Goal: Task Accomplishment & Management: Use online tool/utility

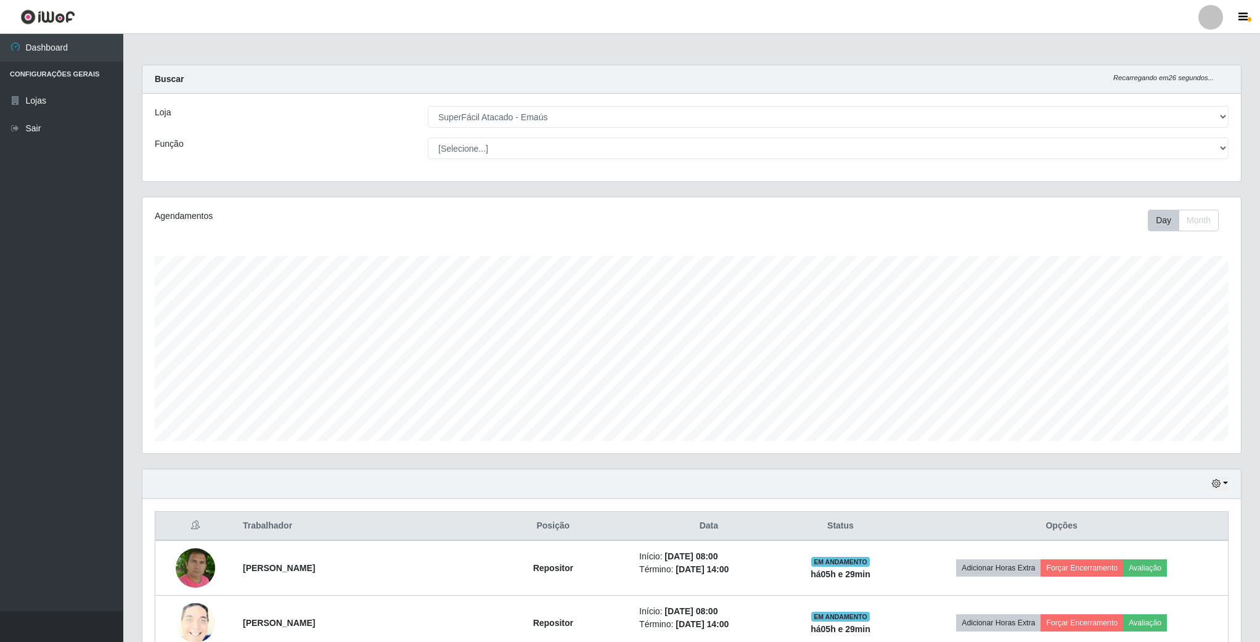
select select "407"
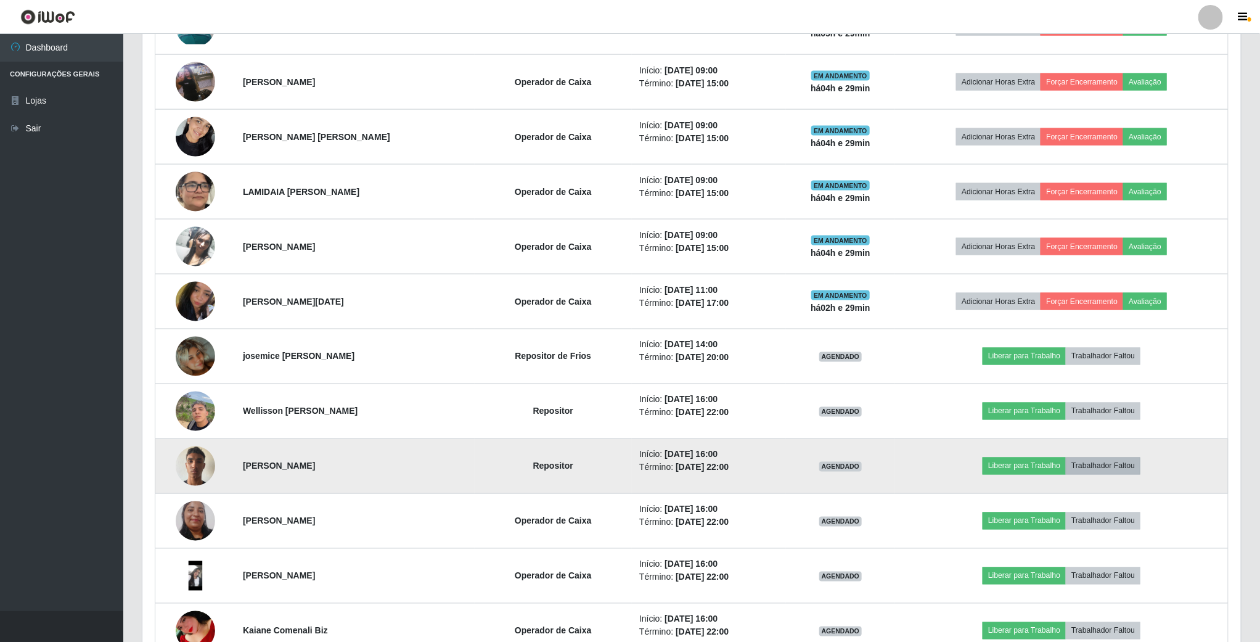
scroll to position [370, 0]
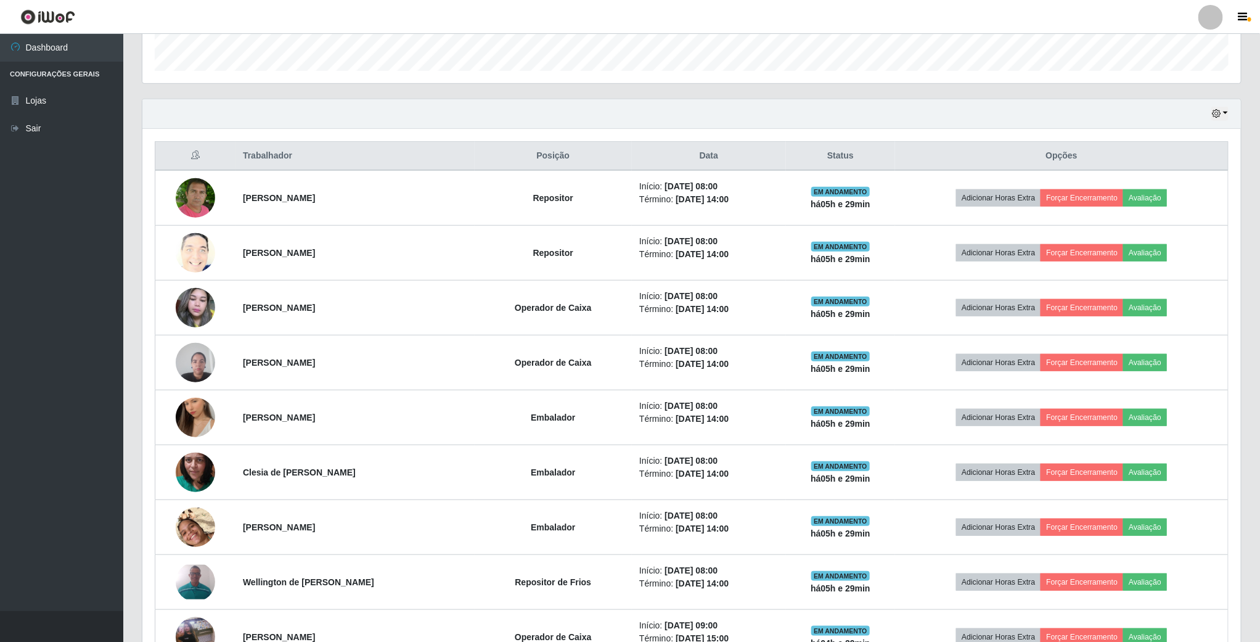
click at [1227, 108] on div "Hoje 1 dia 3 dias 1 Semana Não encerrados" at bounding box center [1220, 114] width 17 height 14
click at [1217, 118] on icon "button" at bounding box center [1216, 113] width 9 height 9
click at [1179, 165] on button "1 dia" at bounding box center [1178, 162] width 97 height 26
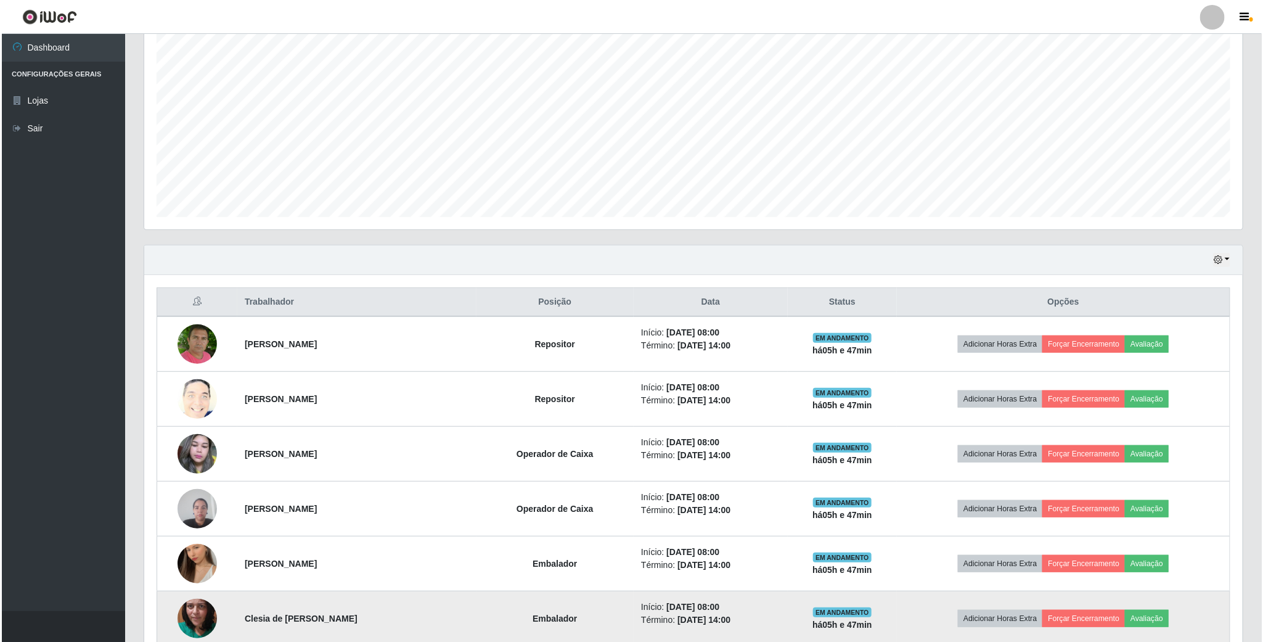
scroll to position [277, 0]
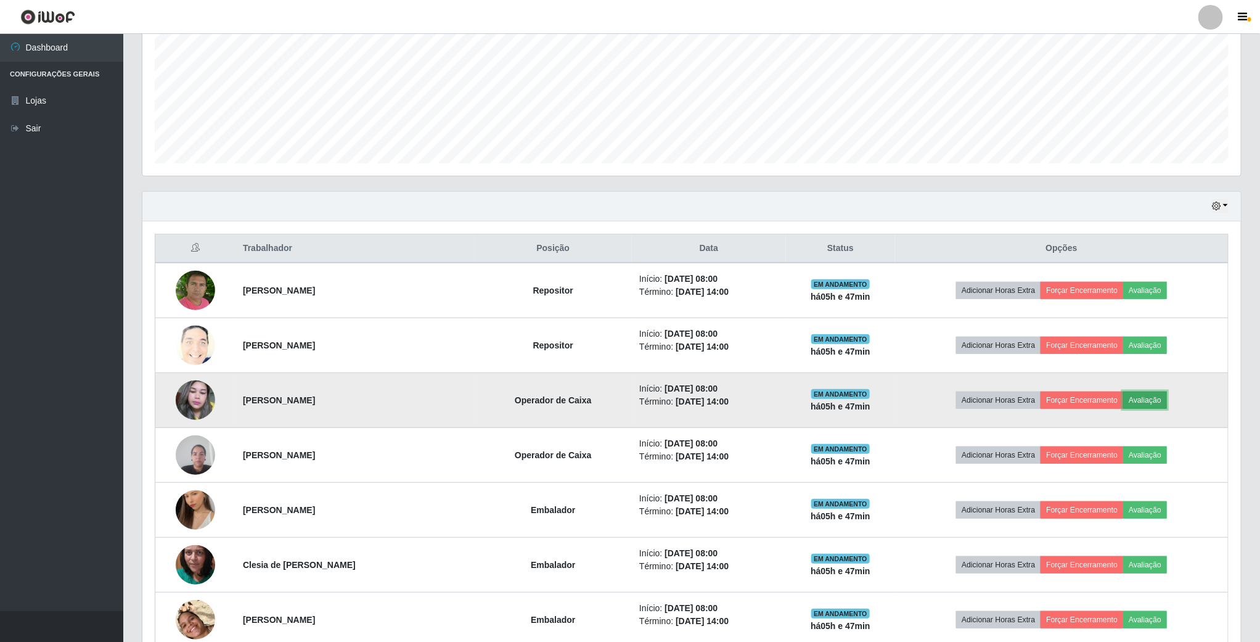
click at [1155, 402] on button "Avaliação" at bounding box center [1146, 400] width 44 height 17
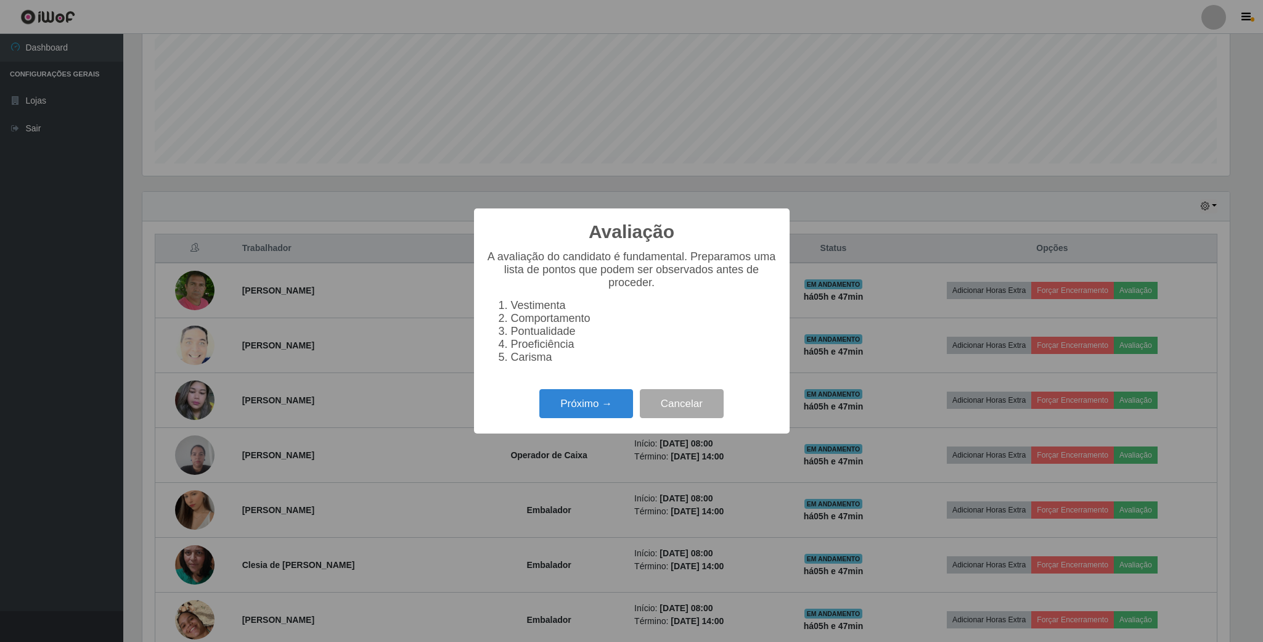
scroll to position [257, 1088]
click at [604, 418] on button "Próximo →" at bounding box center [587, 403] width 94 height 29
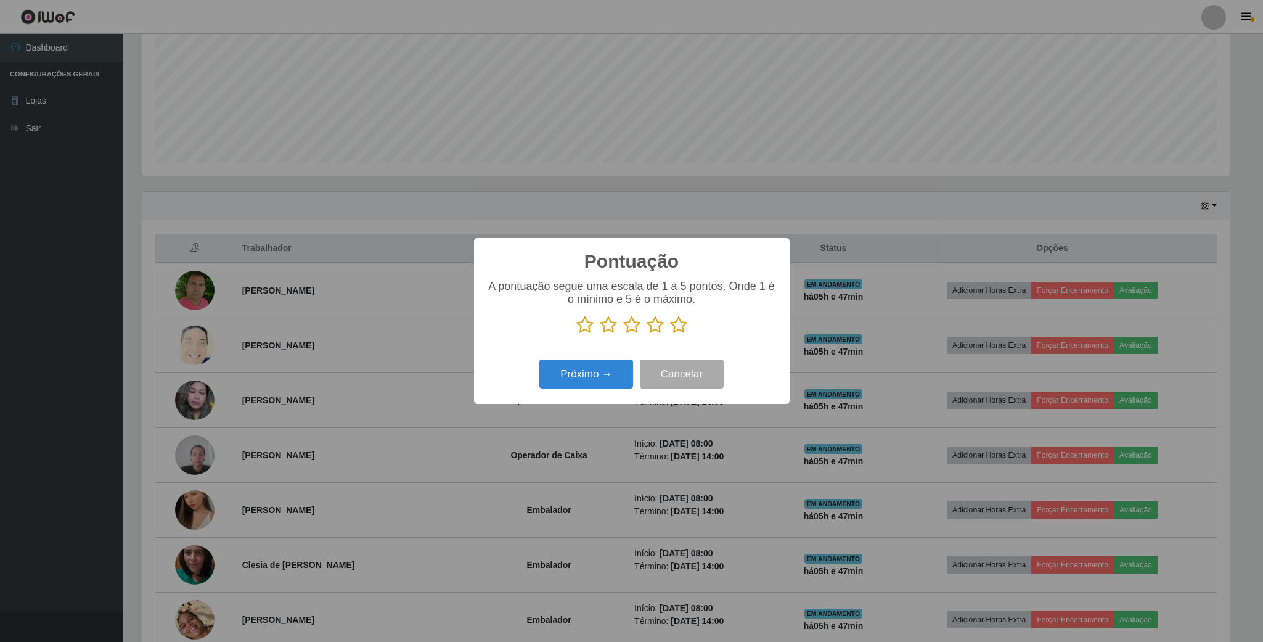
click at [660, 326] on icon at bounding box center [655, 325] width 17 height 18
click at [647, 334] on input "radio" at bounding box center [647, 334] width 0 height 0
click at [588, 370] on button "Próximo →" at bounding box center [587, 374] width 94 height 29
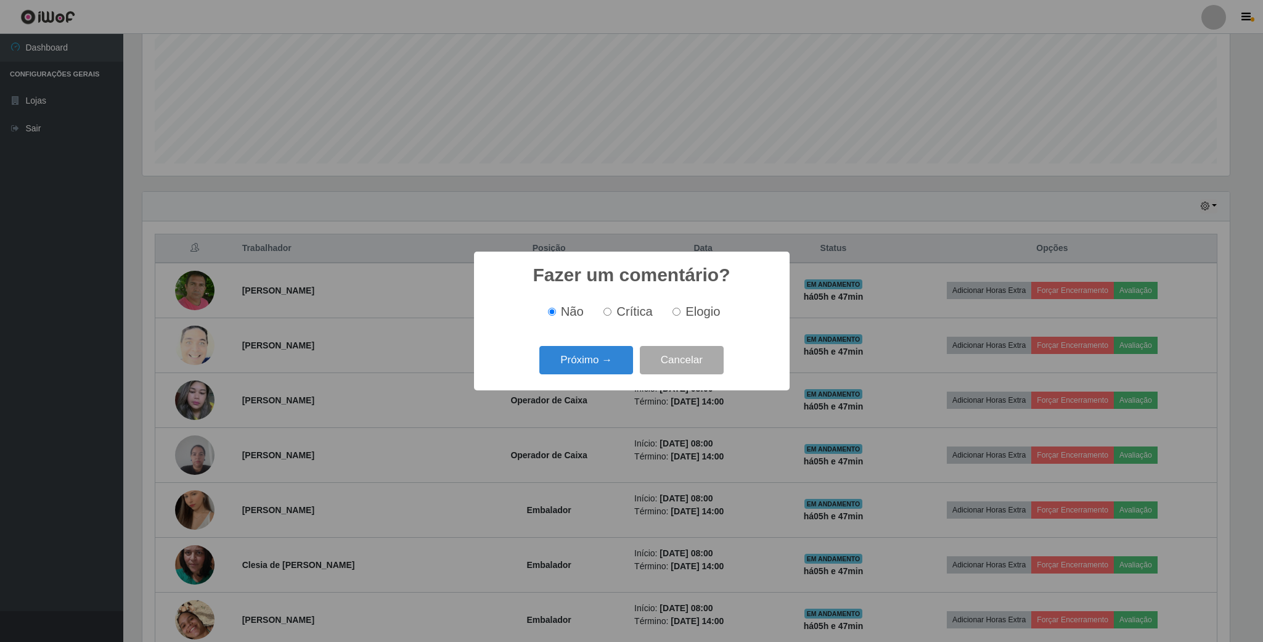
click at [679, 318] on label "Elogio" at bounding box center [694, 312] width 52 height 14
click at [679, 316] on input "Elogio" at bounding box center [677, 312] width 8 height 8
radio input "true"
click at [611, 361] on button "Próximo →" at bounding box center [587, 360] width 94 height 29
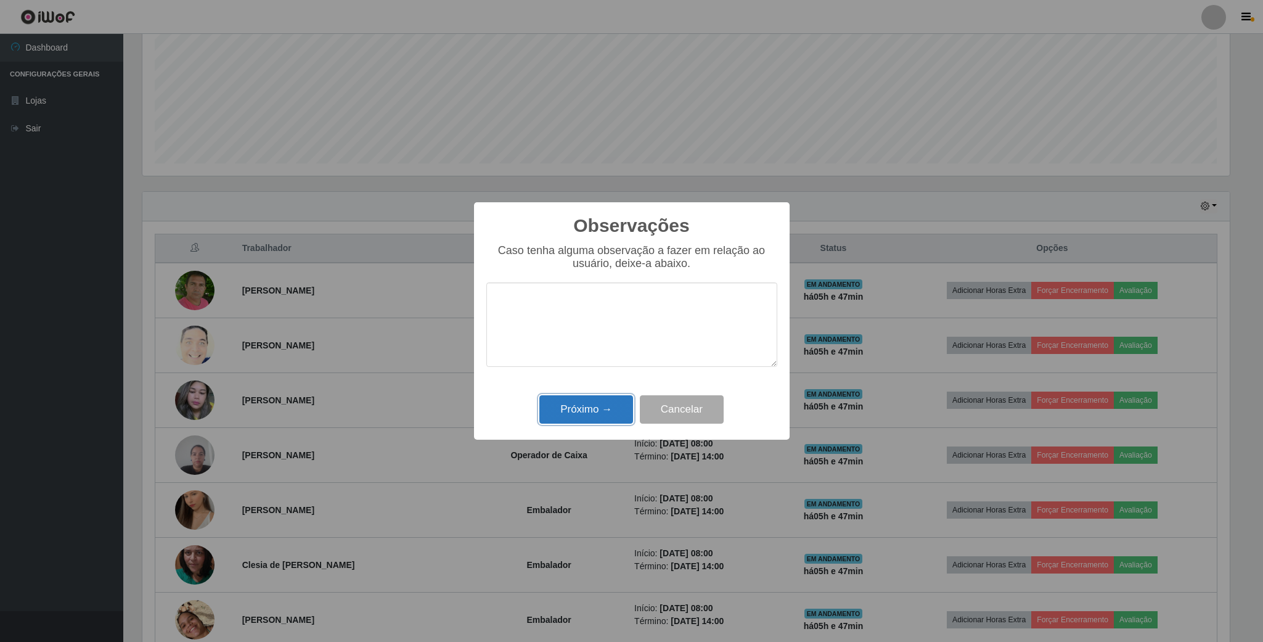
click at [615, 408] on button "Próximo →" at bounding box center [587, 409] width 94 height 29
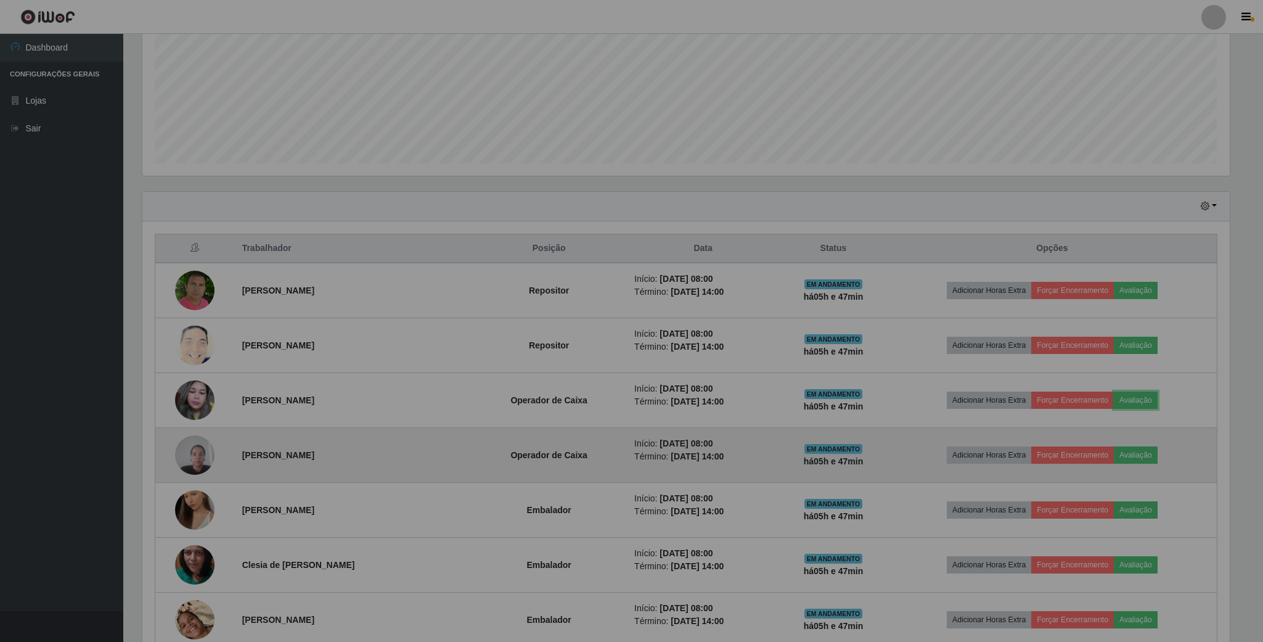
scroll to position [257, 1098]
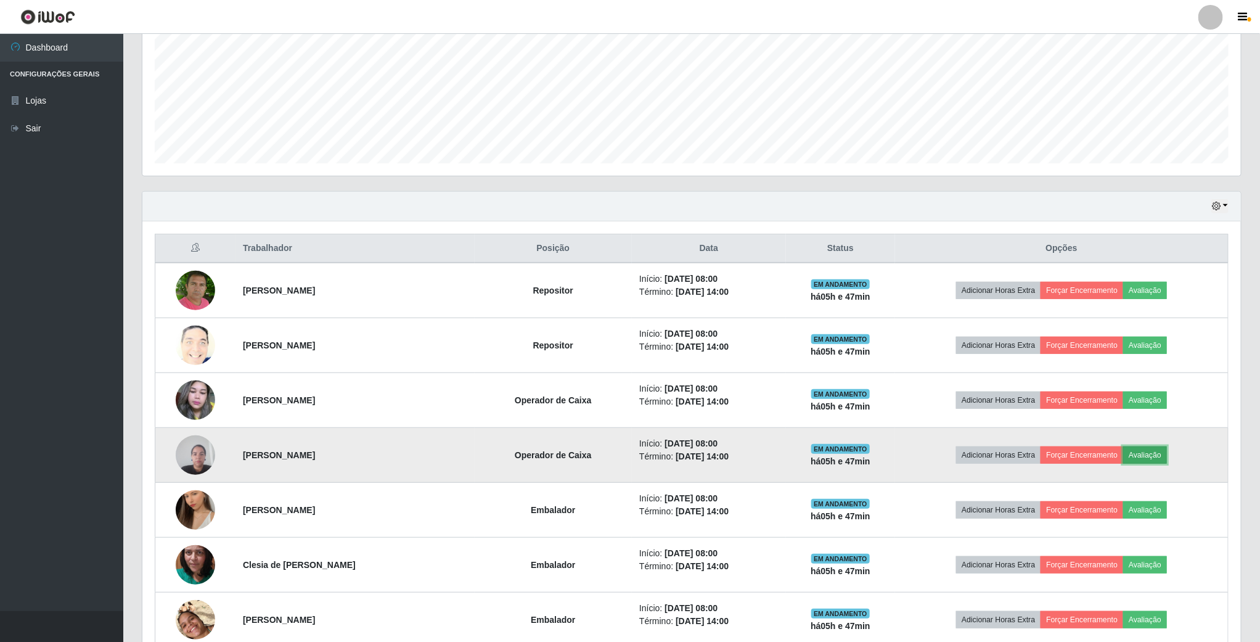
click at [1161, 458] on button "Avaliação" at bounding box center [1146, 454] width 44 height 17
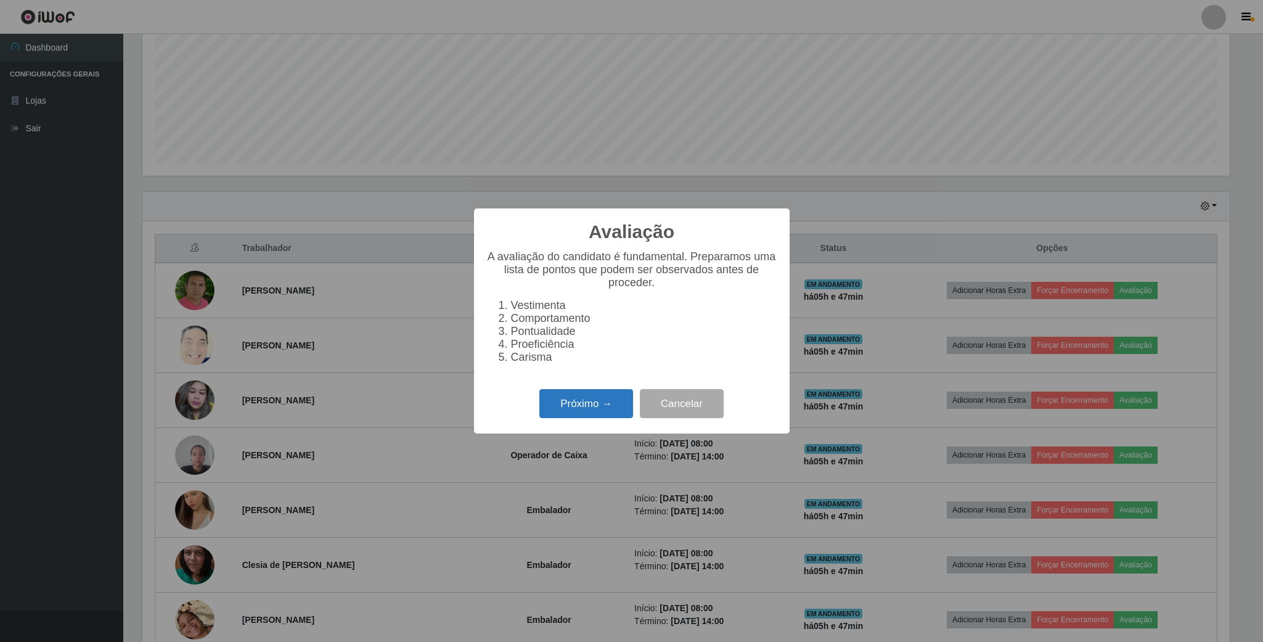
click at [604, 408] on button "Próximo →" at bounding box center [587, 403] width 94 height 29
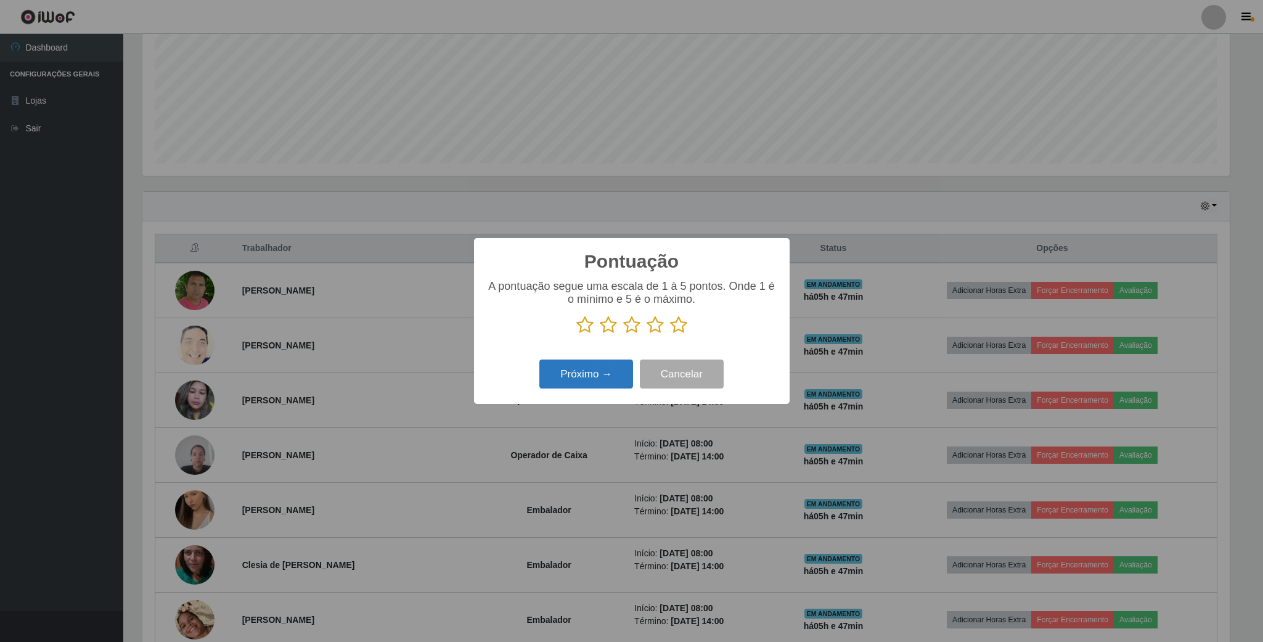
scroll to position [616386, 615555]
click at [657, 326] on icon at bounding box center [655, 325] width 17 height 18
click at [647, 334] on input "radio" at bounding box center [647, 334] width 0 height 0
click at [590, 380] on button "Próximo →" at bounding box center [587, 374] width 94 height 29
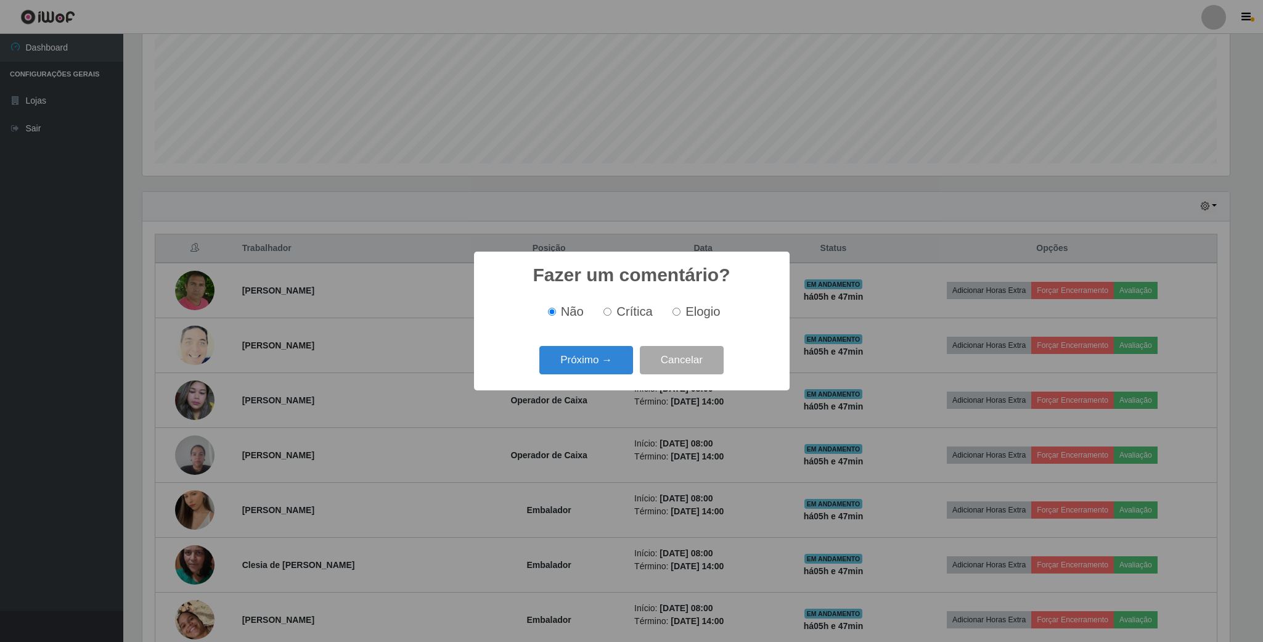
click at [675, 314] on input "Elogio" at bounding box center [677, 312] width 8 height 8
radio input "true"
click at [623, 366] on button "Próximo →" at bounding box center [587, 360] width 94 height 29
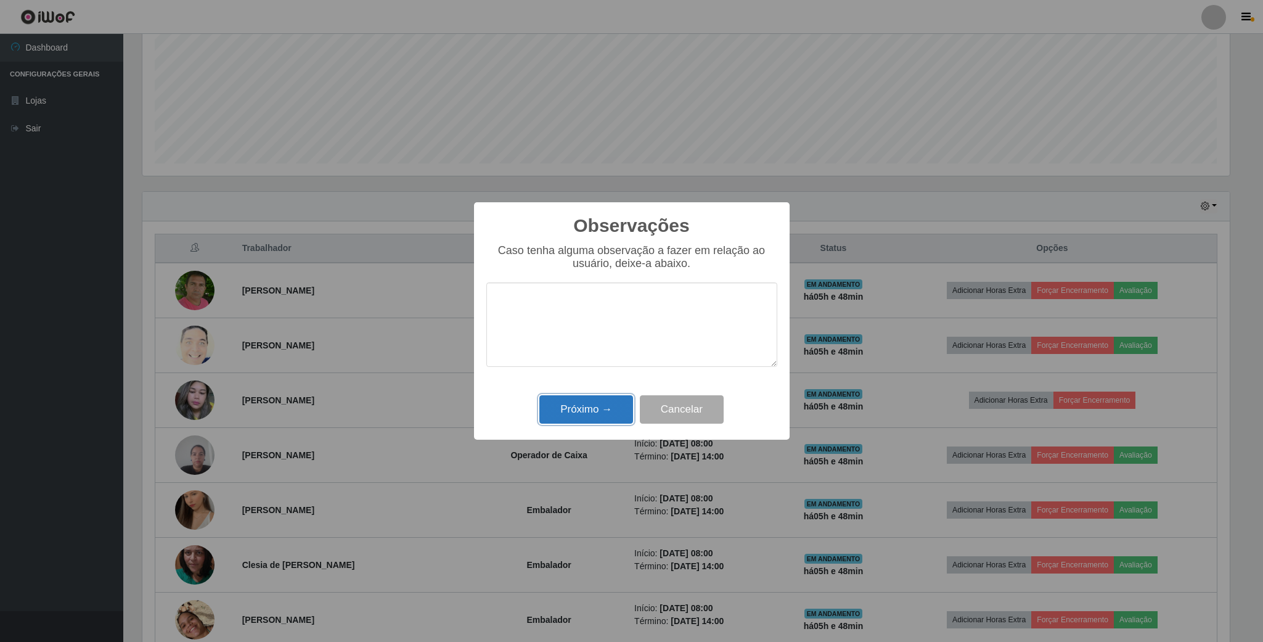
click at [617, 400] on button "Próximo →" at bounding box center [587, 409] width 94 height 29
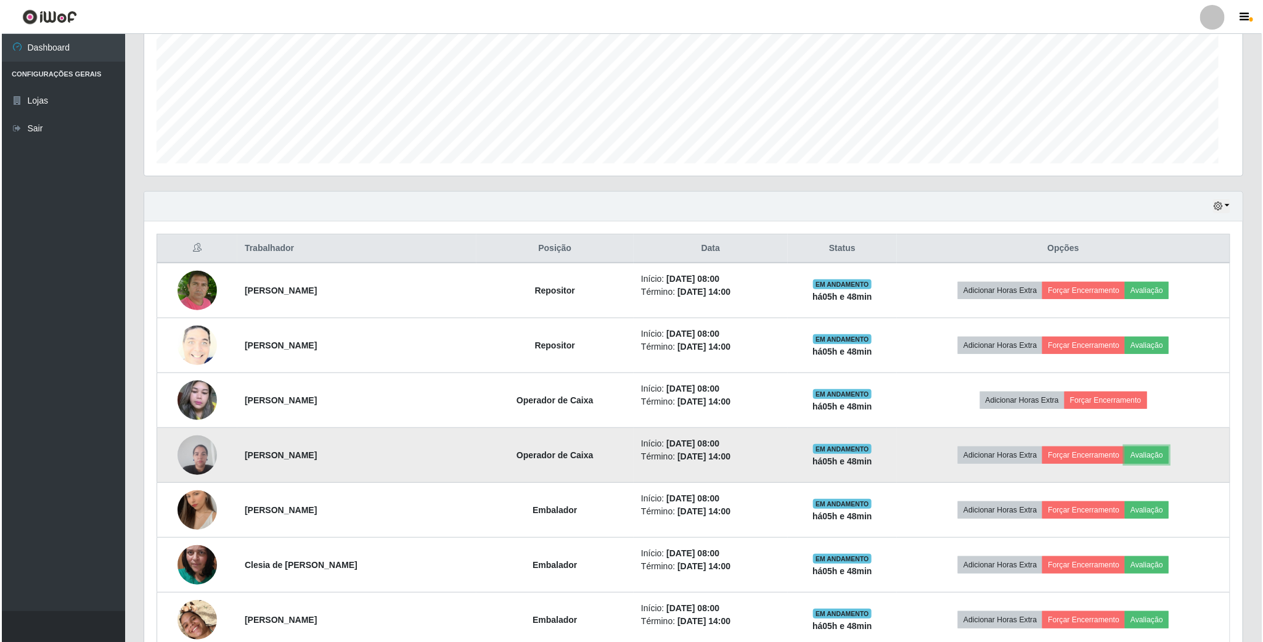
scroll to position [257, 1098]
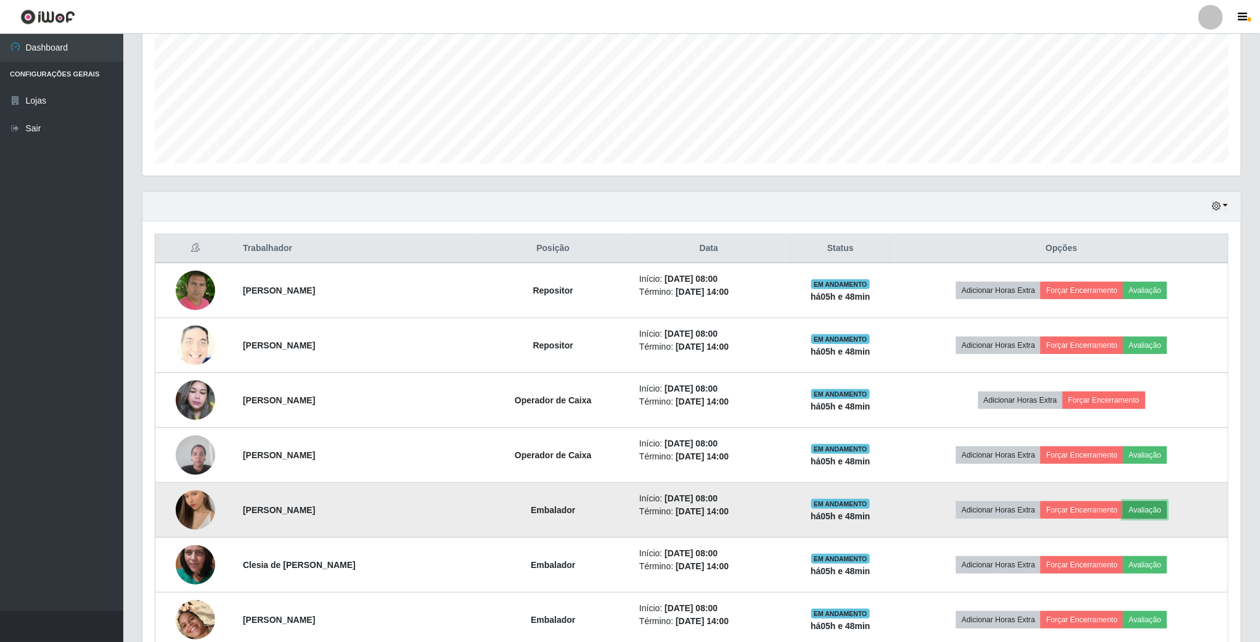
click at [1162, 509] on button "Avaliação" at bounding box center [1146, 509] width 44 height 17
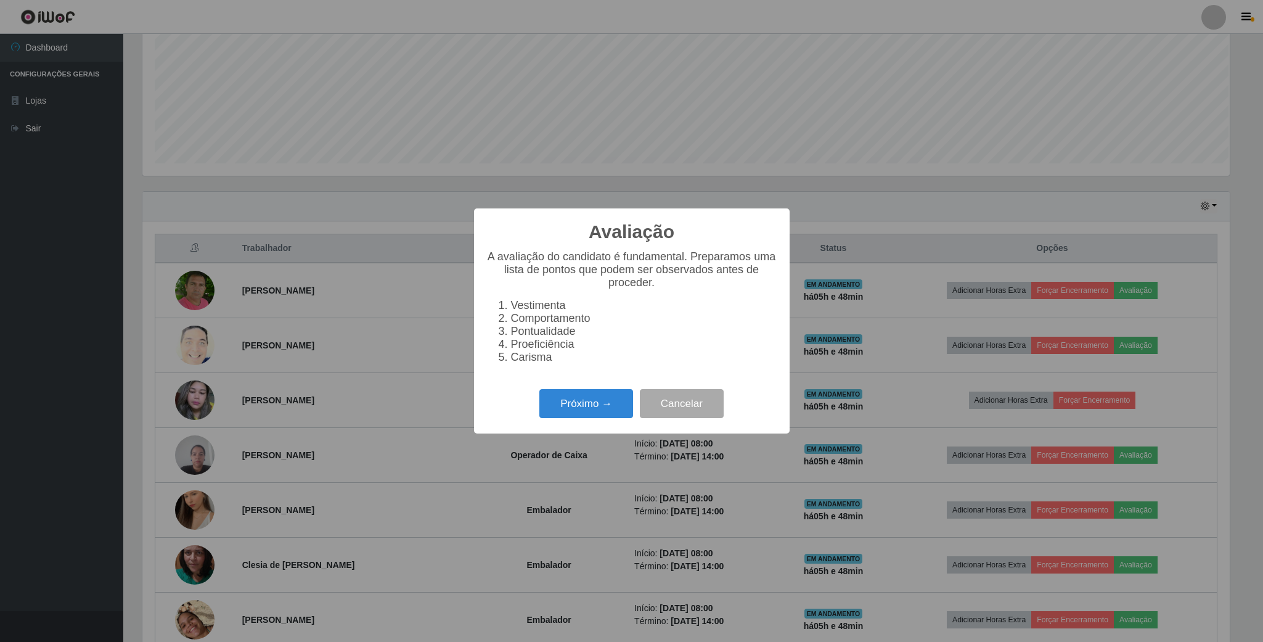
scroll to position [257, 1088]
drag, startPoint x: 591, startPoint y: 411, endPoint x: 614, endPoint y: 409, distance: 23.5
click at [614, 409] on button "Próximo →" at bounding box center [587, 403] width 94 height 29
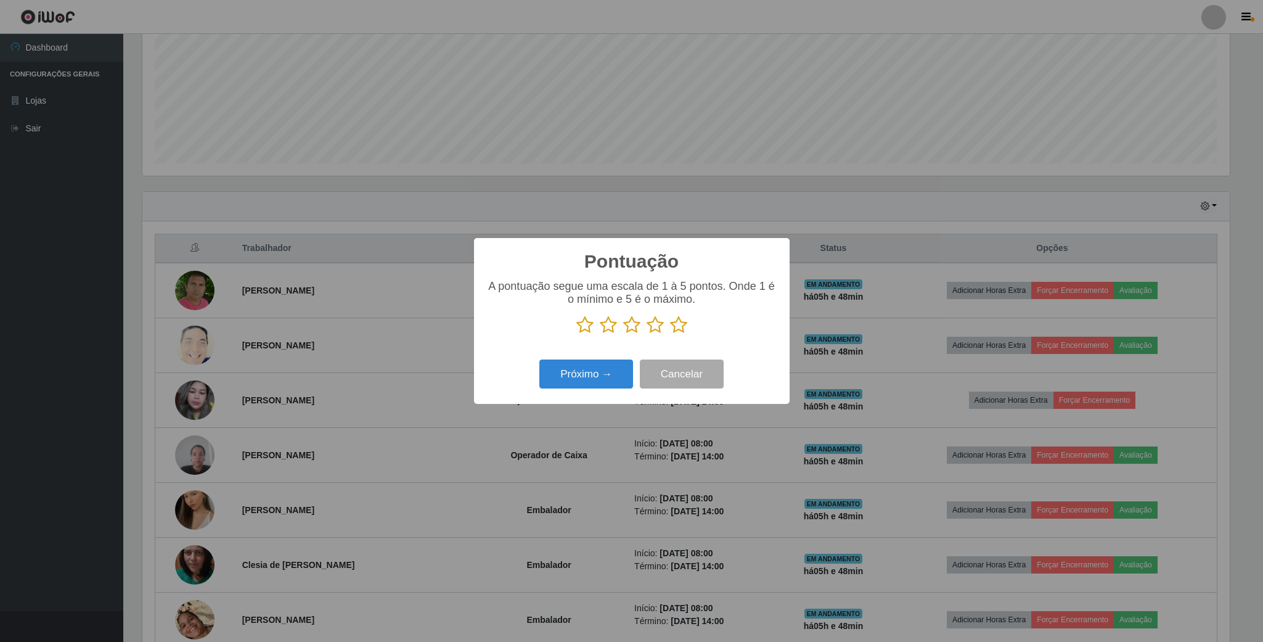
click at [652, 324] on icon at bounding box center [655, 325] width 17 height 18
click at [647, 334] on input "radio" at bounding box center [647, 334] width 0 height 0
drag, startPoint x: 590, startPoint y: 374, endPoint x: 598, endPoint y: 374, distance: 7.4
click at [598, 374] on button "Próximo →" at bounding box center [587, 374] width 94 height 29
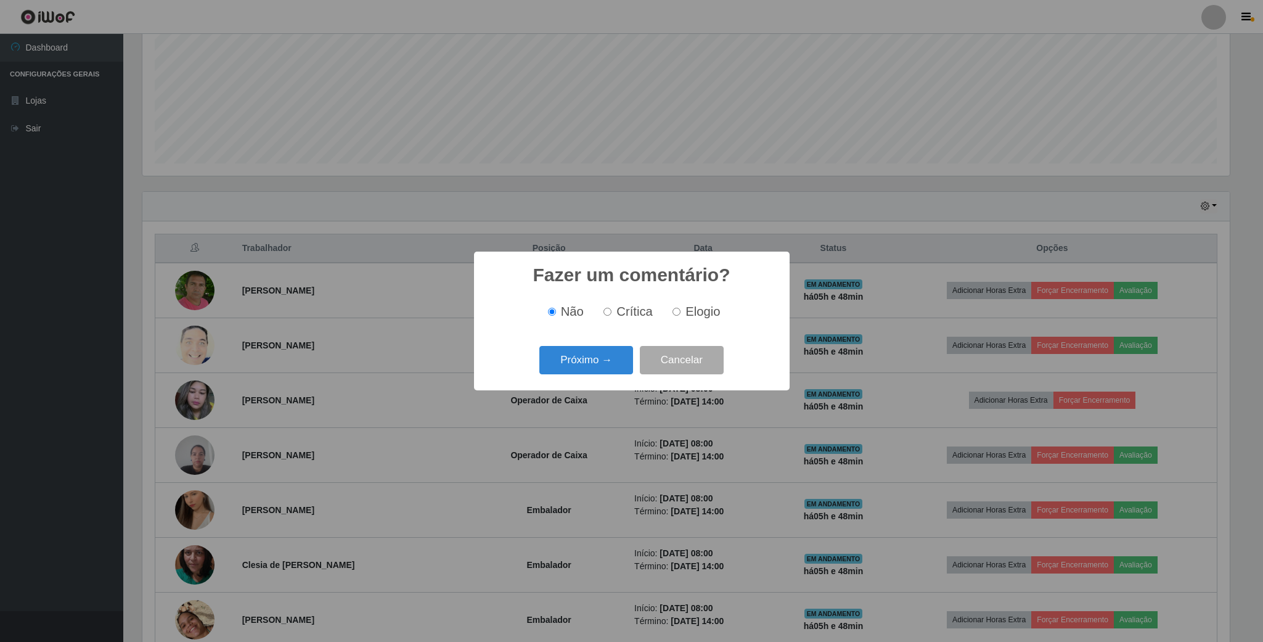
click at [672, 321] on div "Não Crítica Elogio" at bounding box center [632, 312] width 291 height 36
click at [675, 310] on input "Elogio" at bounding box center [677, 312] width 8 height 8
radio input "true"
click at [581, 355] on button "Próximo →" at bounding box center [587, 360] width 94 height 29
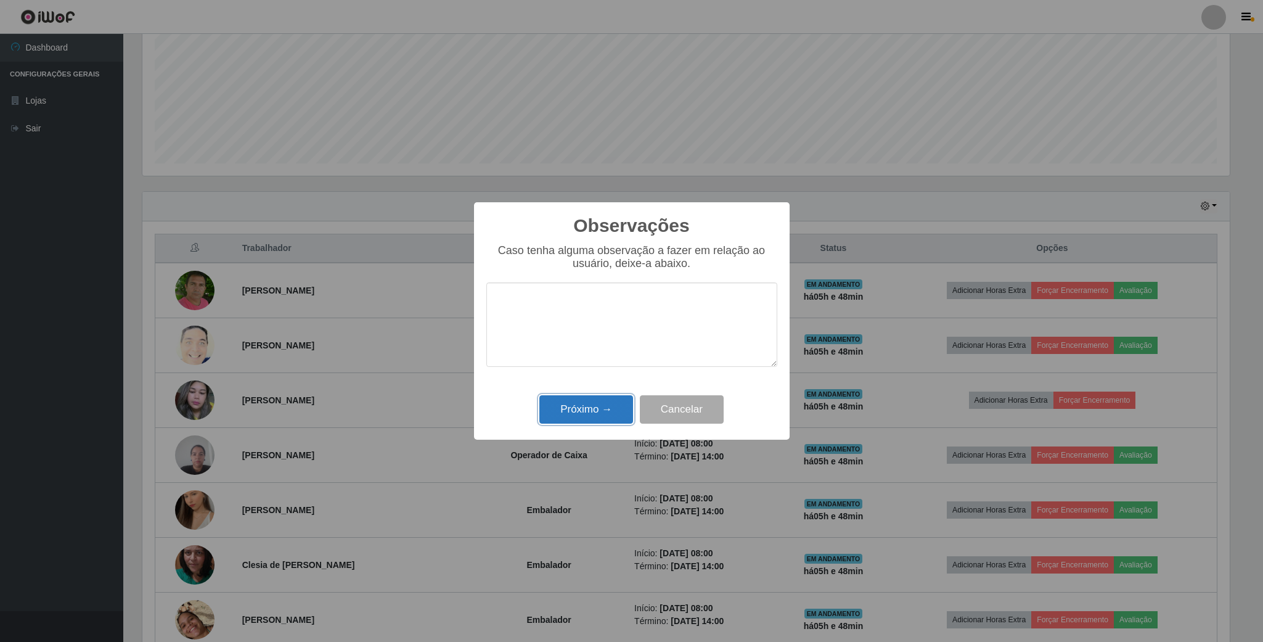
click at [585, 409] on button "Próximo →" at bounding box center [587, 409] width 94 height 29
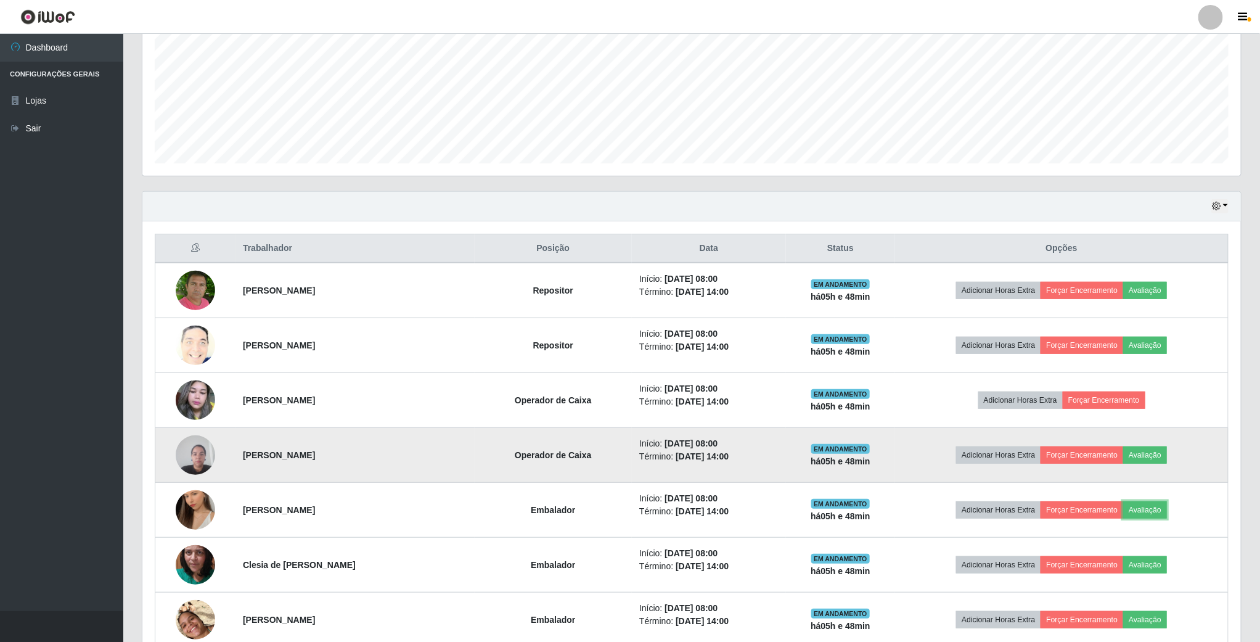
scroll to position [257, 1098]
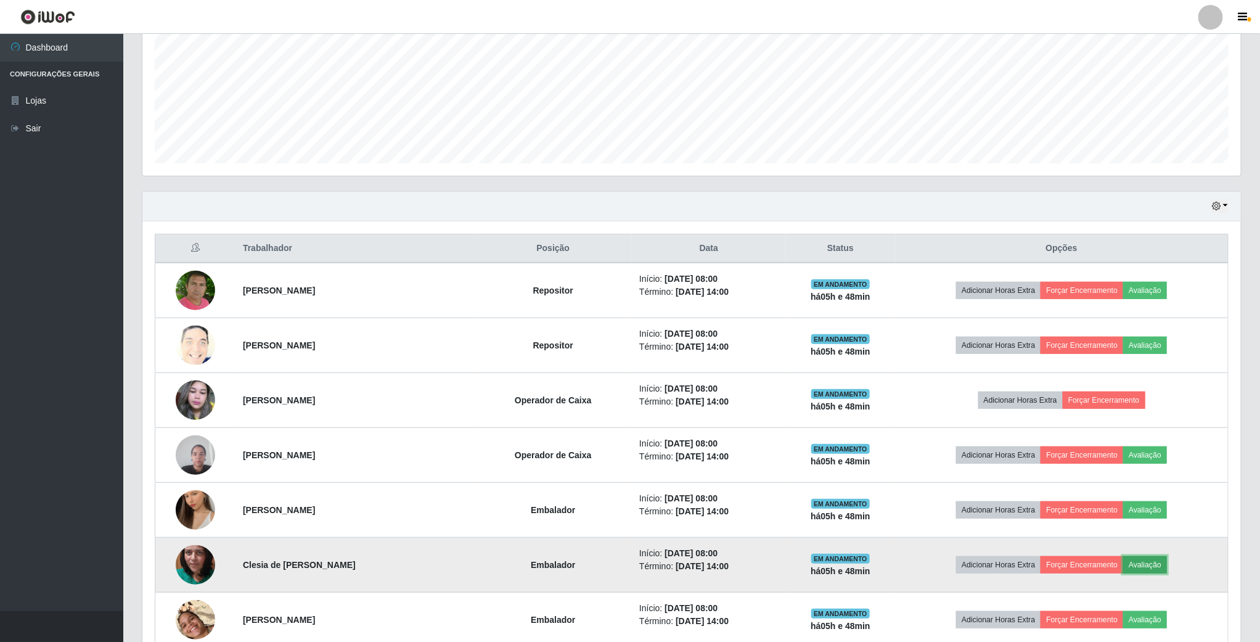
click at [1146, 568] on button "Avaliação" at bounding box center [1146, 564] width 44 height 17
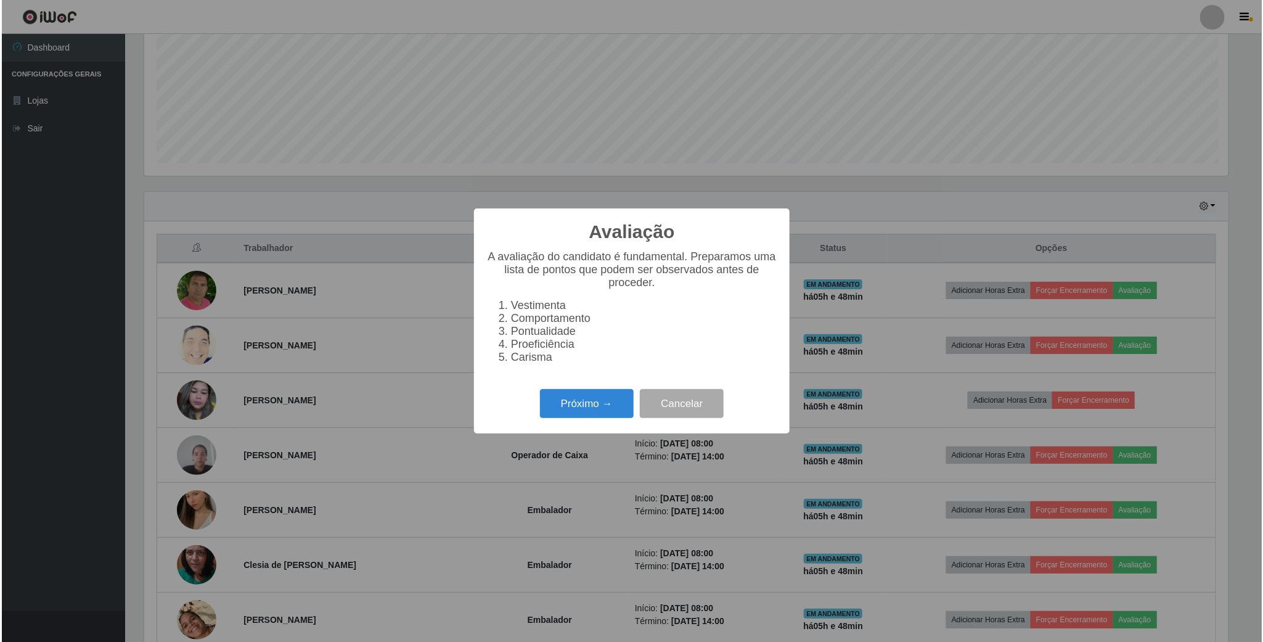
scroll to position [257, 1088]
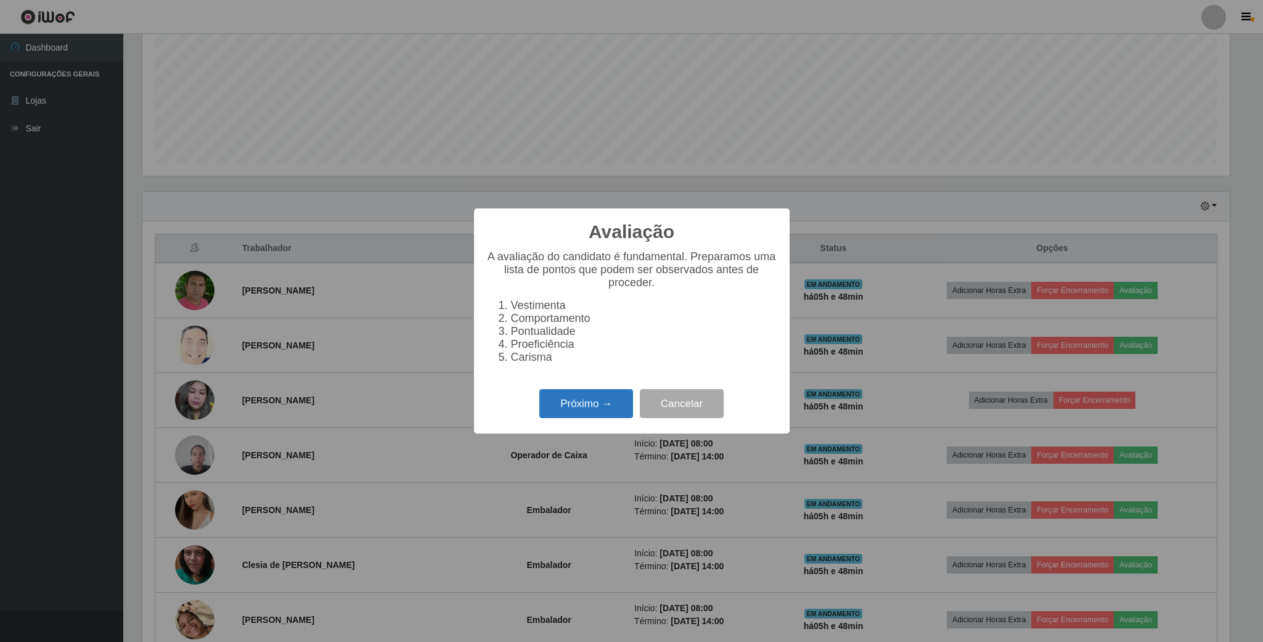
click at [600, 411] on button "Próximo →" at bounding box center [587, 403] width 94 height 29
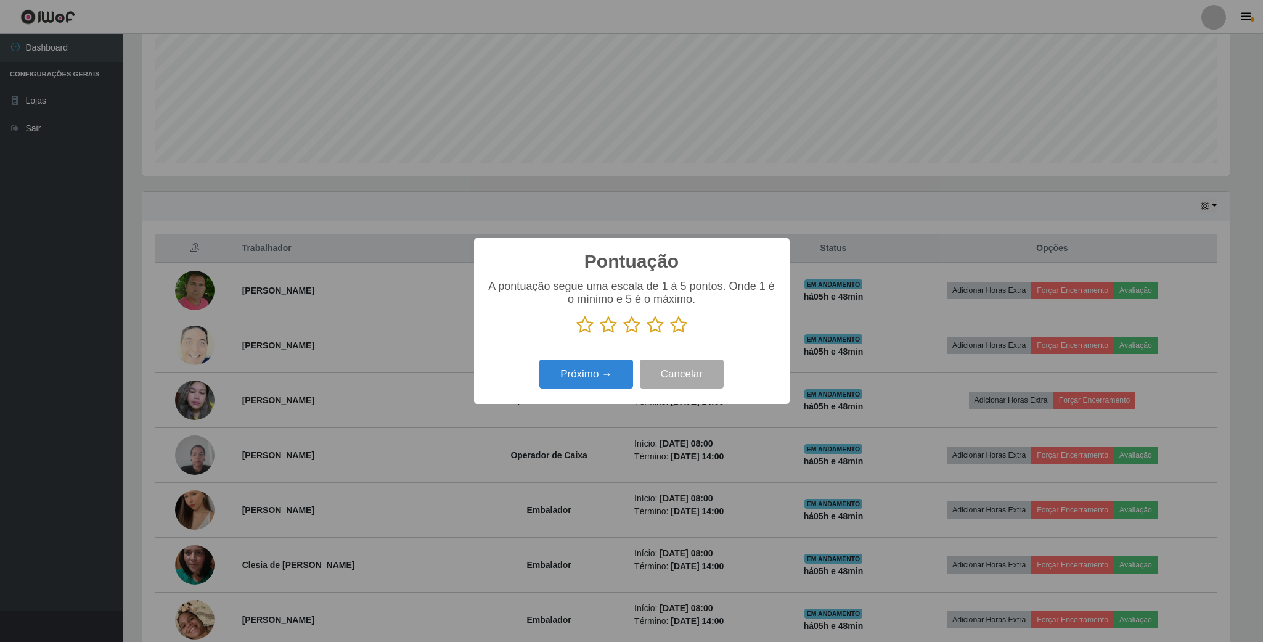
click at [659, 326] on icon at bounding box center [655, 325] width 17 height 18
click at [647, 334] on input "radio" at bounding box center [647, 334] width 0 height 0
click at [580, 361] on button "Próximo →" at bounding box center [587, 374] width 94 height 29
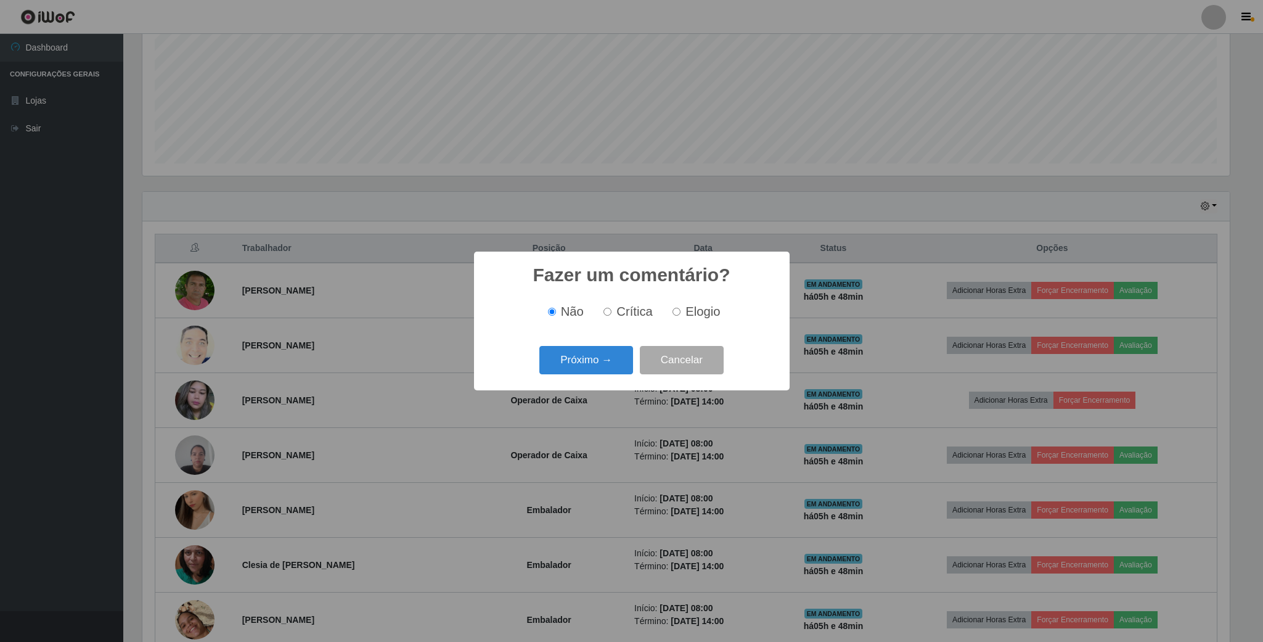
click at [680, 313] on input "Elogio" at bounding box center [677, 312] width 8 height 8
radio input "true"
click at [604, 358] on button "Próximo →" at bounding box center [587, 360] width 94 height 29
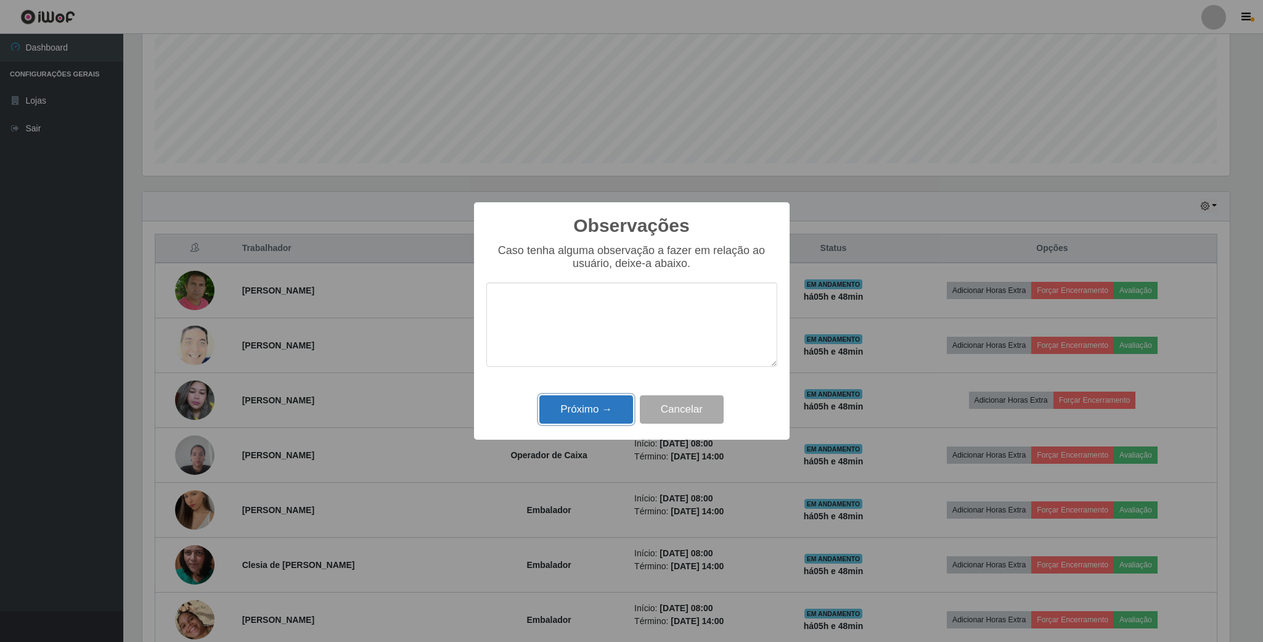
click at [598, 402] on button "Próximo →" at bounding box center [587, 409] width 94 height 29
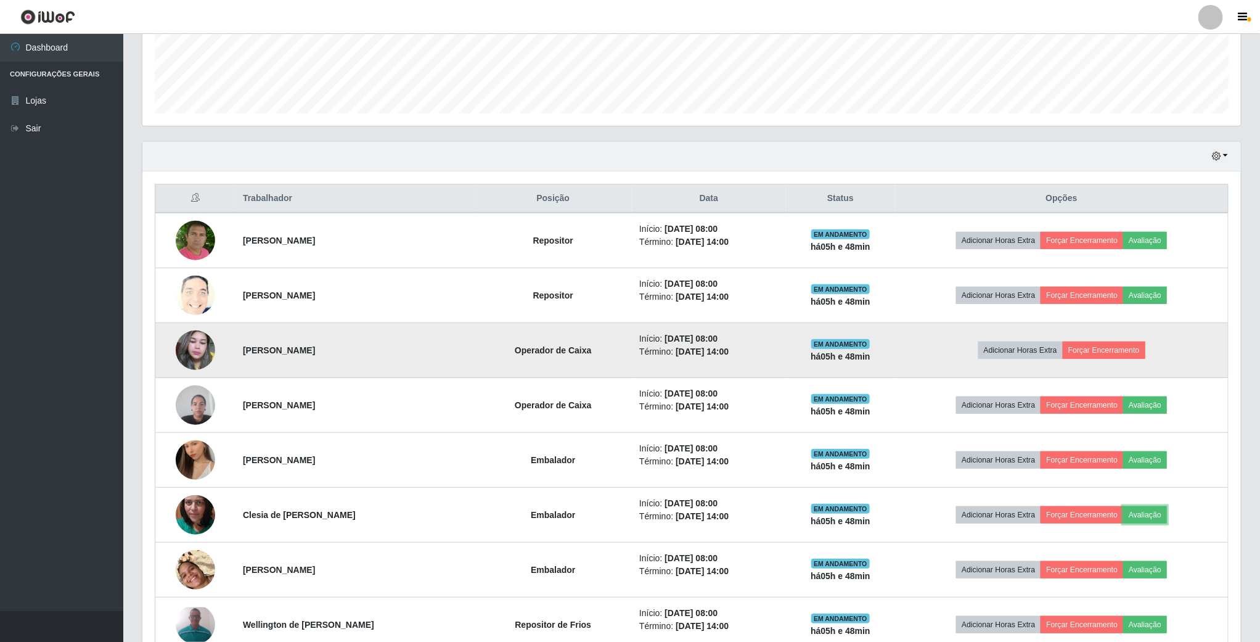
scroll to position [462, 0]
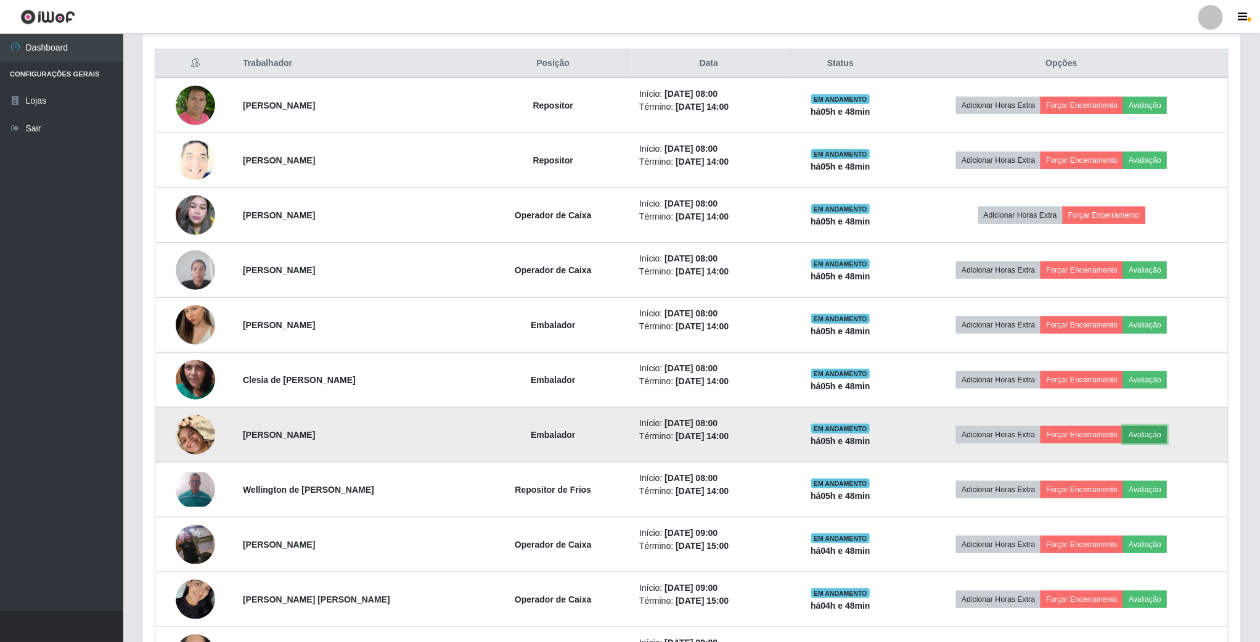
click at [1159, 440] on button "Avaliação" at bounding box center [1146, 434] width 44 height 17
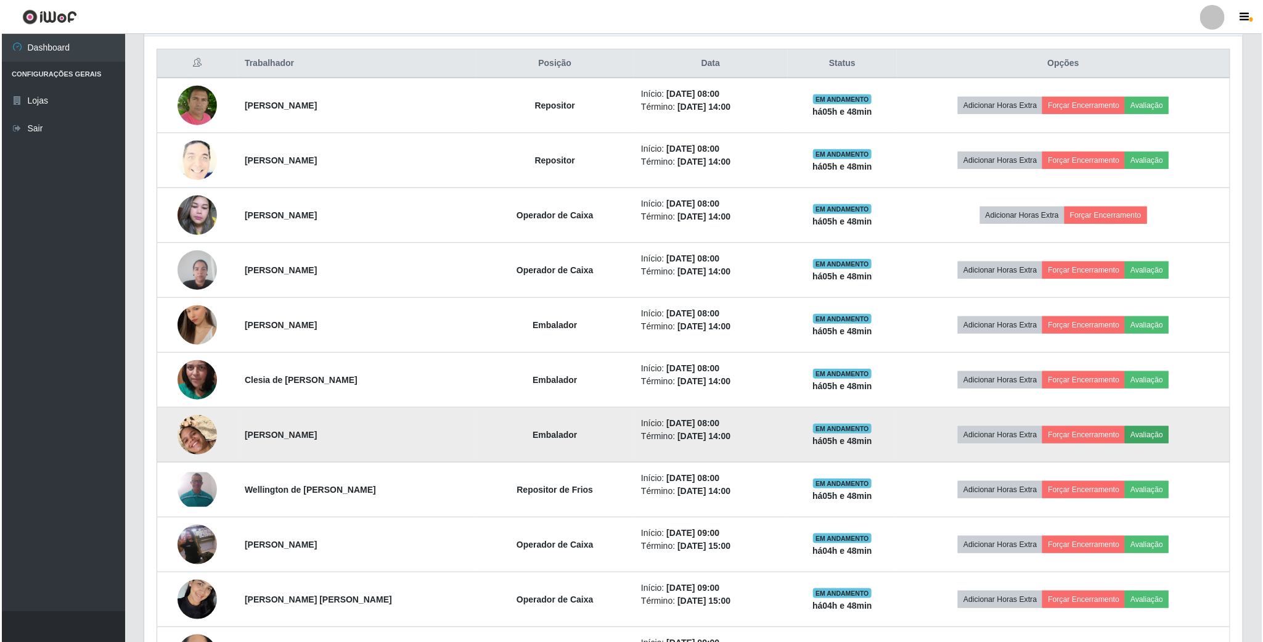
scroll to position [257, 1088]
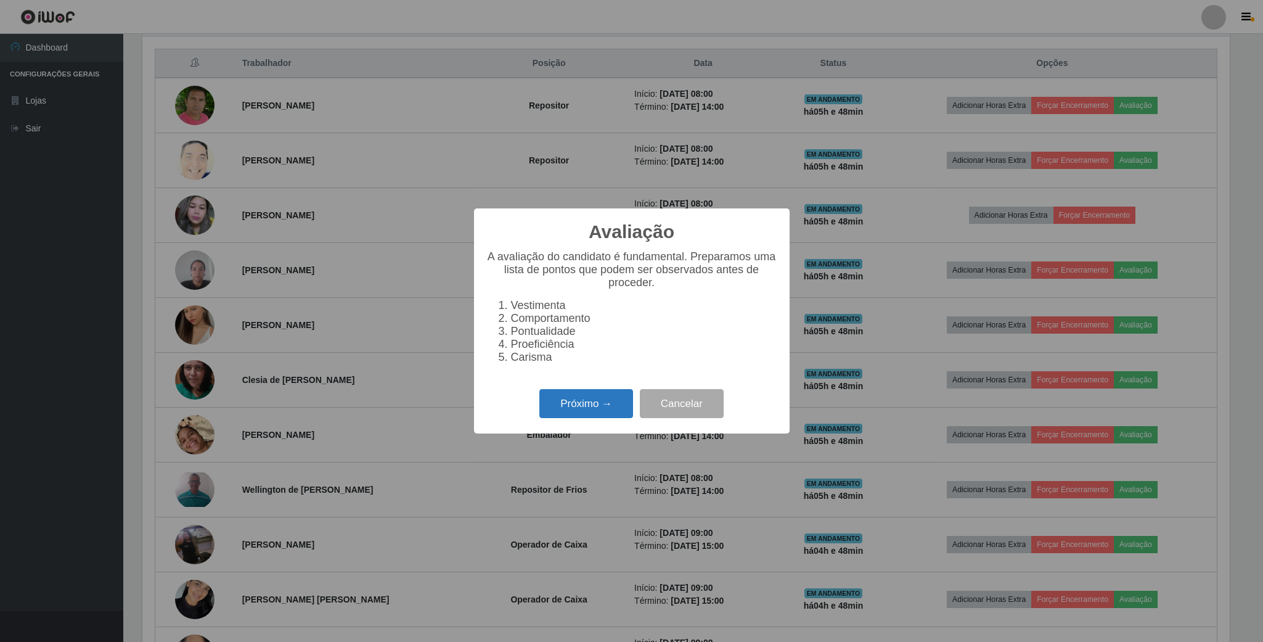
click at [573, 413] on button "Próximo →" at bounding box center [587, 403] width 94 height 29
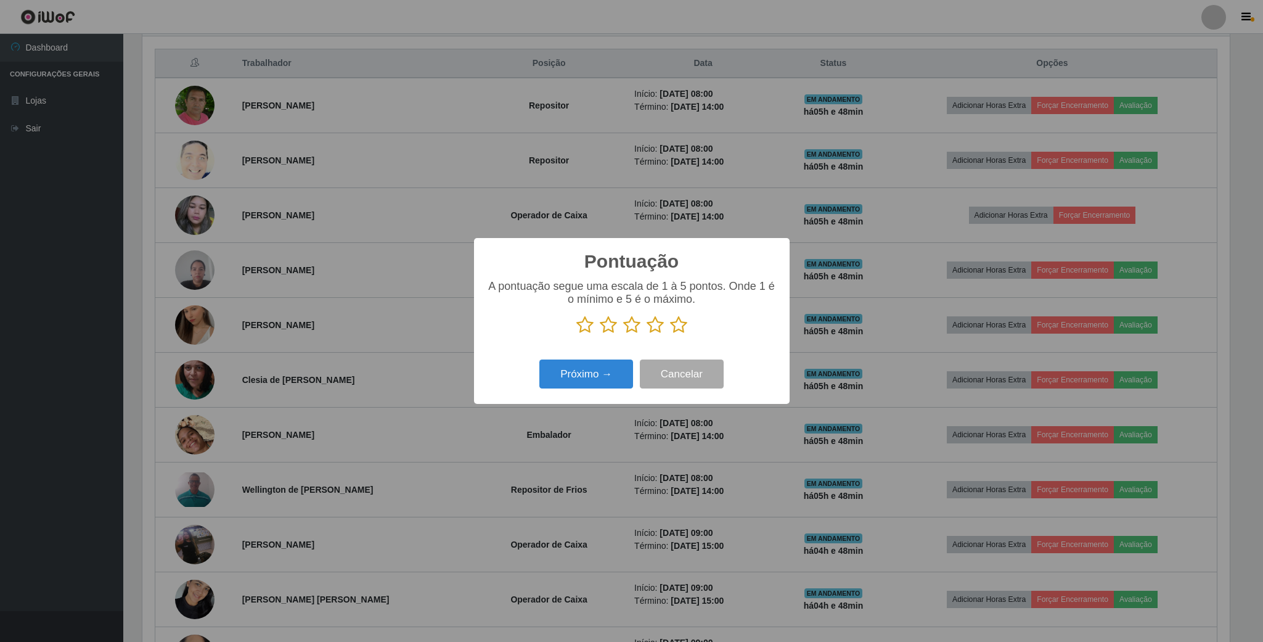
scroll to position [0, 0]
click at [659, 330] on icon at bounding box center [655, 325] width 17 height 18
click at [647, 334] on input "radio" at bounding box center [647, 334] width 0 height 0
click at [577, 366] on button "Próximo →" at bounding box center [587, 374] width 94 height 29
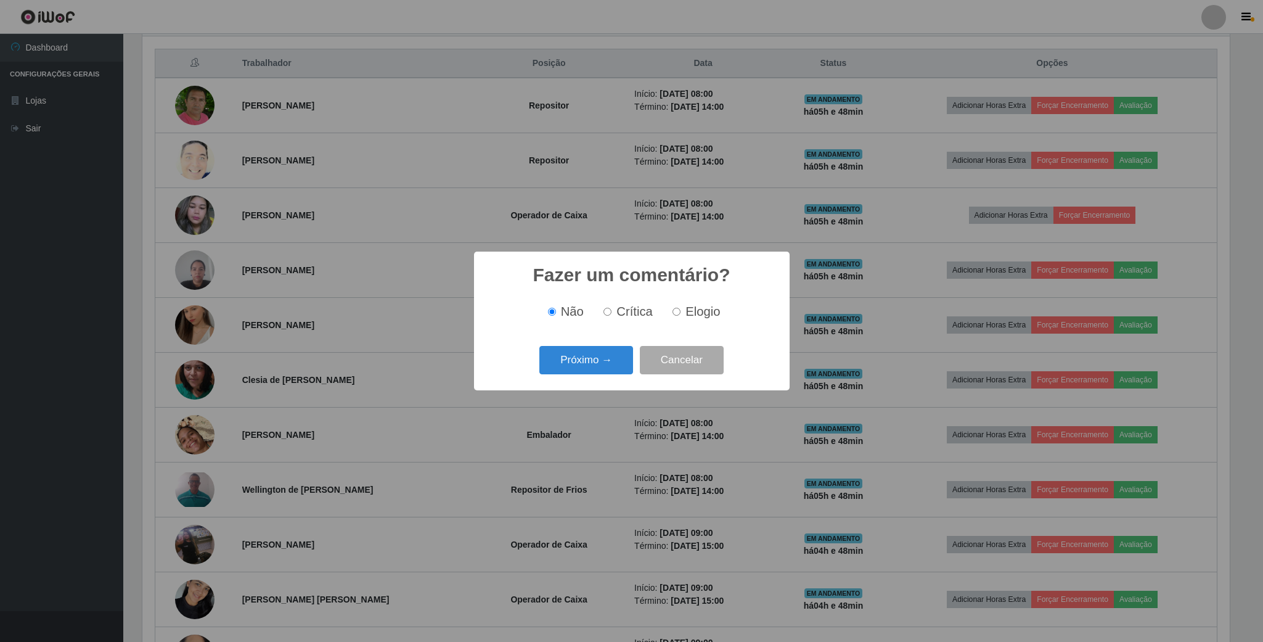
click at [678, 314] on input "Elogio" at bounding box center [677, 312] width 8 height 8
radio input "true"
click at [576, 360] on button "Próximo →" at bounding box center [587, 360] width 94 height 29
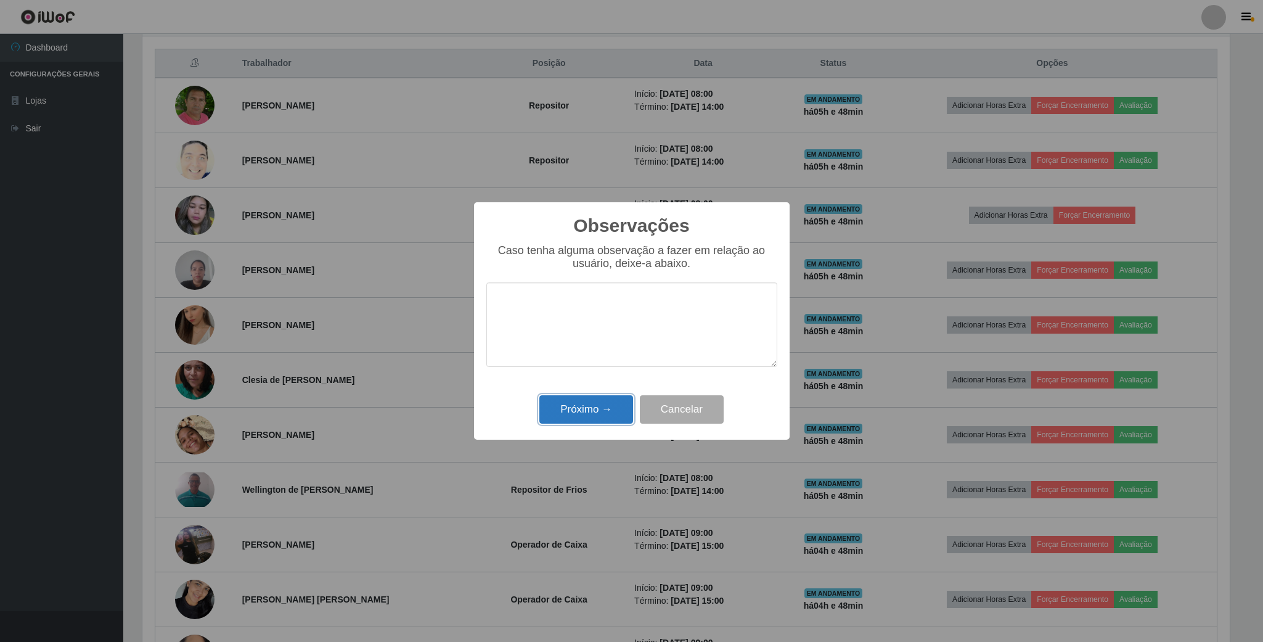
click at [578, 406] on button "Próximo →" at bounding box center [587, 409] width 94 height 29
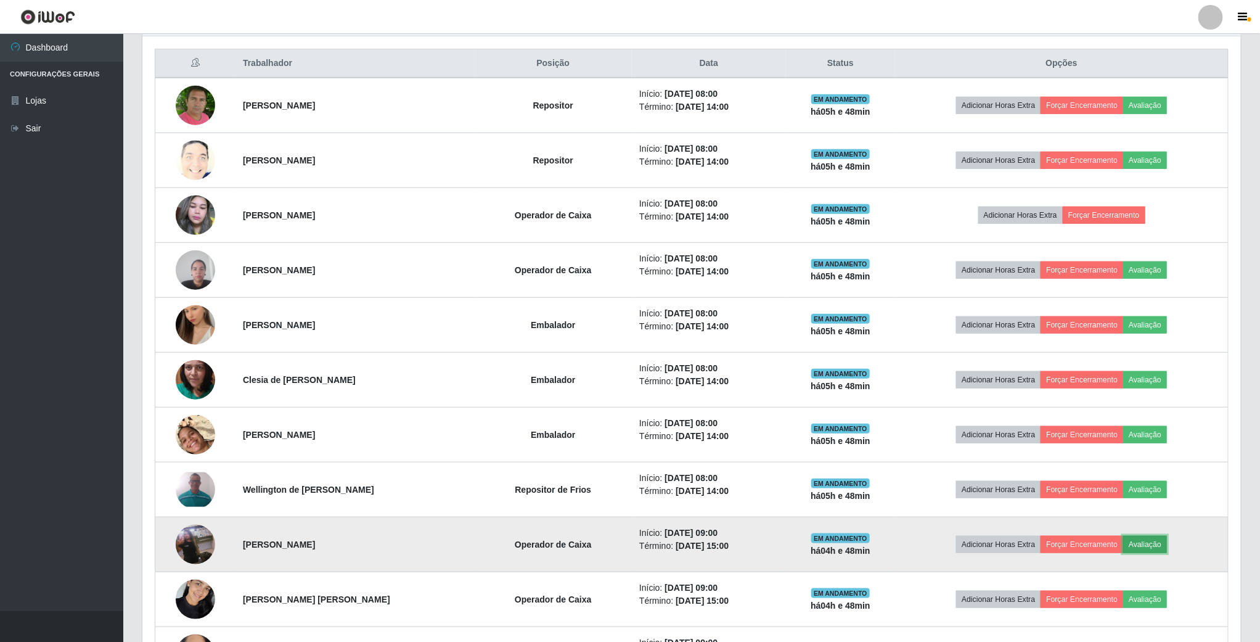
click at [1140, 542] on button "Avaliação" at bounding box center [1146, 544] width 44 height 17
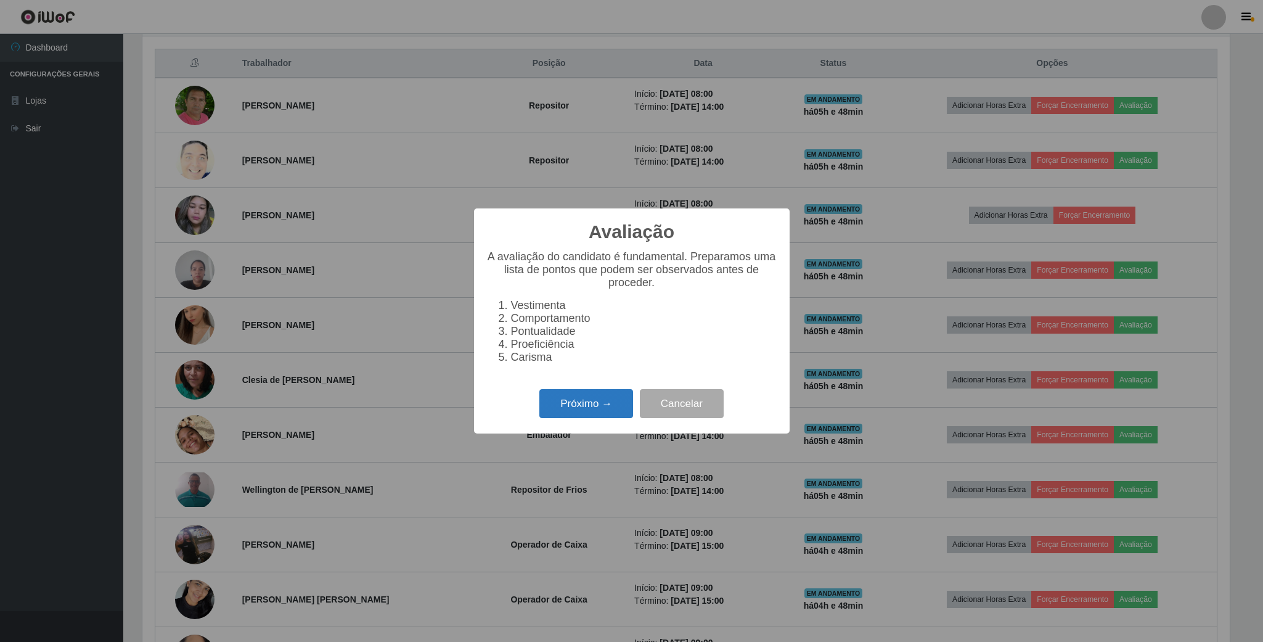
click at [596, 411] on button "Próximo →" at bounding box center [587, 403] width 94 height 29
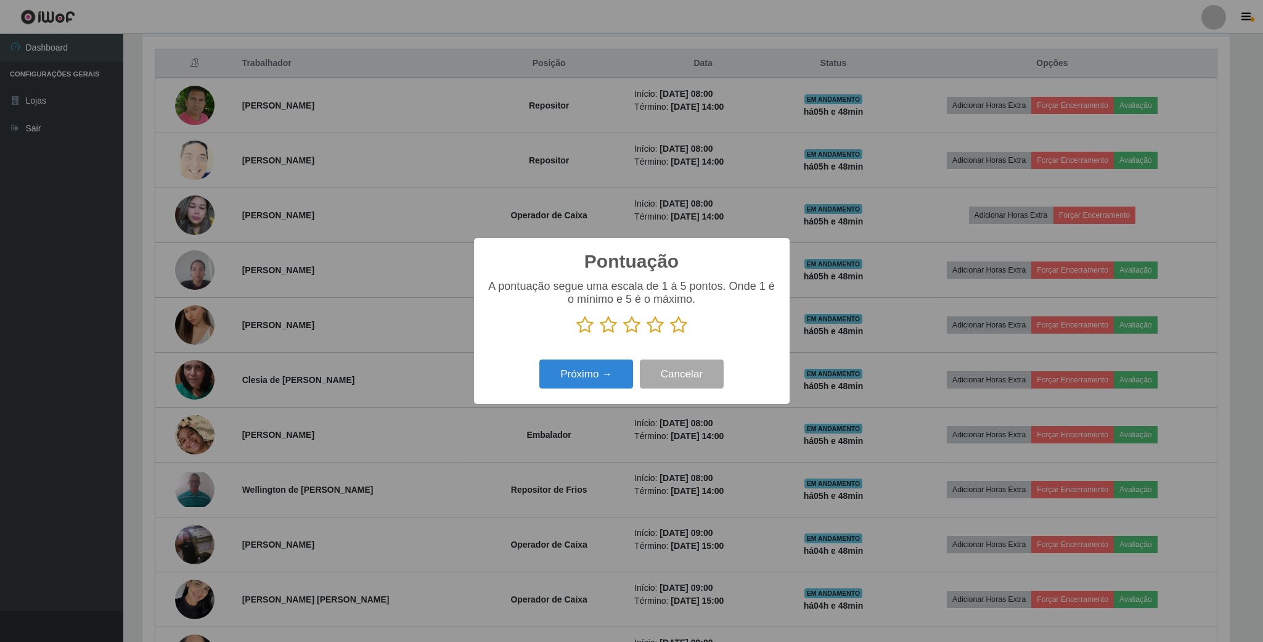
click at [654, 333] on icon at bounding box center [655, 325] width 17 height 18
click at [647, 334] on input "radio" at bounding box center [647, 334] width 0 height 0
drag, startPoint x: 589, startPoint y: 379, endPoint x: 603, endPoint y: 371, distance: 16.6
click at [603, 371] on button "Próximo →" at bounding box center [587, 374] width 94 height 29
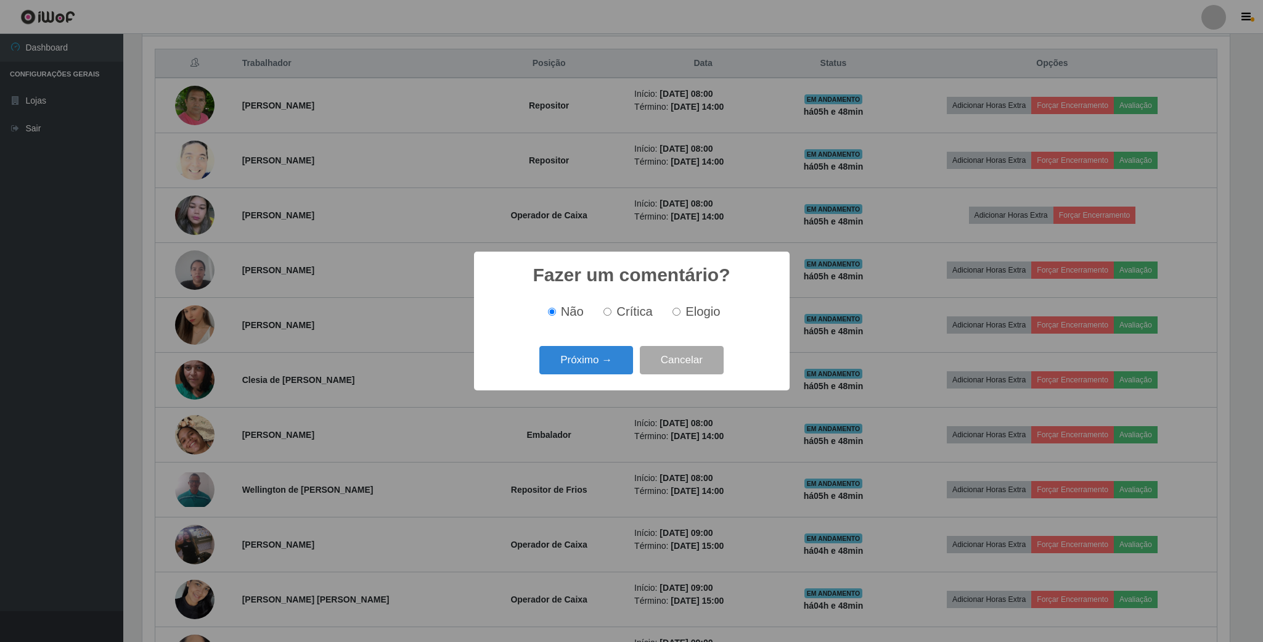
click at [673, 311] on input "Elogio" at bounding box center [677, 312] width 8 height 8
radio input "true"
click at [611, 368] on button "Próximo →" at bounding box center [587, 360] width 94 height 29
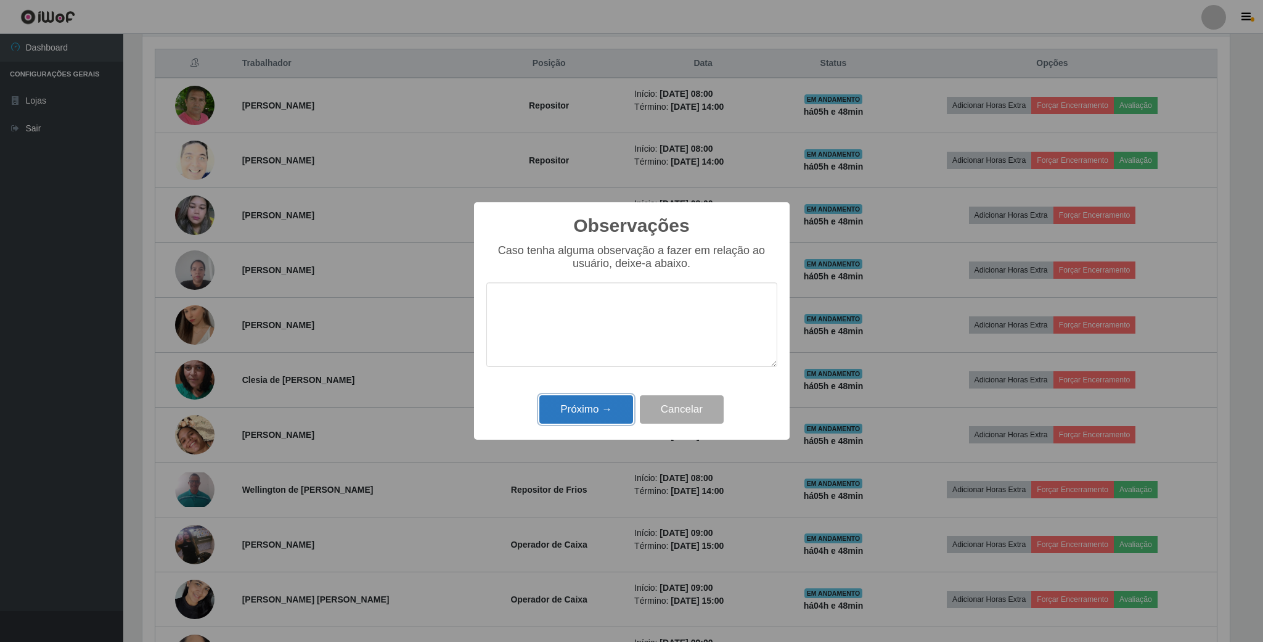
click at [585, 403] on button "Próximo →" at bounding box center [587, 409] width 94 height 29
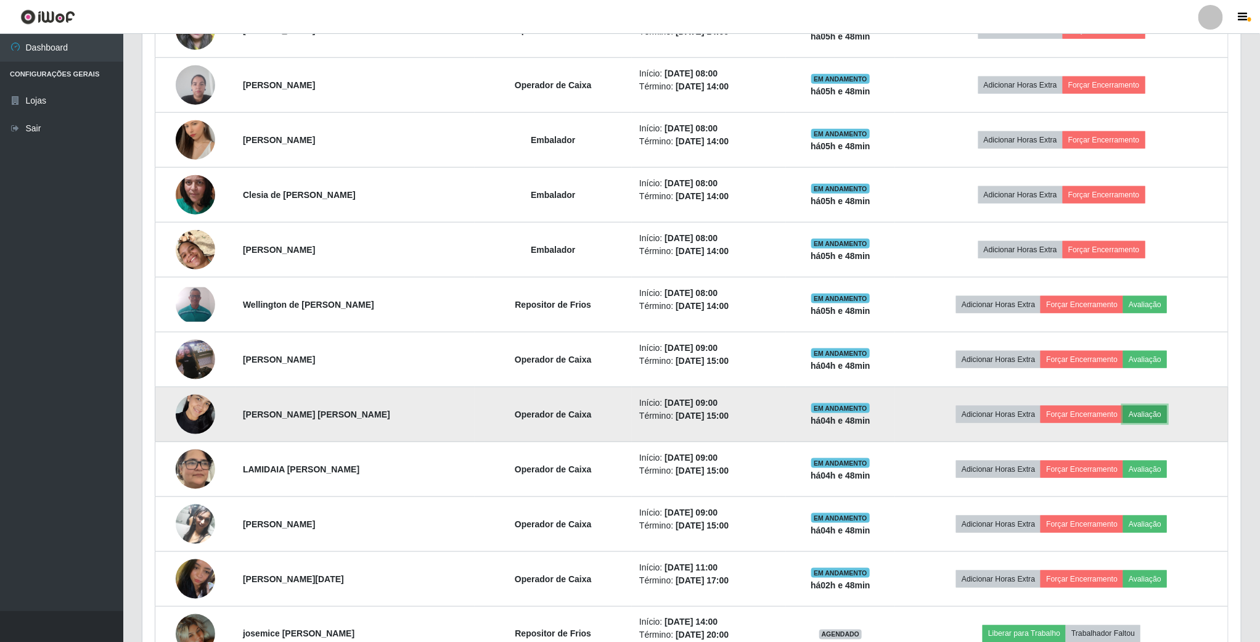
click at [1165, 421] on button "Avaliação" at bounding box center [1146, 414] width 44 height 17
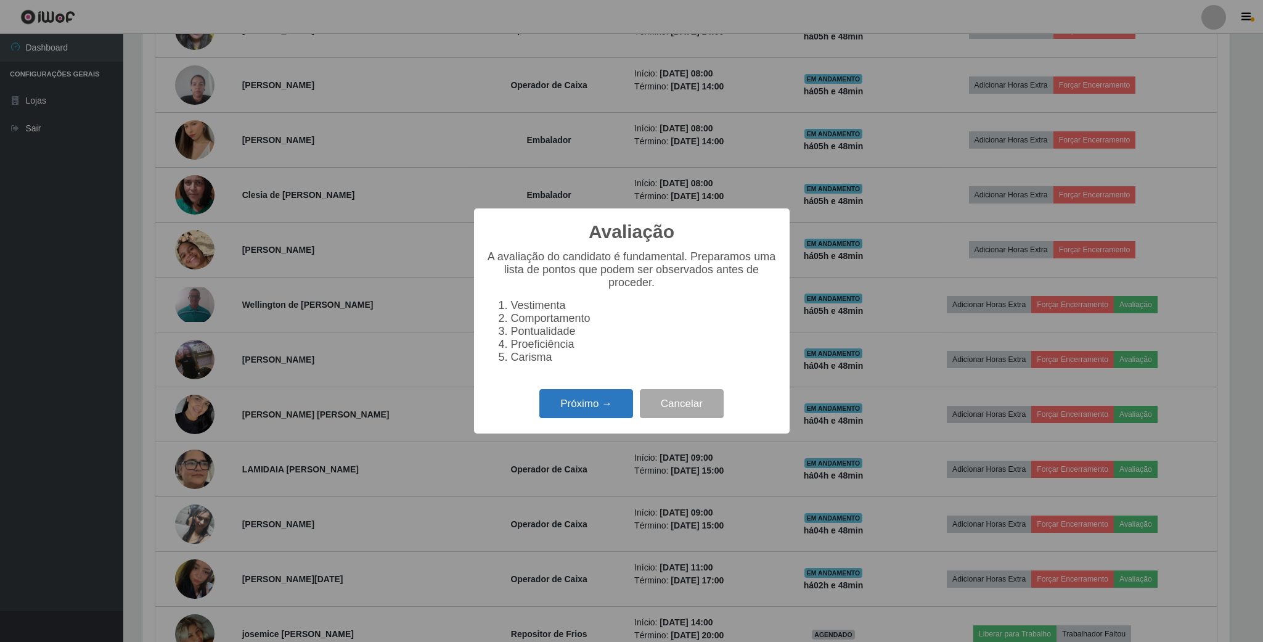
click at [605, 414] on button "Próximo →" at bounding box center [587, 403] width 94 height 29
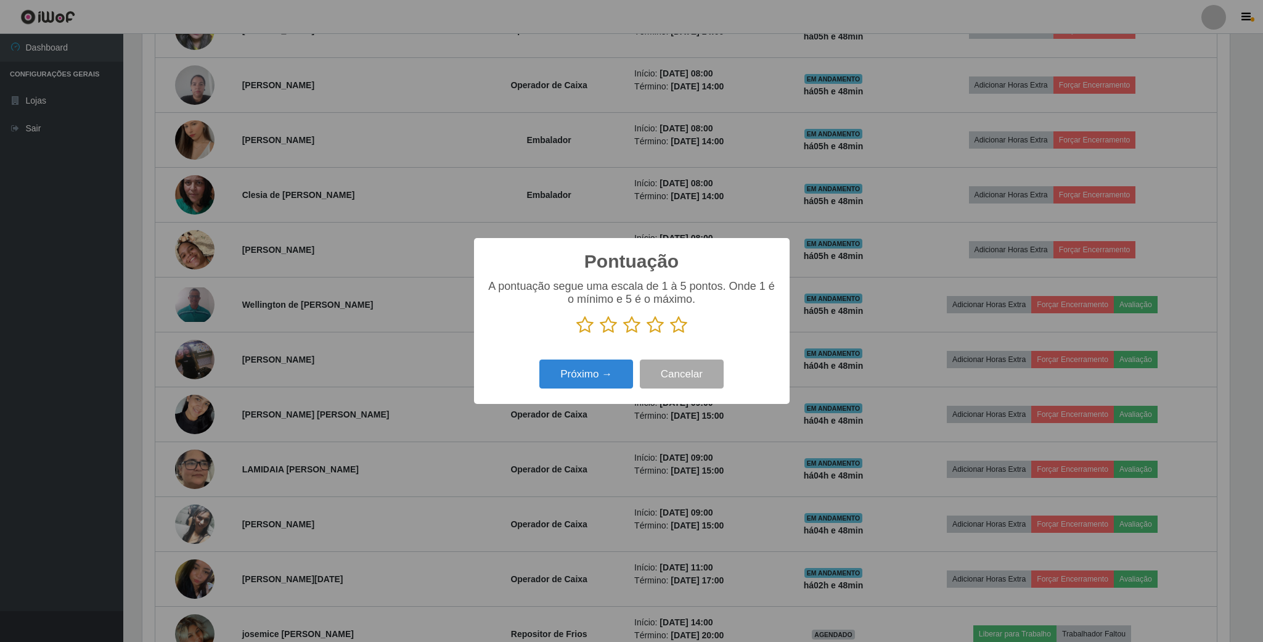
click at [653, 331] on icon at bounding box center [655, 325] width 17 height 18
click at [647, 334] on input "radio" at bounding box center [647, 334] width 0 height 0
click at [607, 372] on button "Próximo →" at bounding box center [587, 374] width 94 height 29
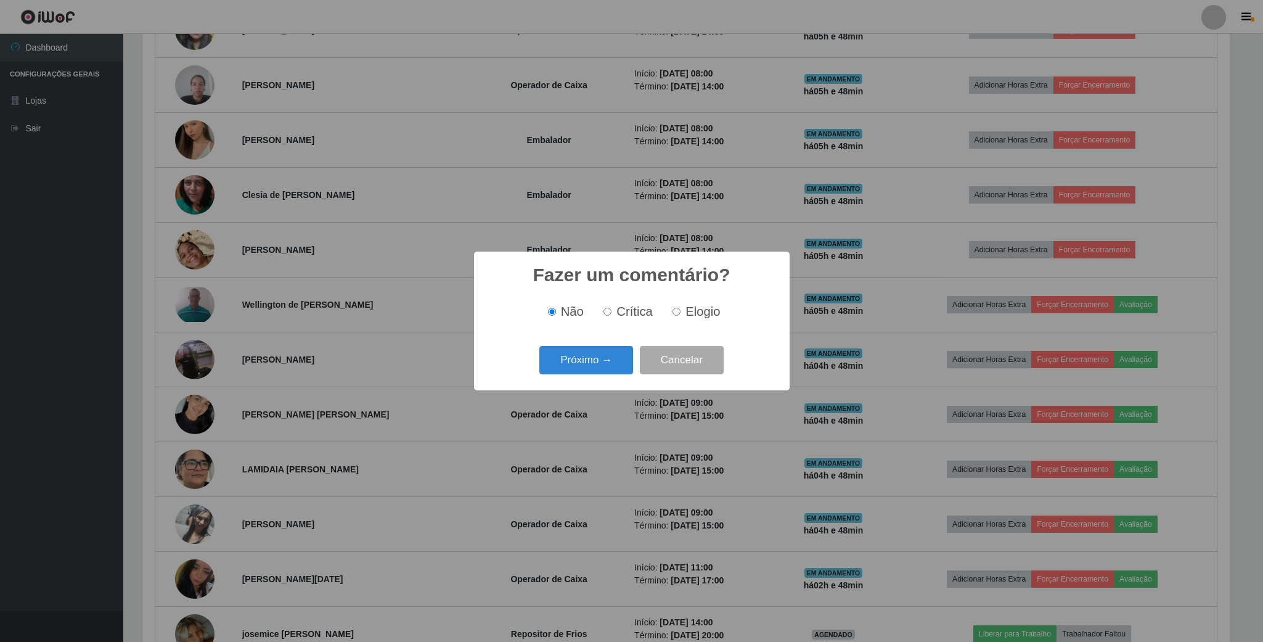
click at [685, 321] on div "Não Crítica Elogio" at bounding box center [632, 312] width 291 height 36
click at [675, 316] on input "Elogio" at bounding box center [677, 312] width 8 height 8
radio input "true"
click at [551, 369] on button "Próximo →" at bounding box center [587, 360] width 94 height 29
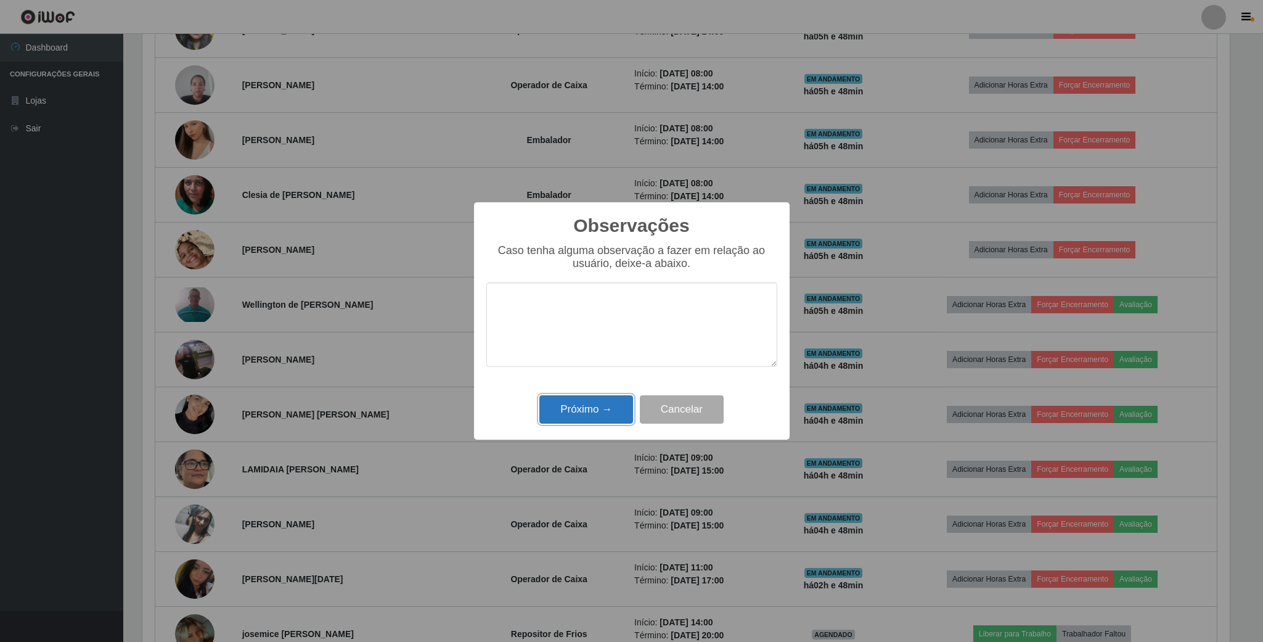
click at [573, 397] on button "Próximo →" at bounding box center [587, 409] width 94 height 29
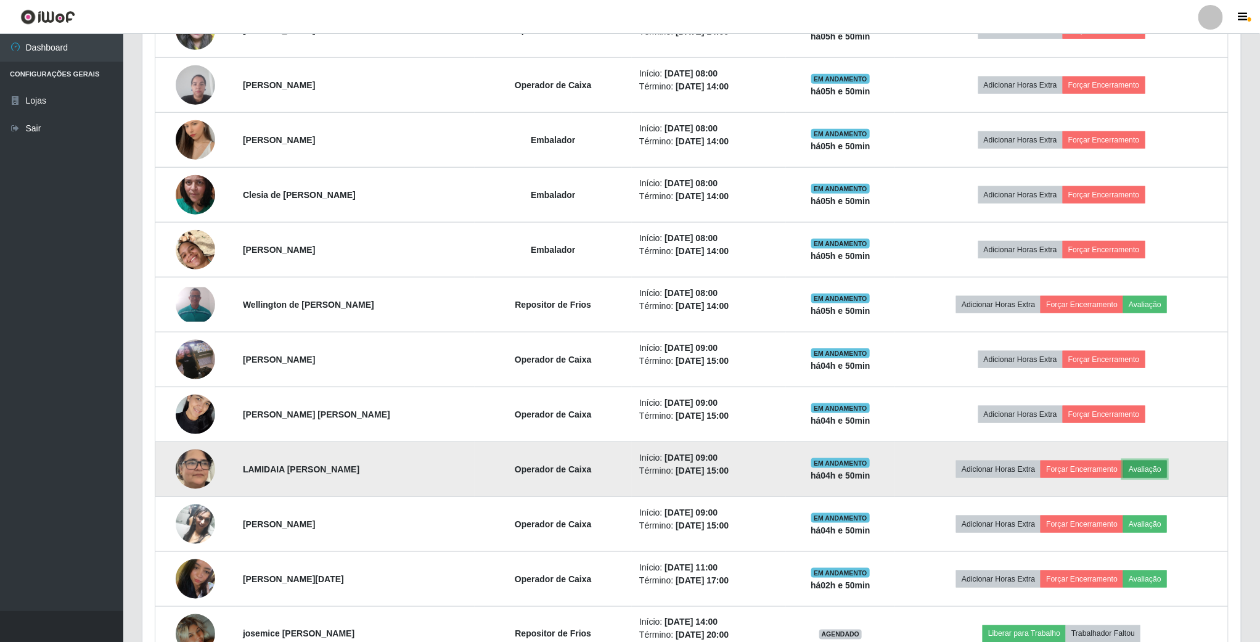
click at [1147, 476] on button "Avaliação" at bounding box center [1146, 469] width 44 height 17
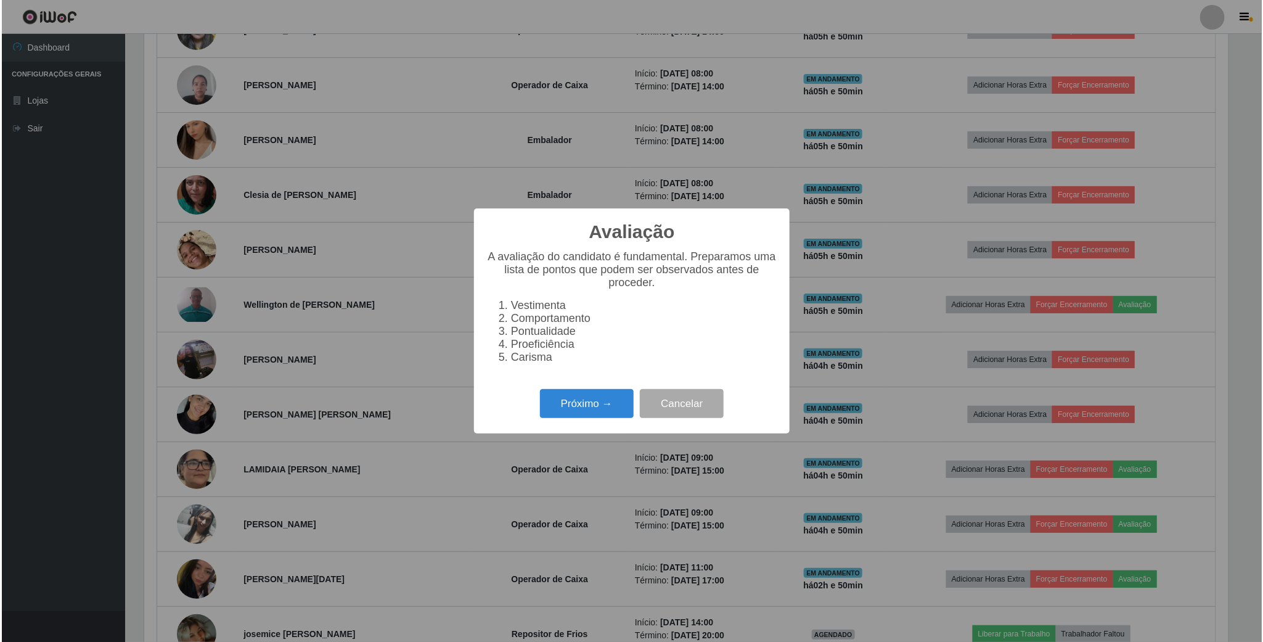
scroll to position [257, 1088]
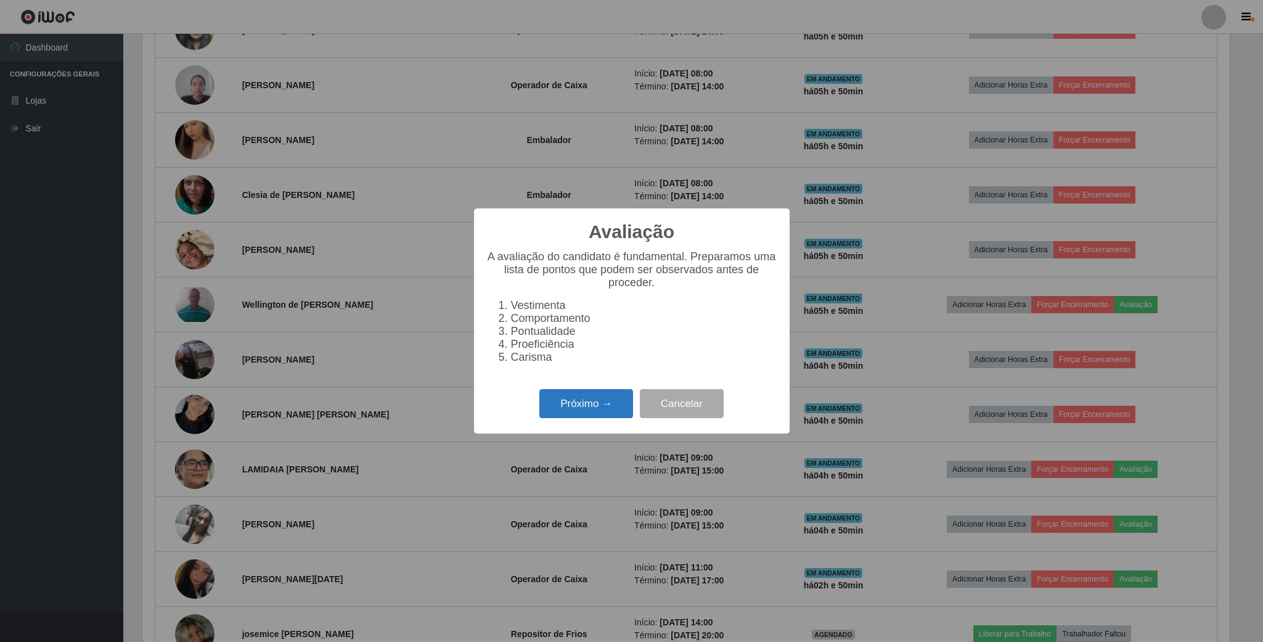
click at [614, 406] on button "Próximo →" at bounding box center [587, 403] width 94 height 29
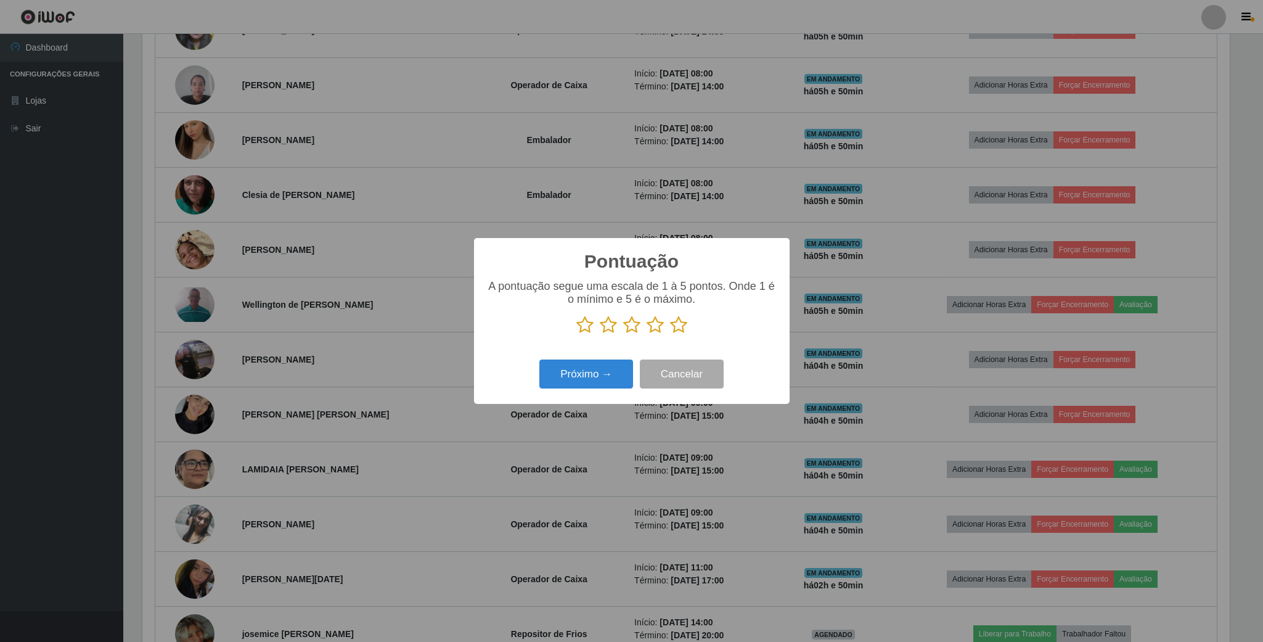
scroll to position [616386, 615555]
click at [659, 326] on icon at bounding box center [655, 325] width 17 height 18
click at [647, 334] on input "radio" at bounding box center [647, 334] width 0 height 0
drag, startPoint x: 567, startPoint y: 392, endPoint x: 601, endPoint y: 365, distance: 43.9
click at [570, 392] on div "Próximo → Cancelar" at bounding box center [632, 373] width 291 height 35
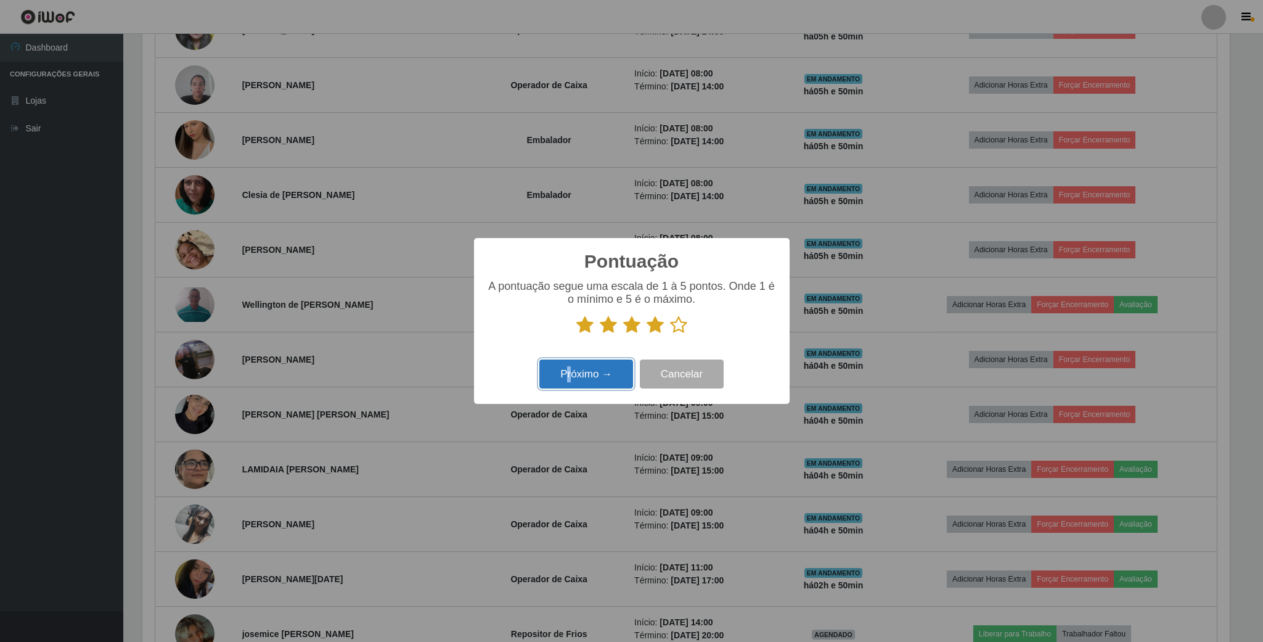
click at [606, 379] on button "Próximo →" at bounding box center [587, 374] width 94 height 29
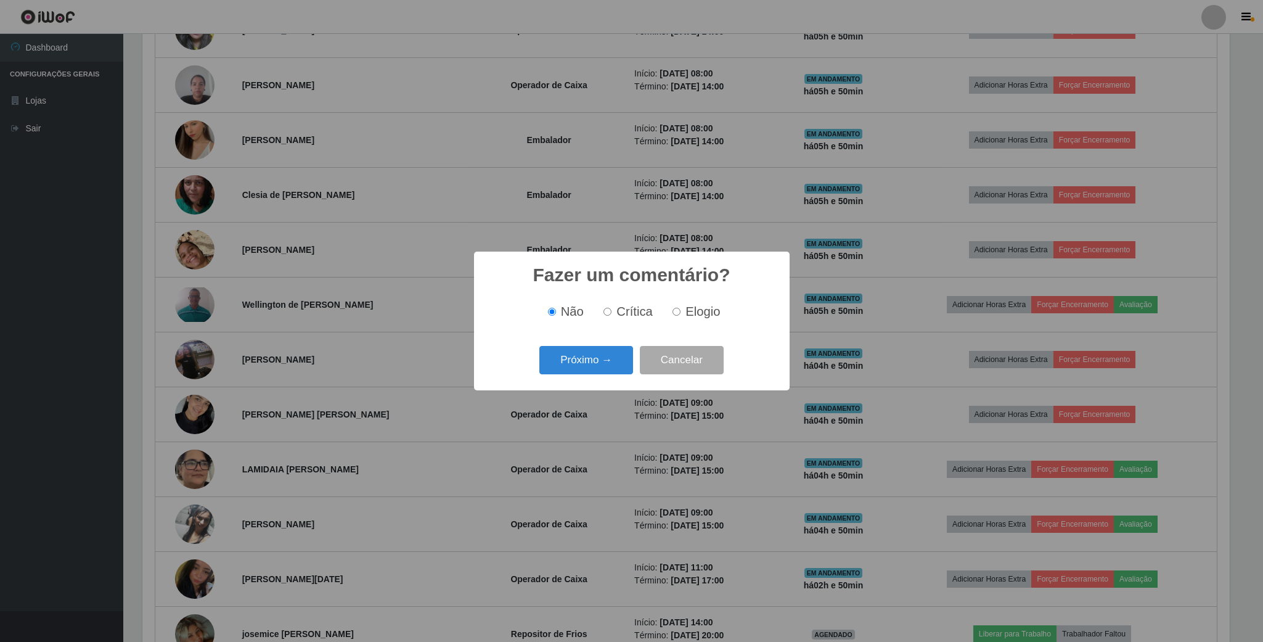
click at [673, 314] on input "Elogio" at bounding box center [677, 312] width 8 height 8
radio input "true"
click at [616, 357] on button "Próximo →" at bounding box center [587, 360] width 94 height 29
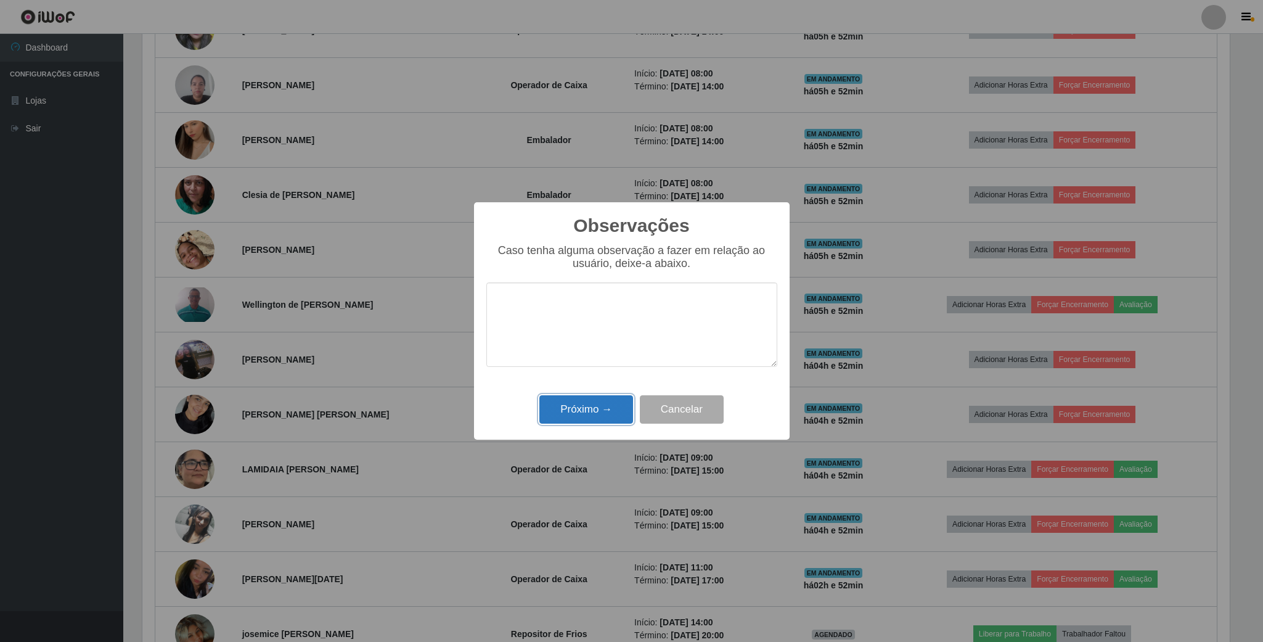
click at [607, 405] on button "Próximo →" at bounding box center [587, 409] width 94 height 29
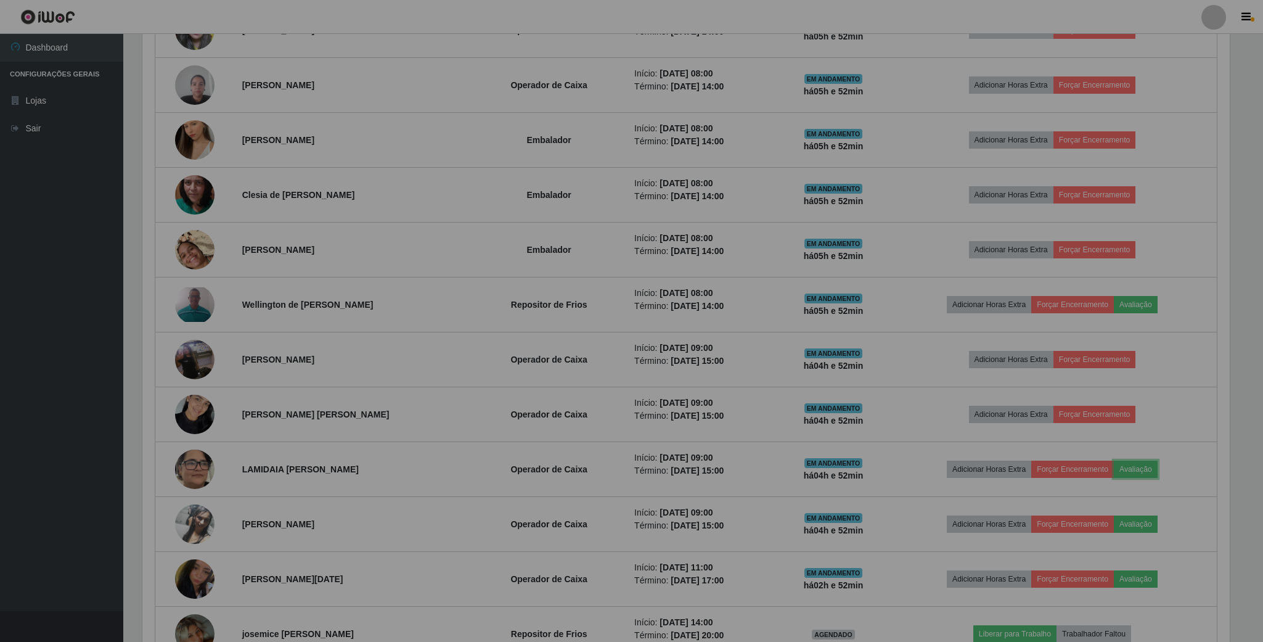
scroll to position [257, 1098]
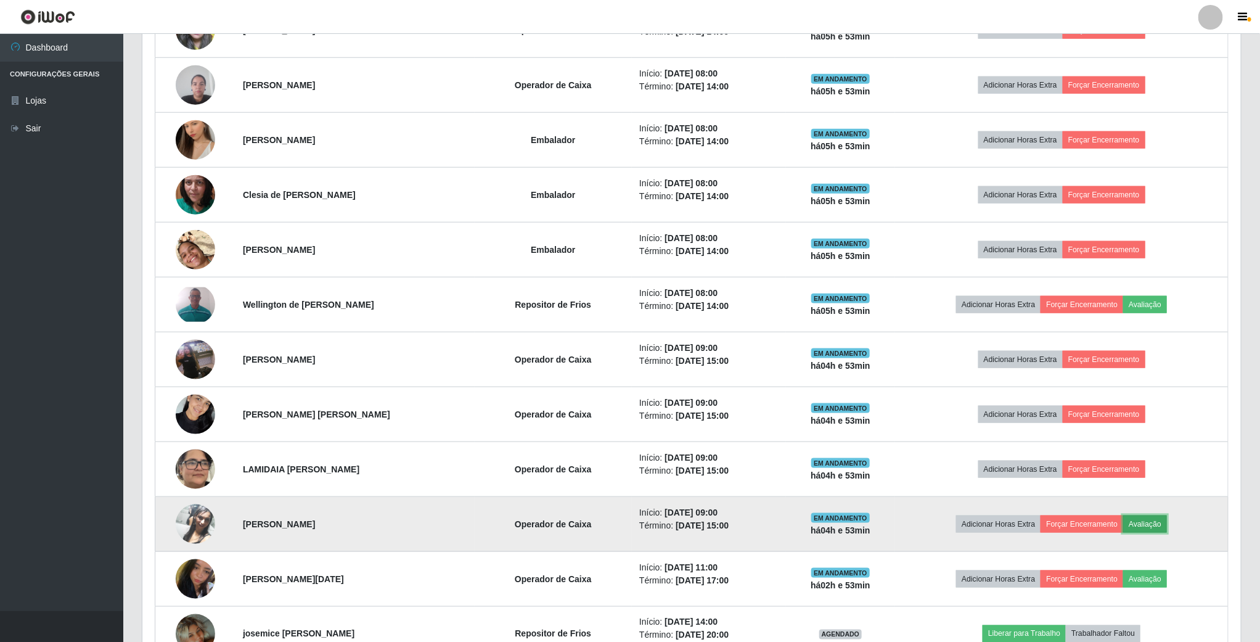
click at [1159, 532] on button "Avaliação" at bounding box center [1146, 524] width 44 height 17
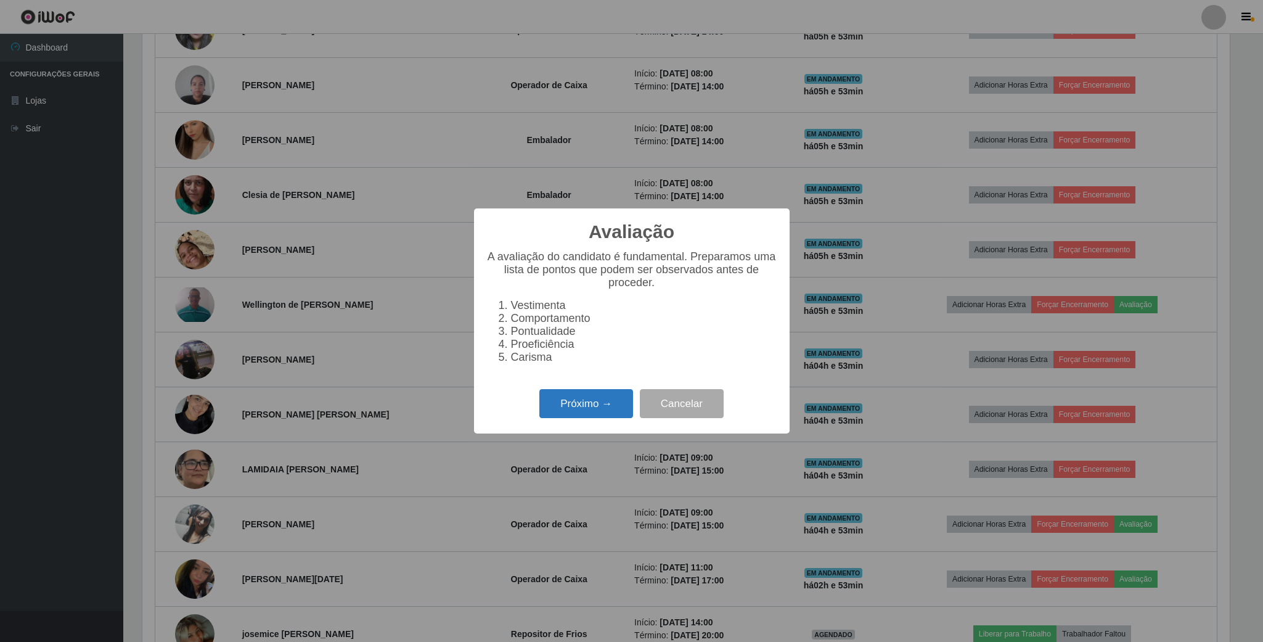
click at [599, 413] on button "Próximo →" at bounding box center [587, 403] width 94 height 29
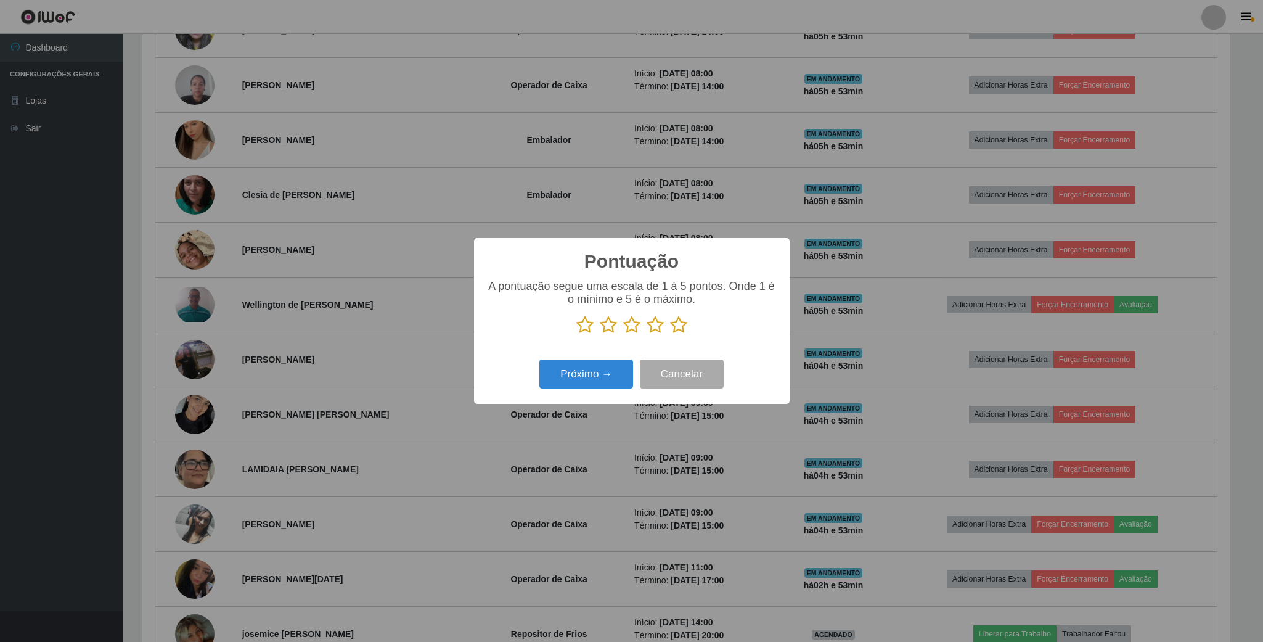
click at [657, 330] on icon at bounding box center [655, 325] width 17 height 18
click at [647, 334] on input "radio" at bounding box center [647, 334] width 0 height 0
click at [606, 380] on button "Próximo →" at bounding box center [587, 374] width 94 height 29
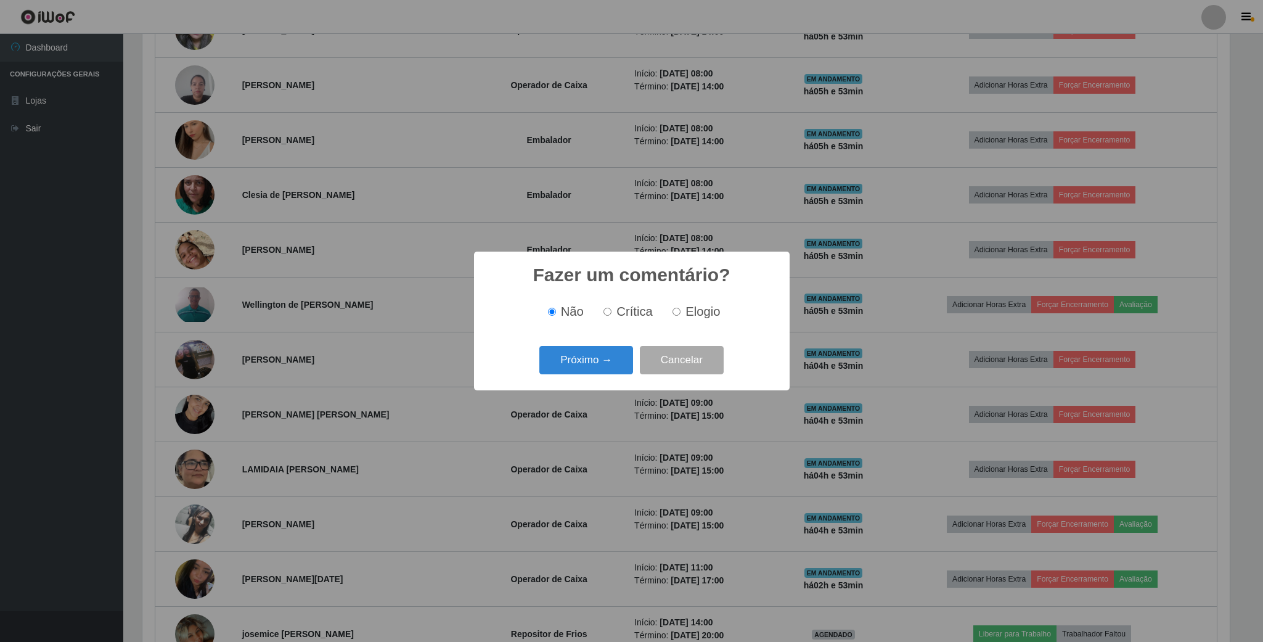
click at [670, 318] on label "Elogio" at bounding box center [694, 312] width 52 height 14
click at [673, 316] on input "Elogio" at bounding box center [677, 312] width 8 height 8
radio input "true"
click at [607, 348] on button "Próximo →" at bounding box center [587, 360] width 94 height 29
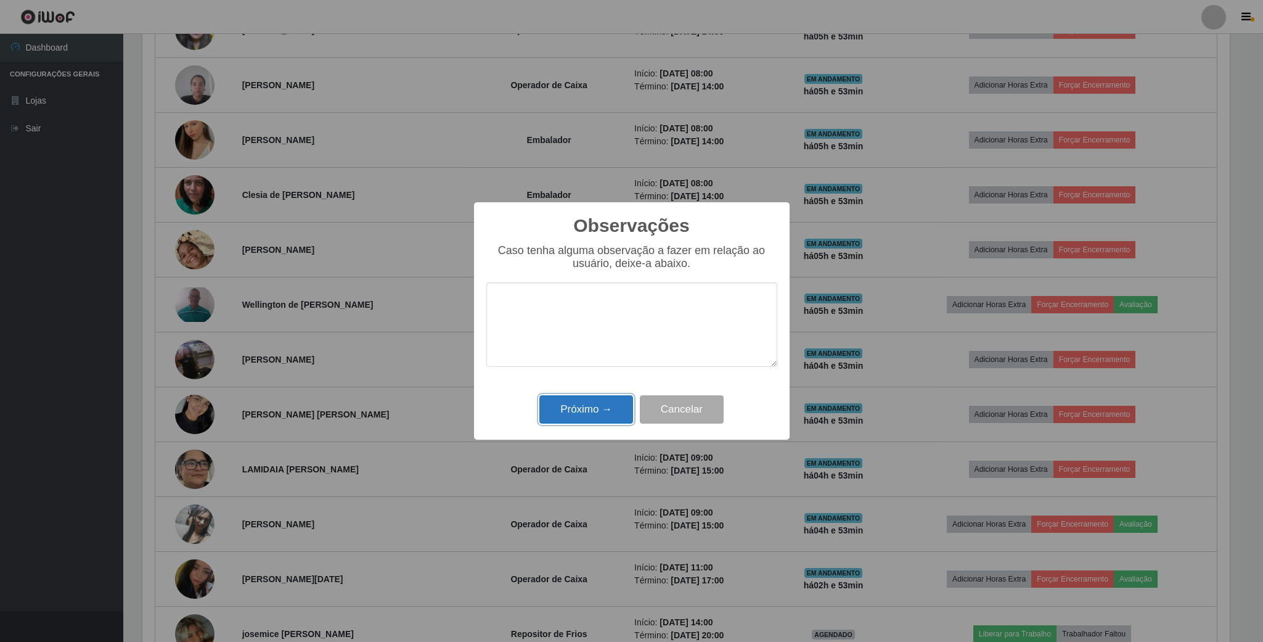
click at [588, 424] on button "Próximo →" at bounding box center [587, 409] width 94 height 29
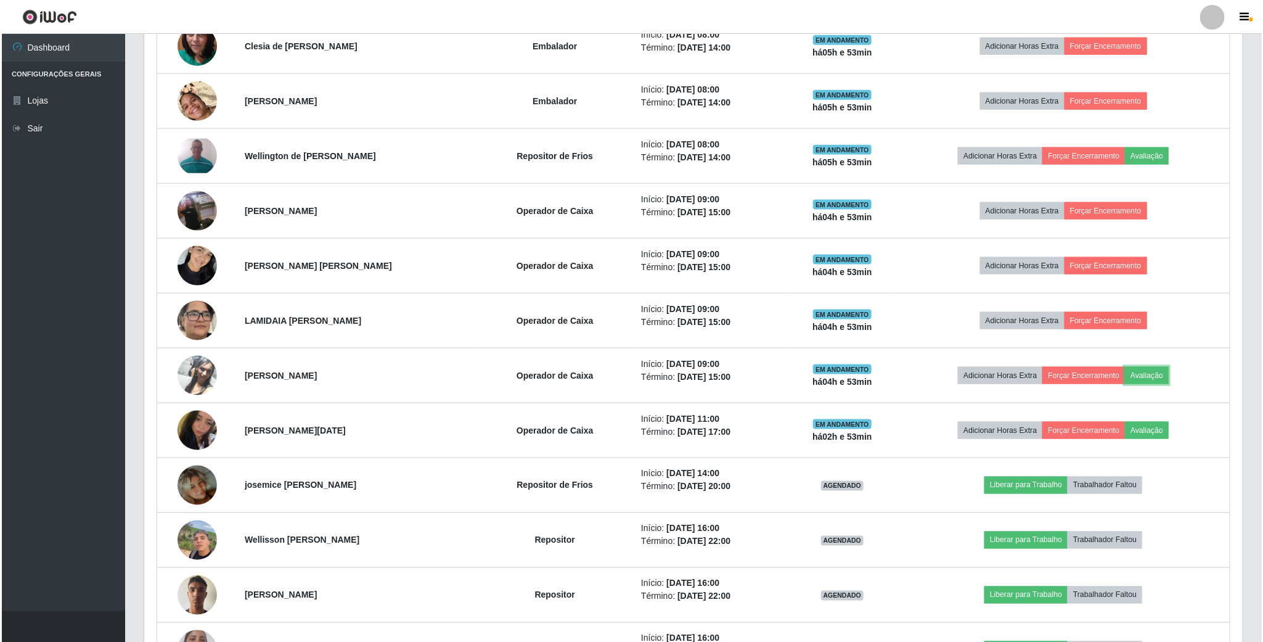
scroll to position [832, 0]
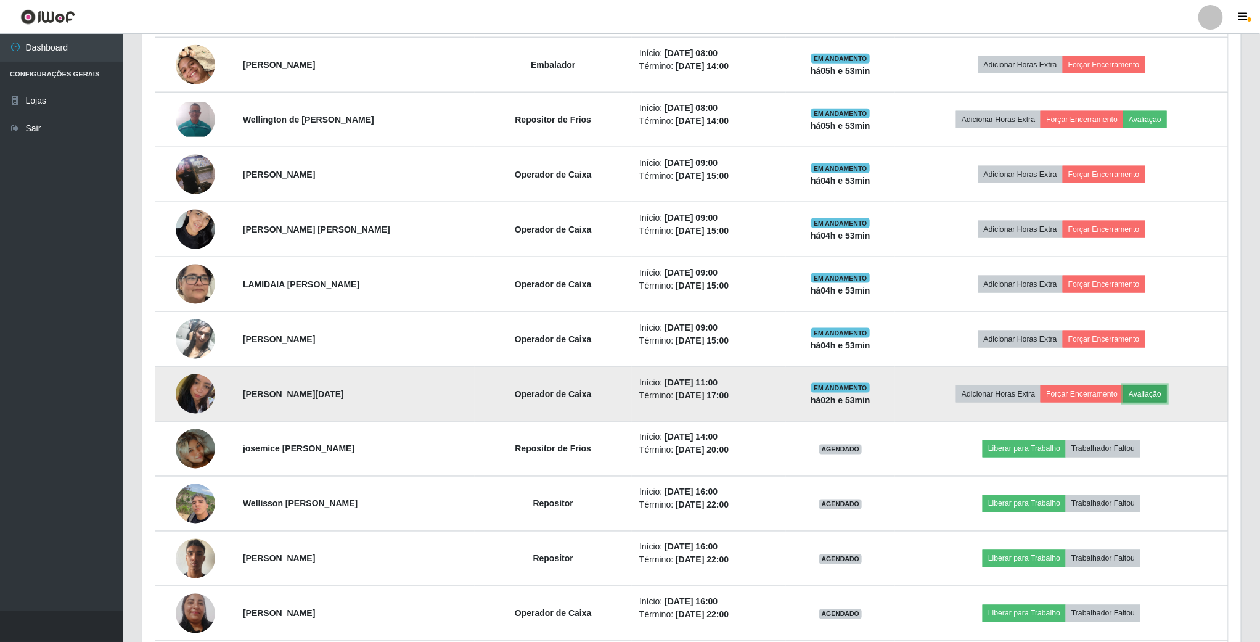
click at [1167, 395] on button "Avaliação" at bounding box center [1146, 393] width 44 height 17
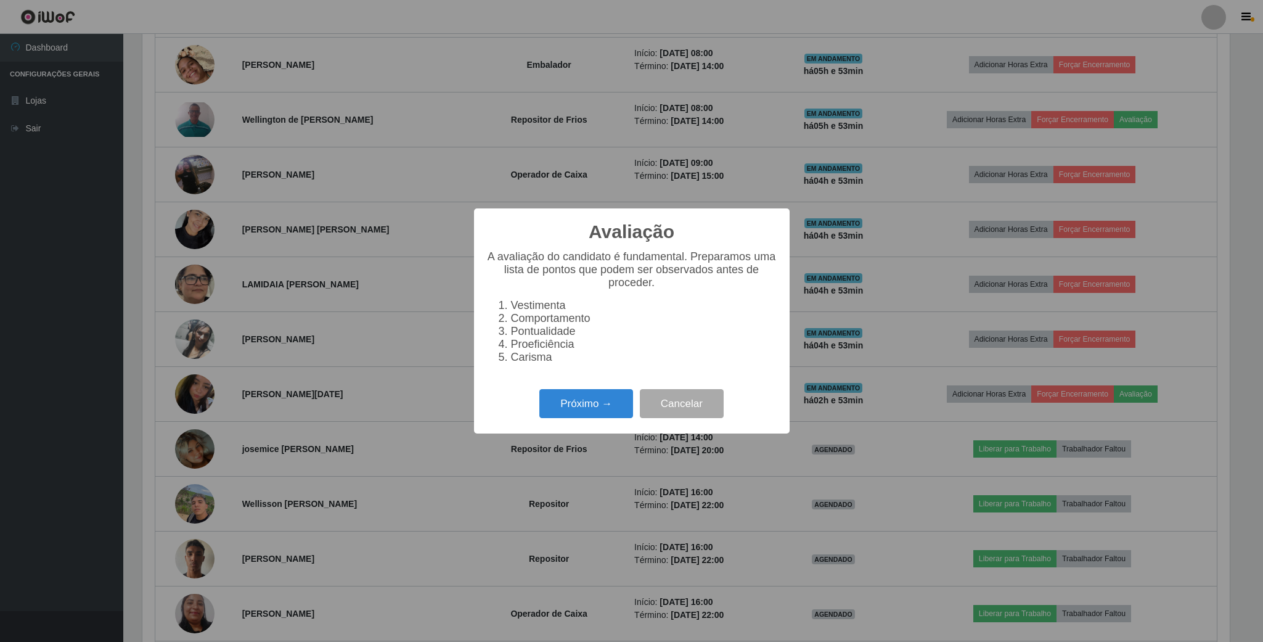
scroll to position [257, 1088]
click at [624, 408] on button "Próximo →" at bounding box center [587, 403] width 94 height 29
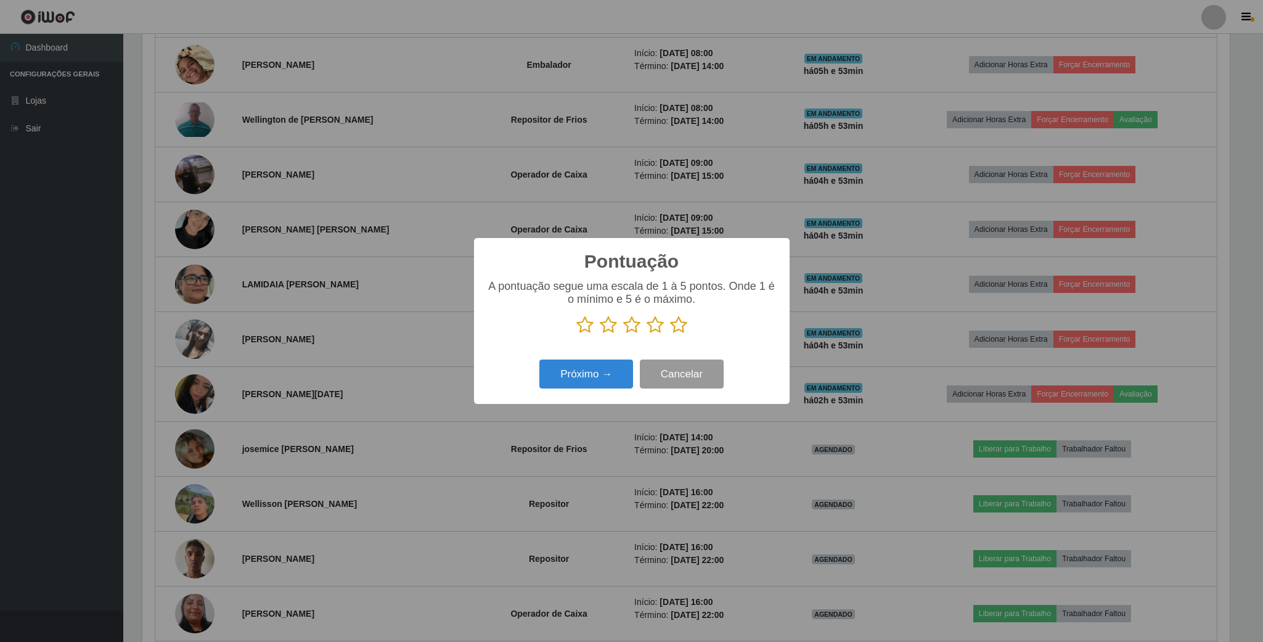
scroll to position [616386, 615555]
click at [651, 328] on icon at bounding box center [655, 325] width 17 height 18
click at [647, 334] on input "radio" at bounding box center [647, 334] width 0 height 0
click at [585, 391] on div "Próximo → Cancelar" at bounding box center [632, 373] width 291 height 35
click at [612, 366] on button "Próximo →" at bounding box center [587, 374] width 94 height 29
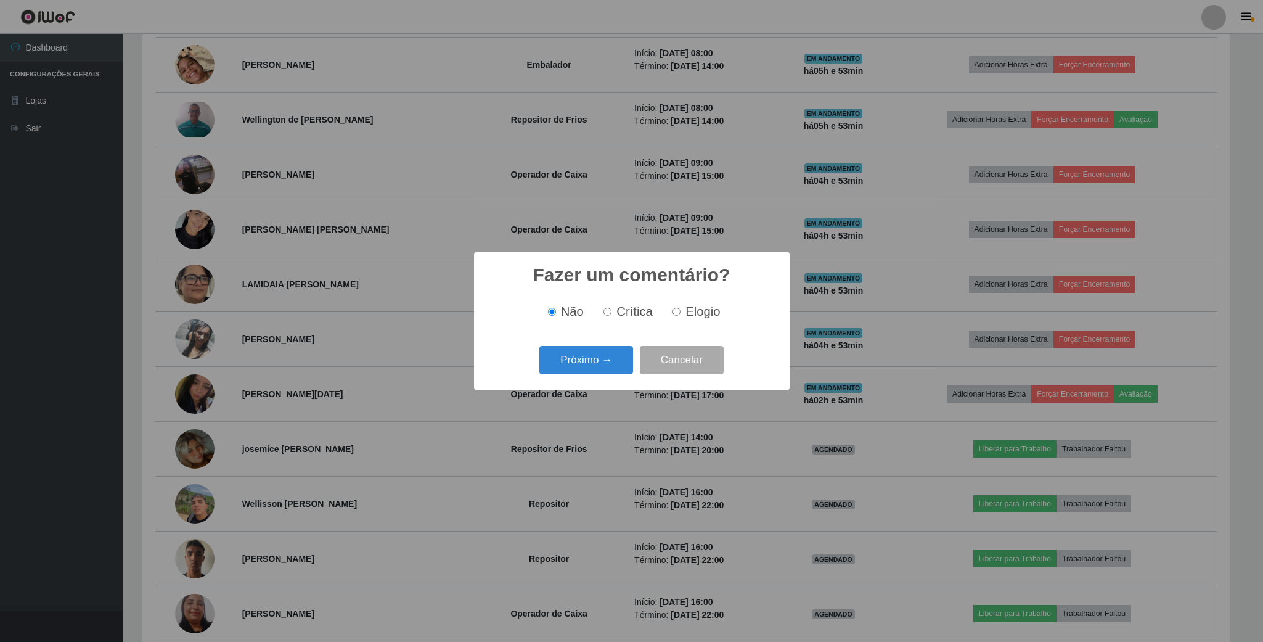
click at [679, 324] on div "Não Crítica Elogio" at bounding box center [632, 312] width 291 height 36
click at [673, 309] on input "Elogio" at bounding box center [677, 312] width 8 height 8
radio input "true"
click at [604, 365] on button "Próximo →" at bounding box center [587, 360] width 94 height 29
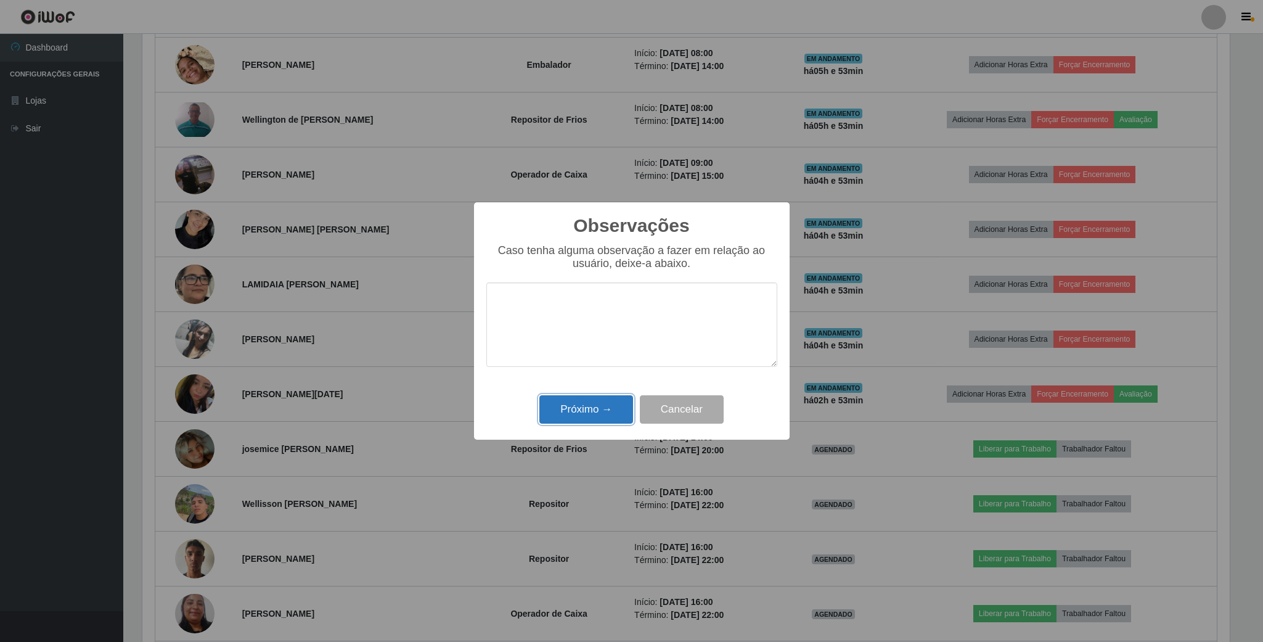
click at [598, 406] on button "Próximo →" at bounding box center [587, 409] width 94 height 29
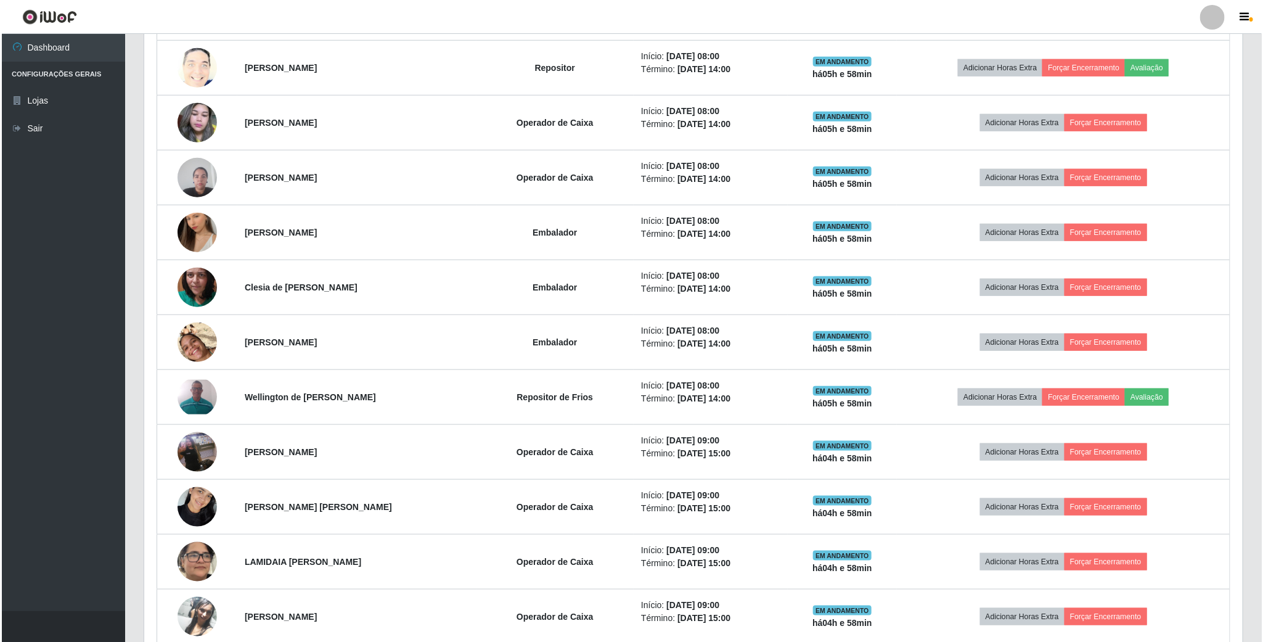
scroll to position [462, 0]
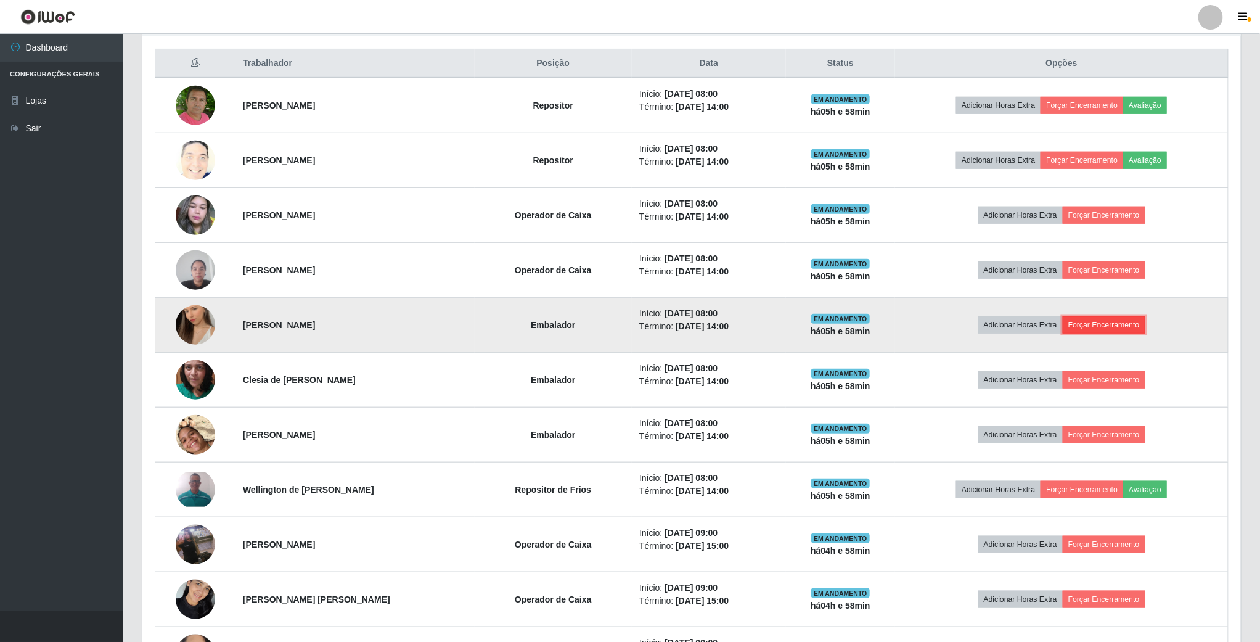
click at [1124, 327] on button "Forçar Encerramento" at bounding box center [1104, 324] width 83 height 17
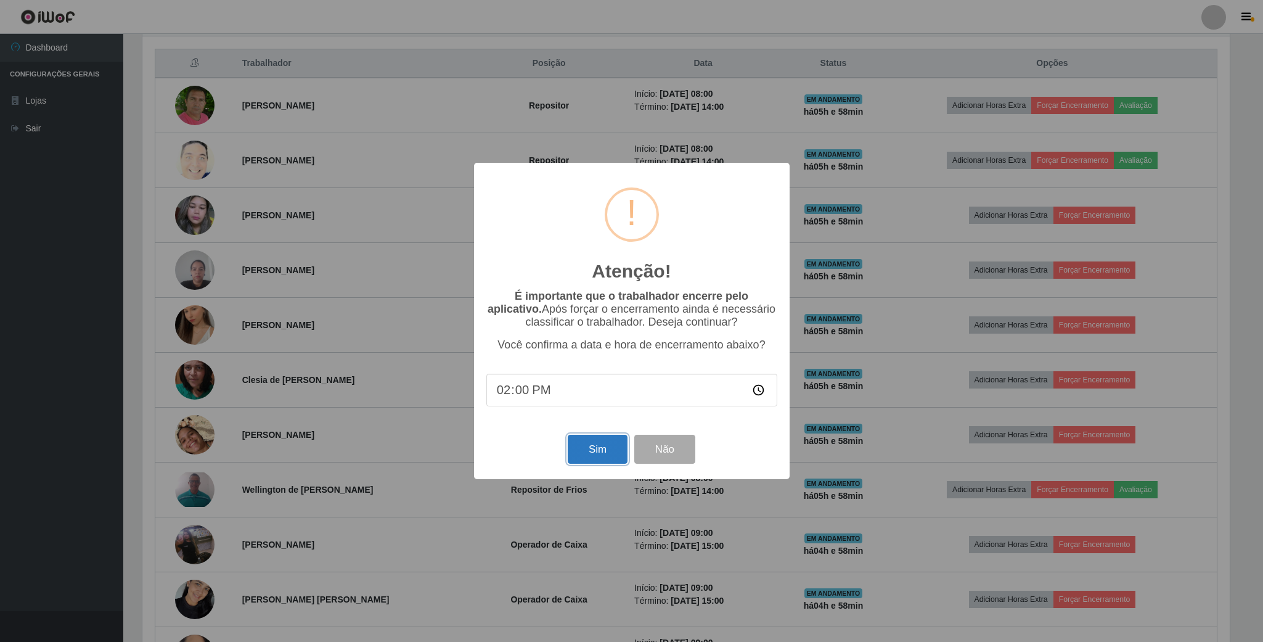
click at [588, 446] on button "Sim" at bounding box center [598, 449] width 60 height 29
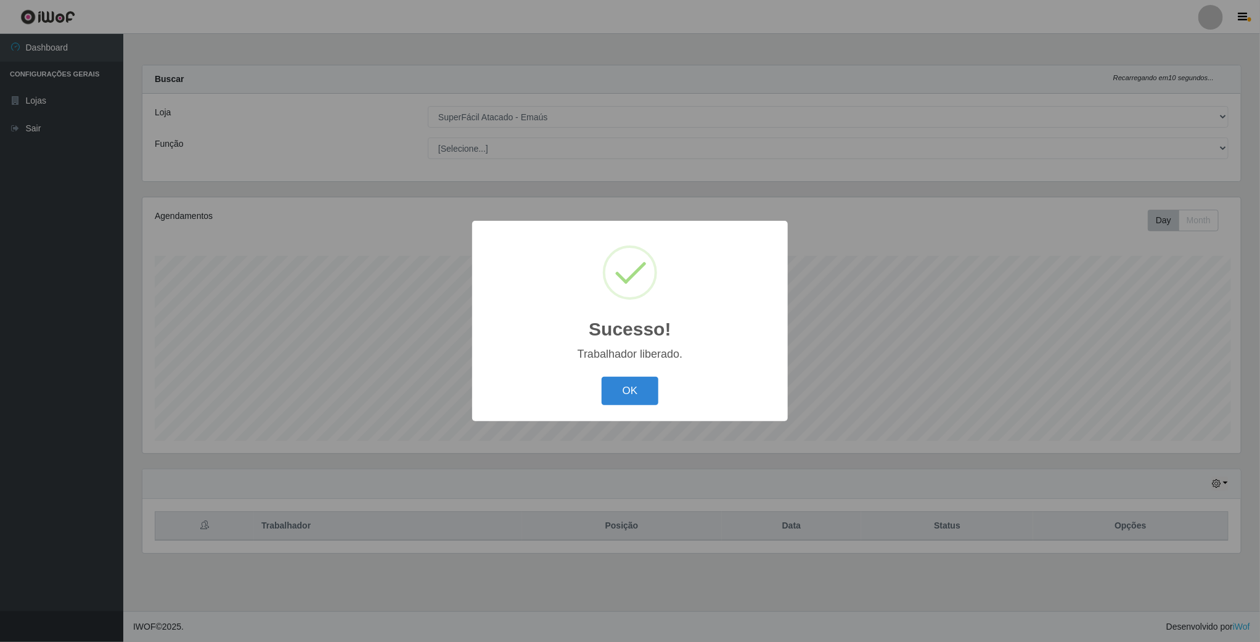
scroll to position [257, 1101]
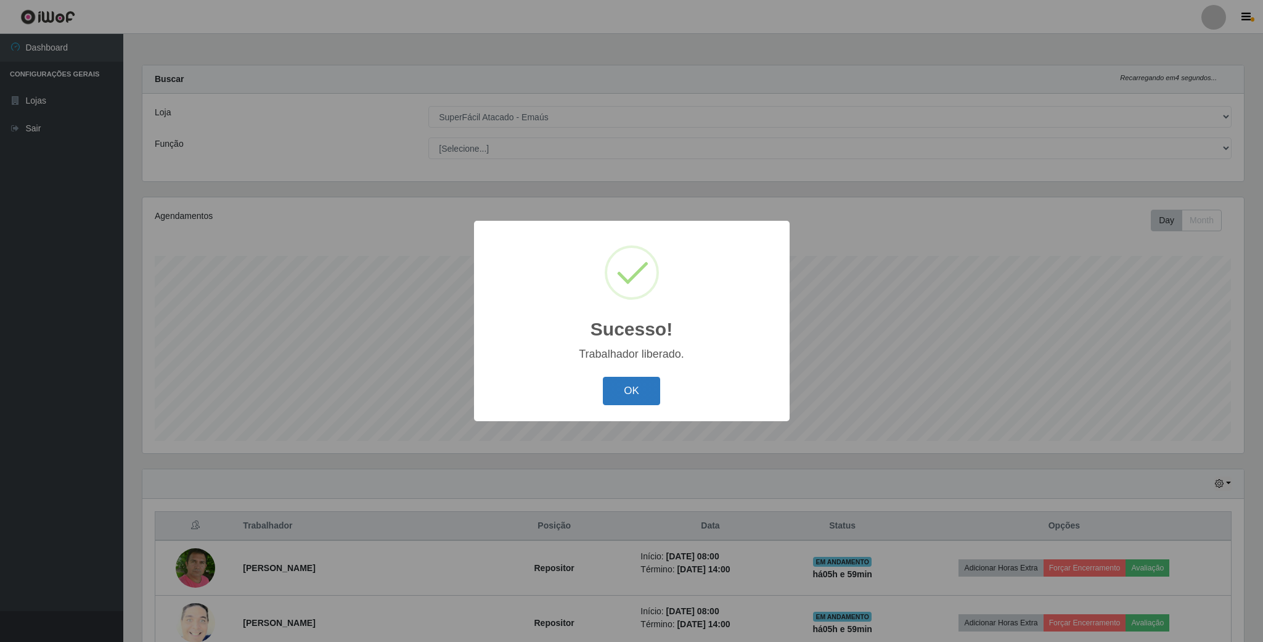
click at [646, 384] on button "OK" at bounding box center [631, 391] width 57 height 29
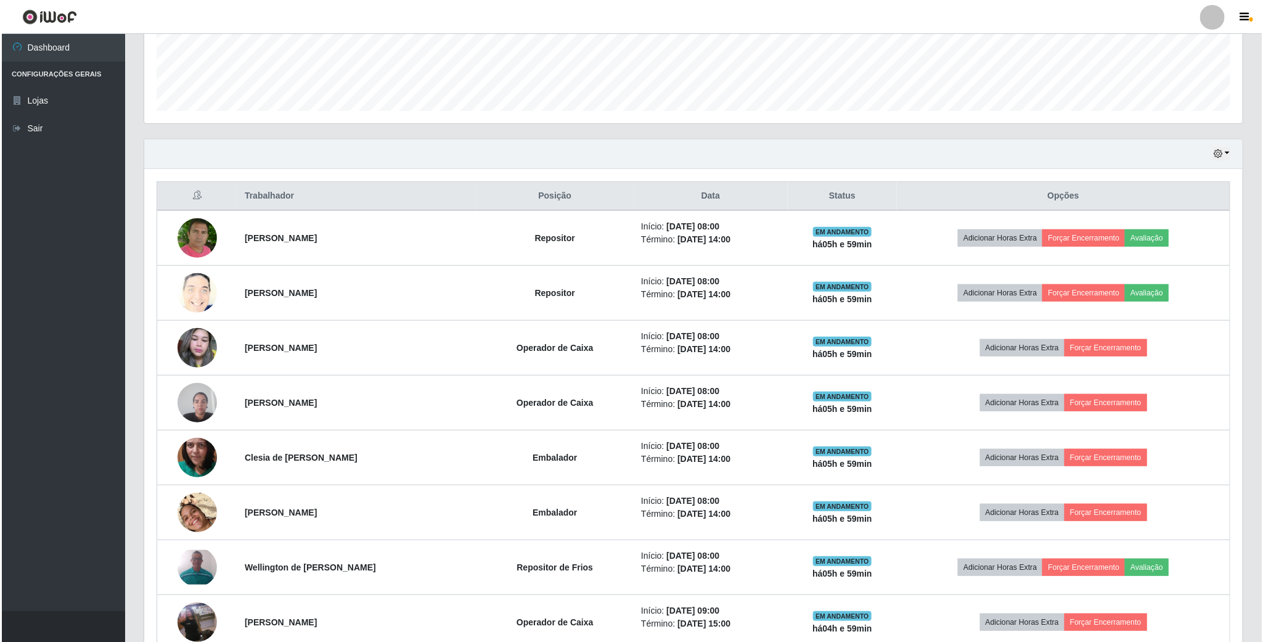
scroll to position [370, 0]
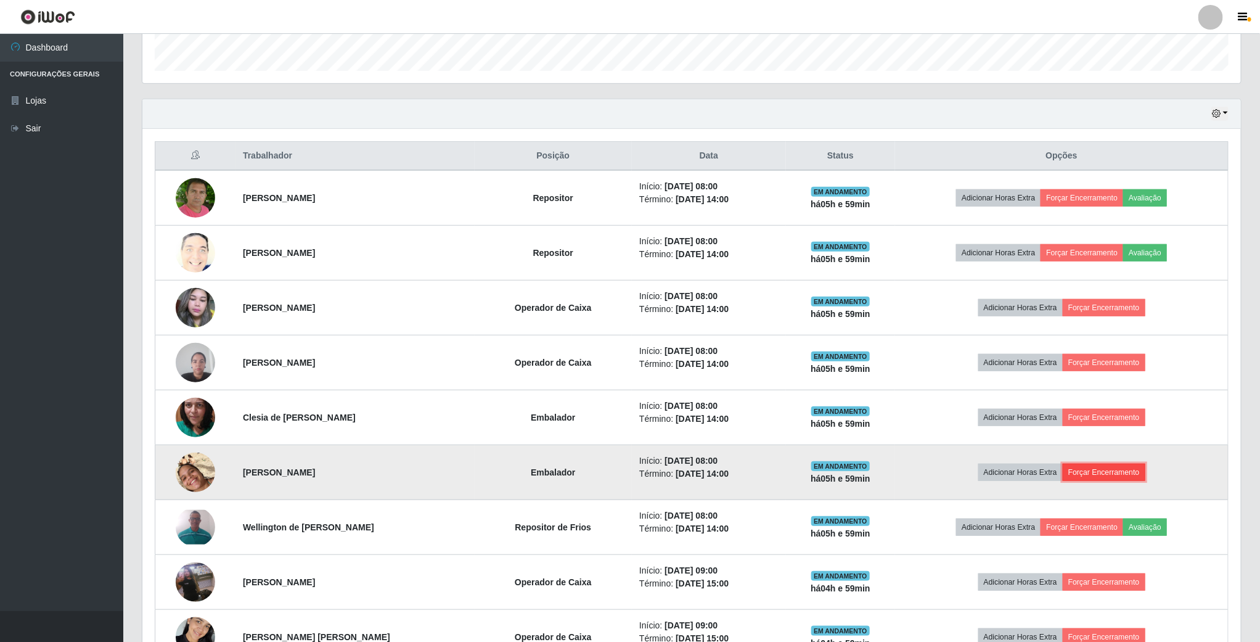
click at [1128, 476] on button "Forçar Encerramento" at bounding box center [1104, 472] width 83 height 17
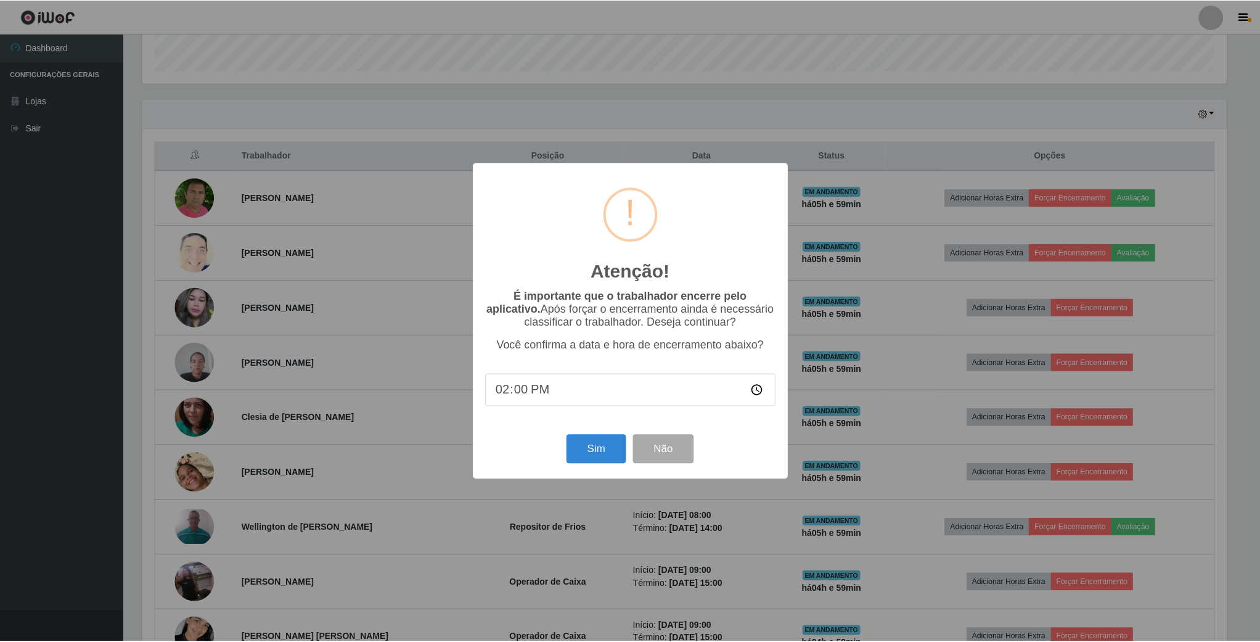
scroll to position [257, 1088]
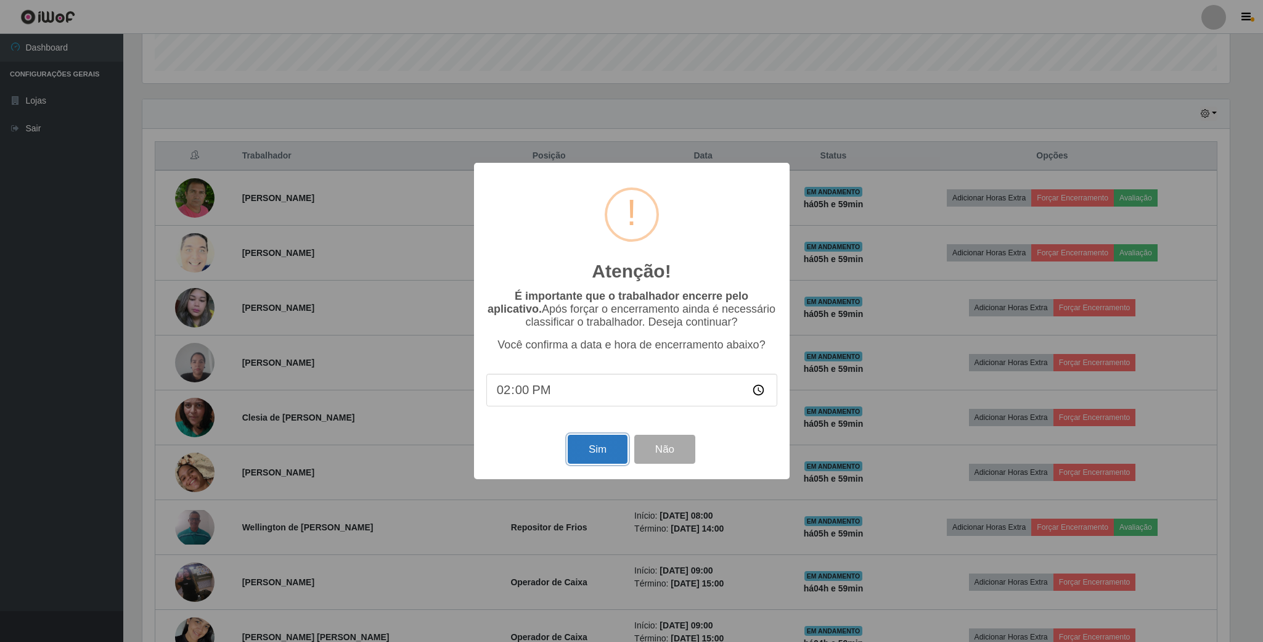
click at [589, 451] on button "Sim" at bounding box center [598, 449] width 60 height 29
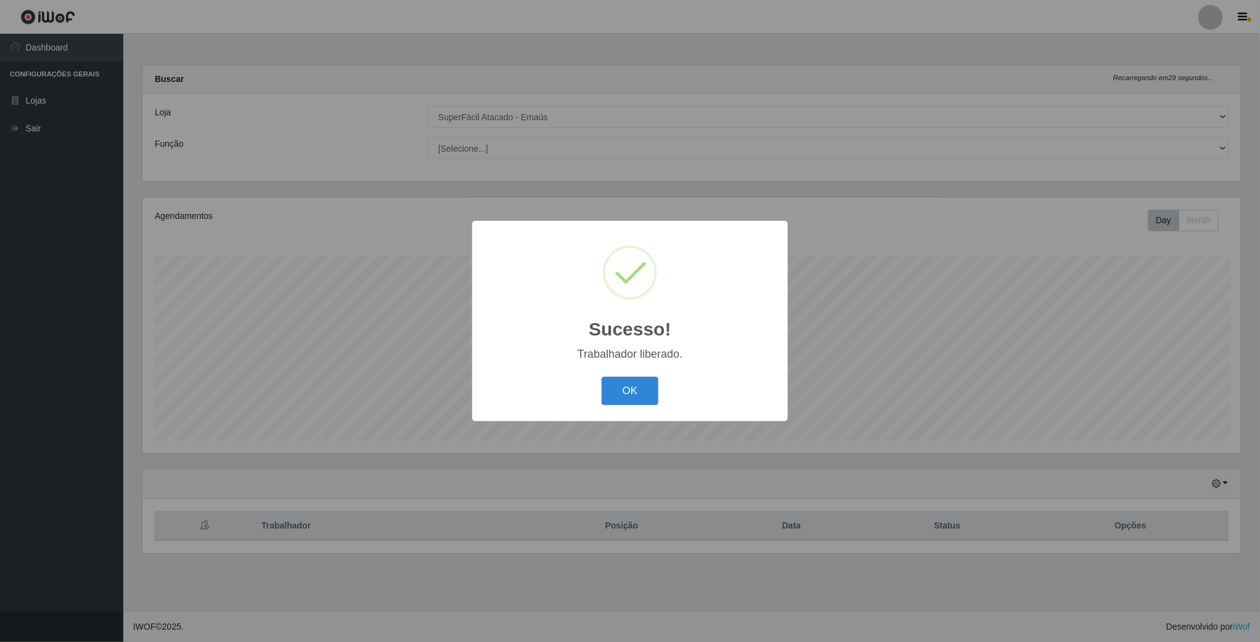
scroll to position [257, 1101]
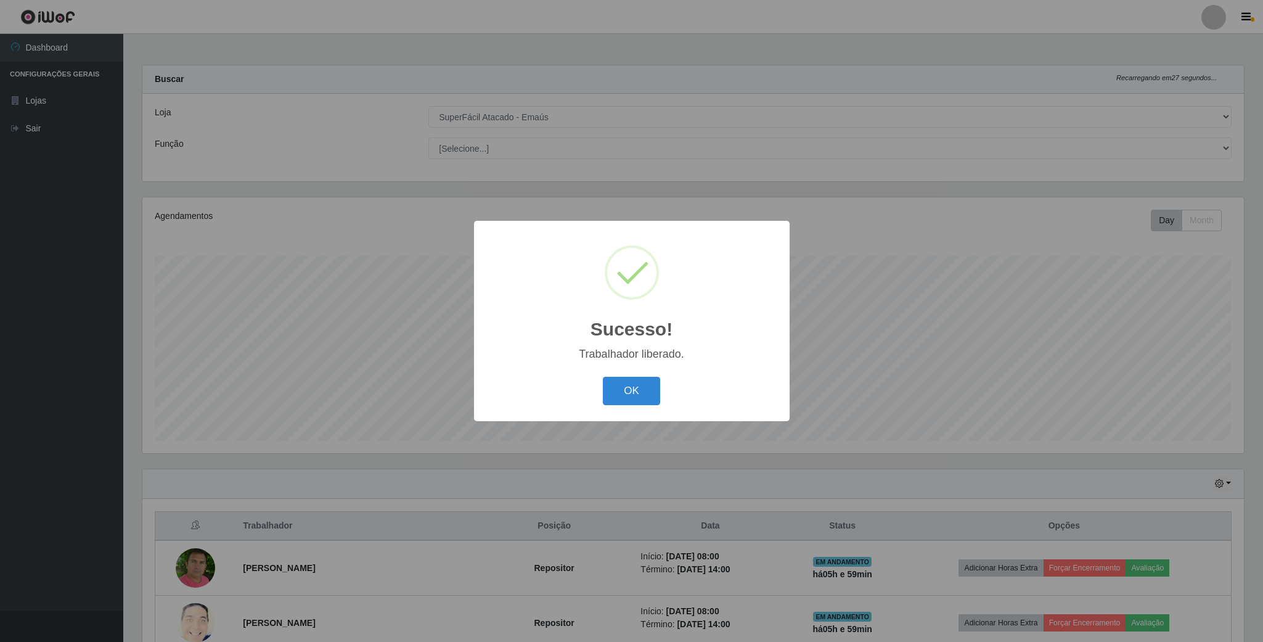
click at [654, 407] on div "OK Cancel" at bounding box center [632, 390] width 291 height 35
click at [653, 402] on button "OK" at bounding box center [631, 391] width 57 height 29
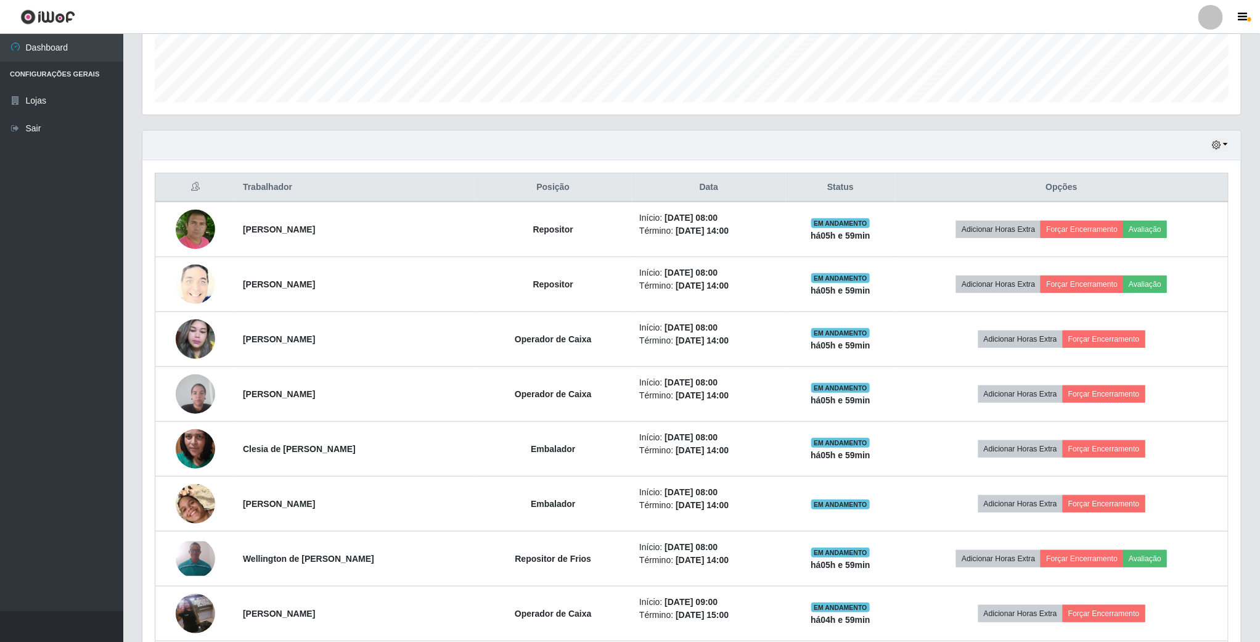
scroll to position [370, 0]
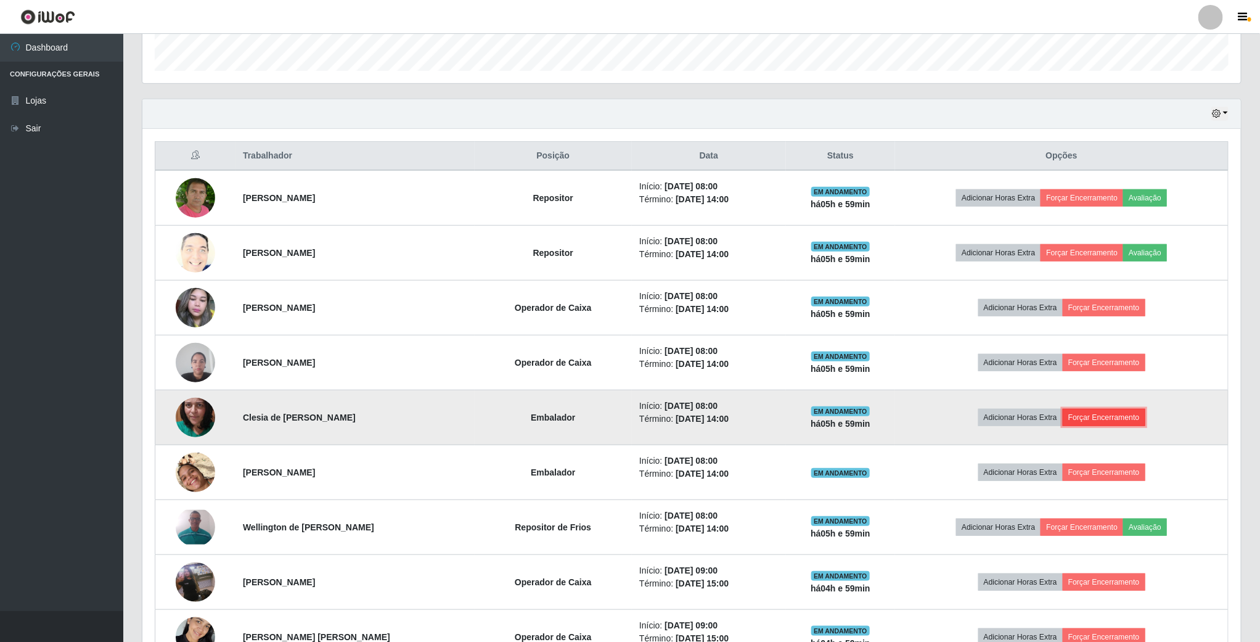
click at [1108, 422] on button "Forçar Encerramento" at bounding box center [1104, 417] width 83 height 17
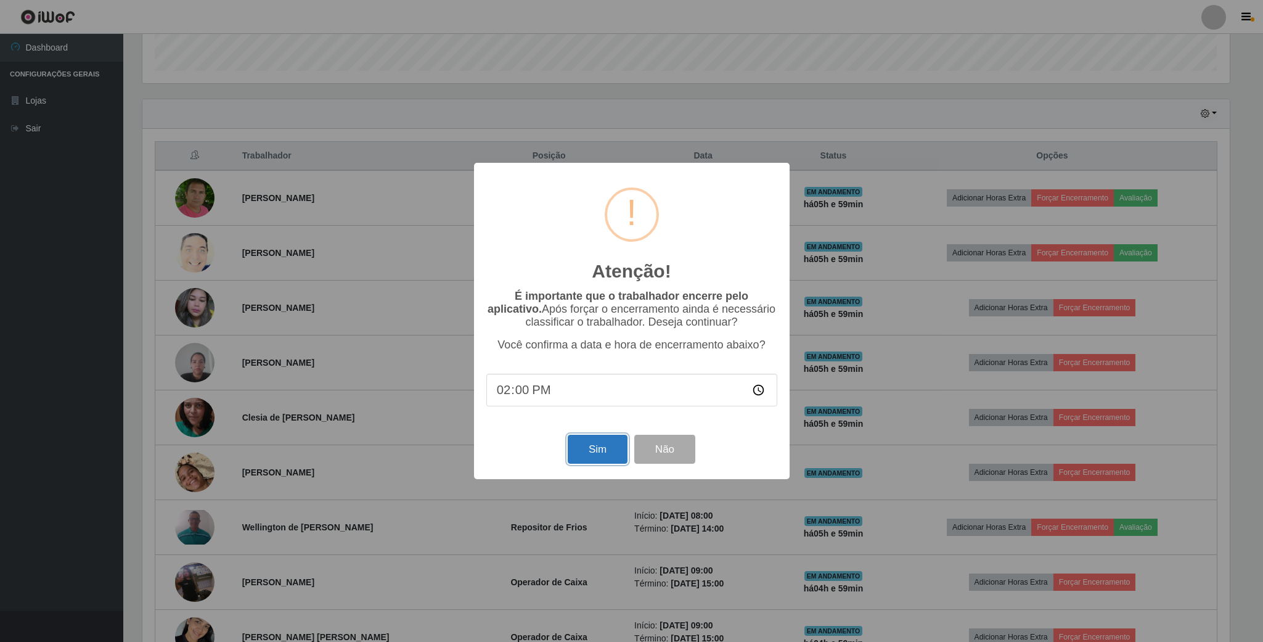
click at [580, 442] on button "Sim" at bounding box center [598, 449] width 60 height 29
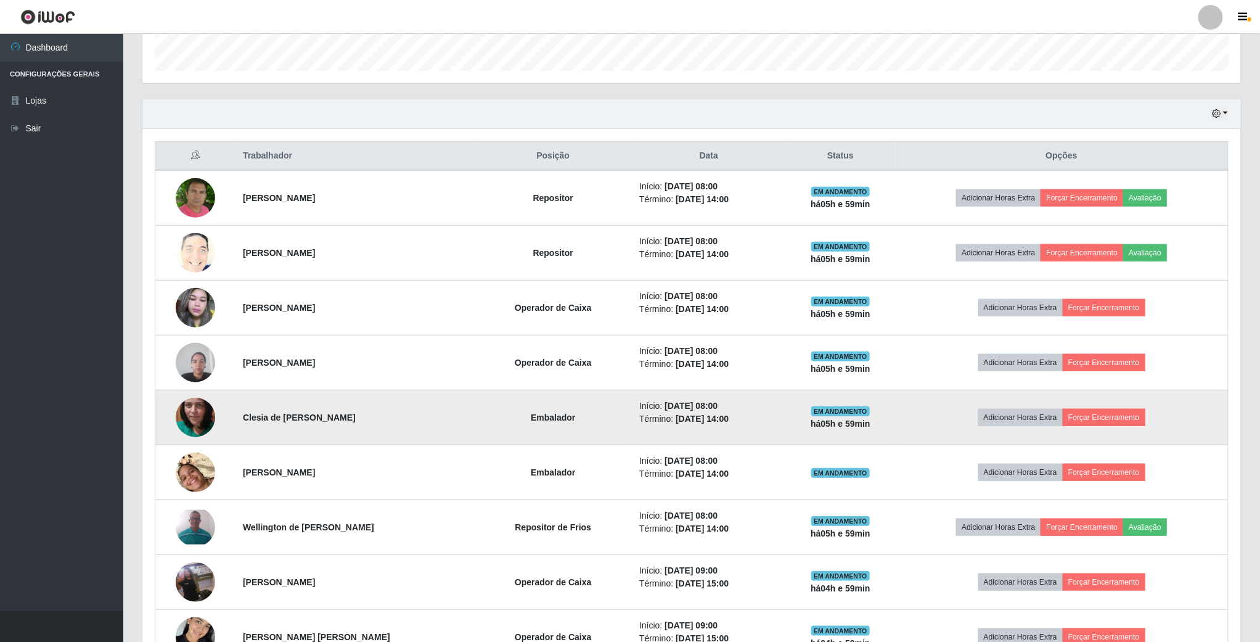
scroll to position [257, 1101]
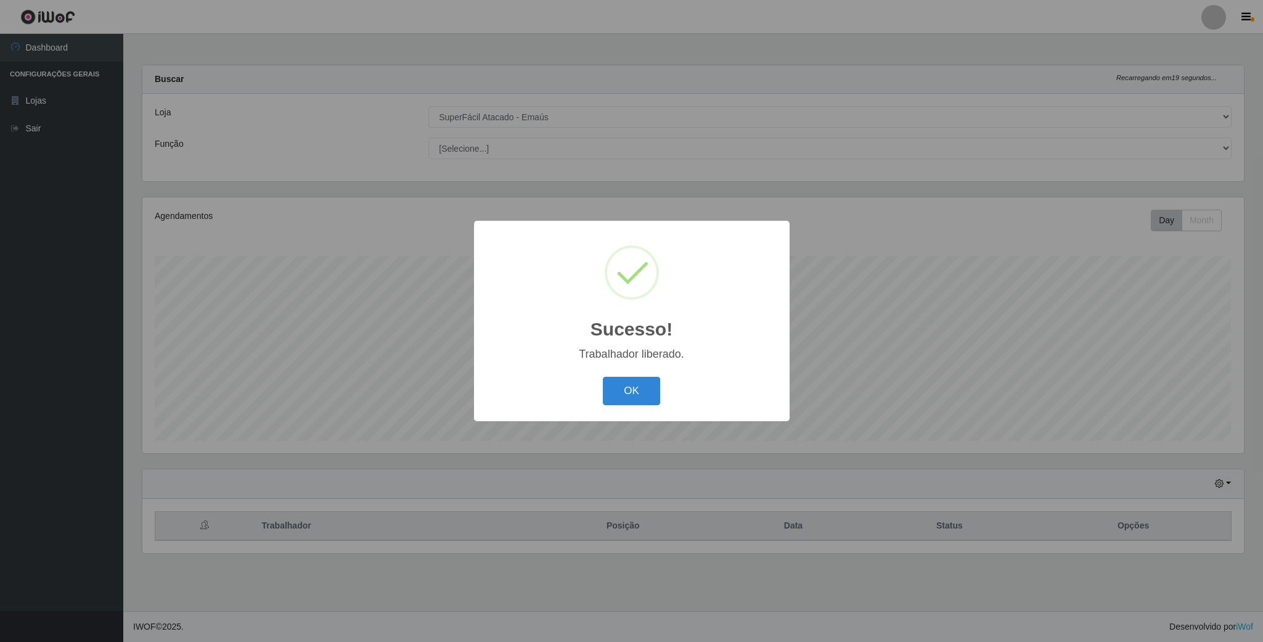
click at [638, 407] on div "OK Cancel" at bounding box center [632, 390] width 291 height 35
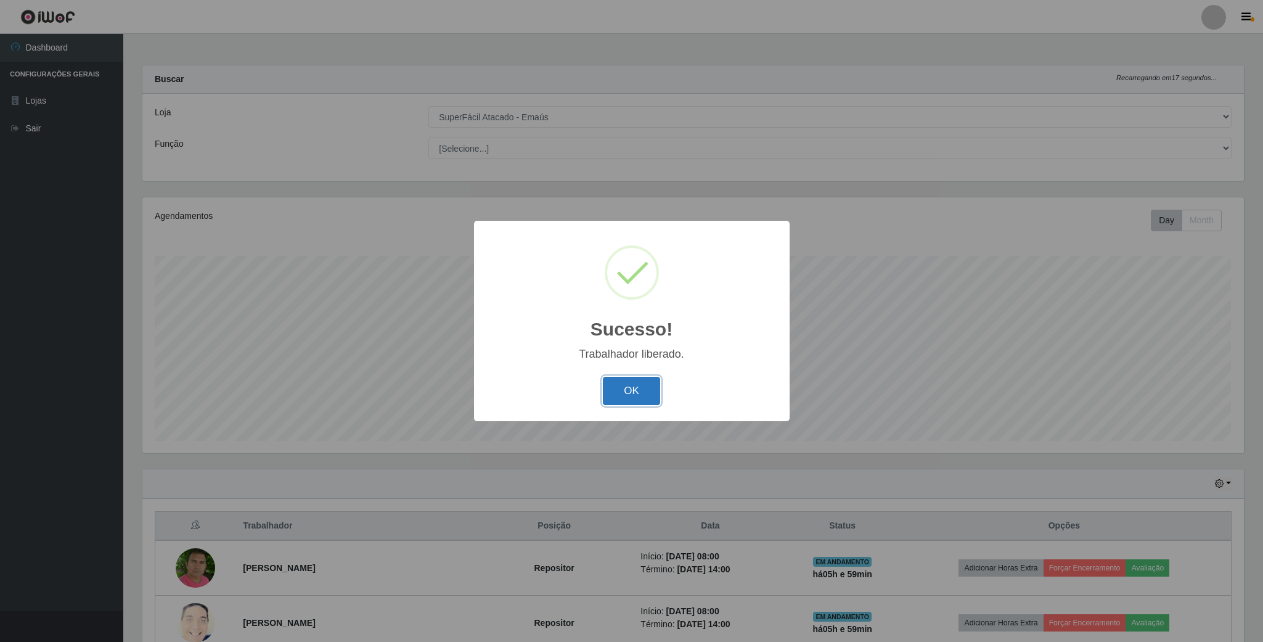
click at [638, 397] on button "OK" at bounding box center [631, 391] width 57 height 29
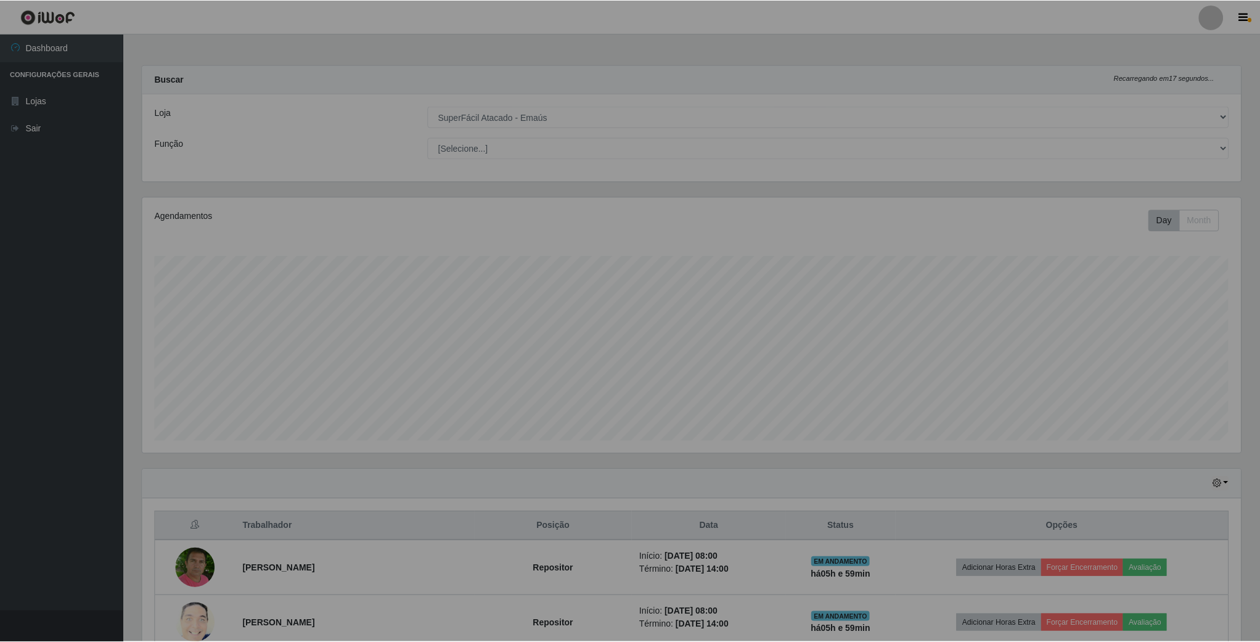
scroll to position [616386, 615543]
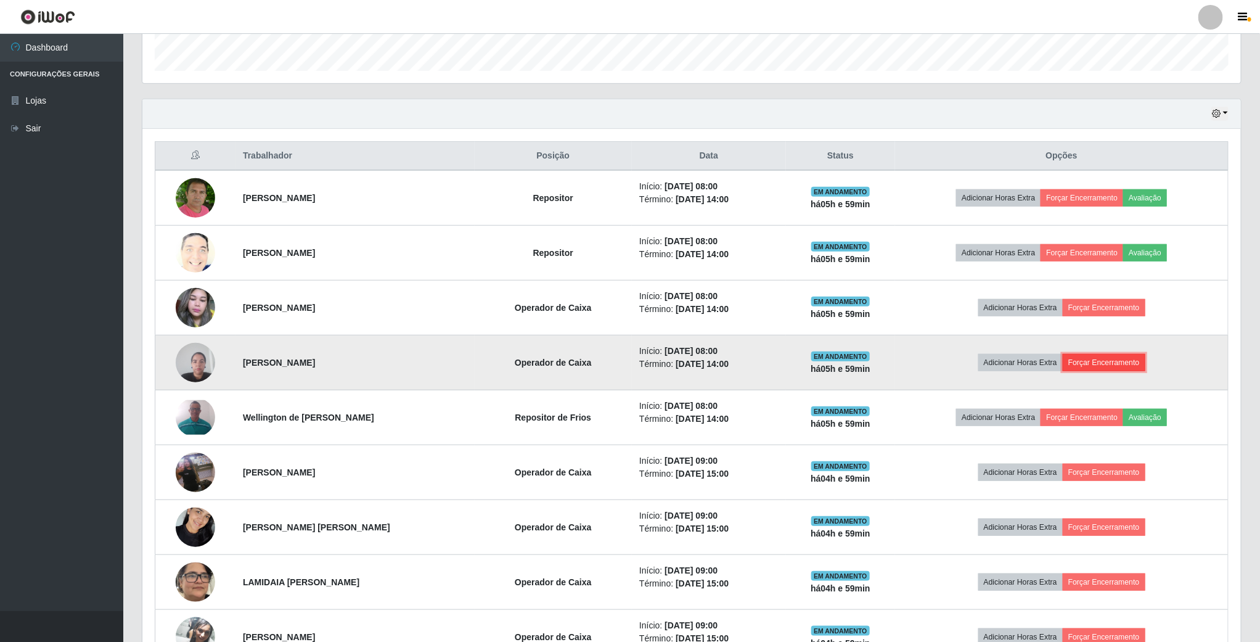
click at [1129, 368] on button "Forçar Encerramento" at bounding box center [1104, 362] width 83 height 17
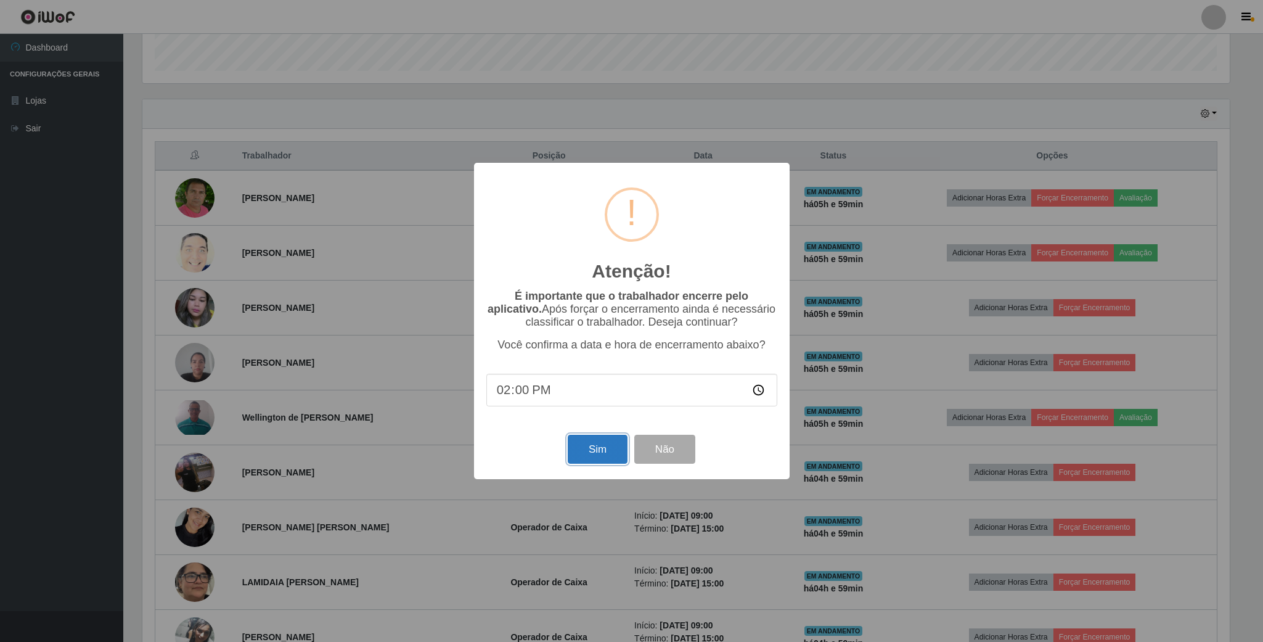
click at [594, 446] on button "Sim" at bounding box center [598, 449] width 60 height 29
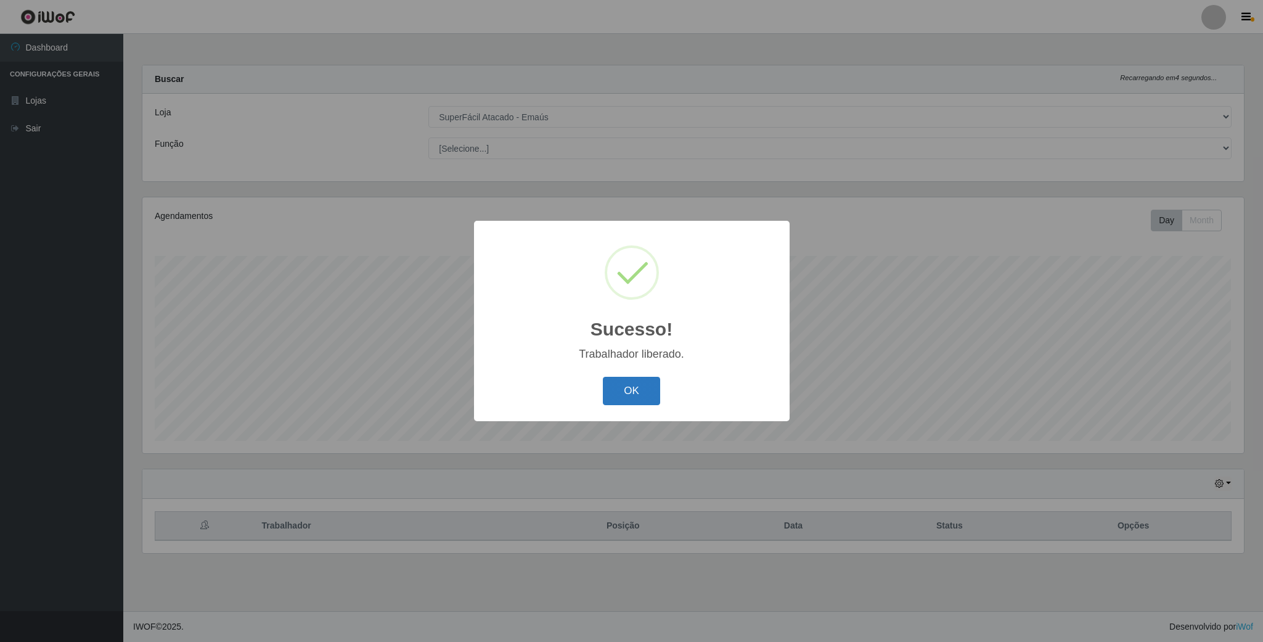
click at [631, 400] on button "OK" at bounding box center [631, 391] width 57 height 29
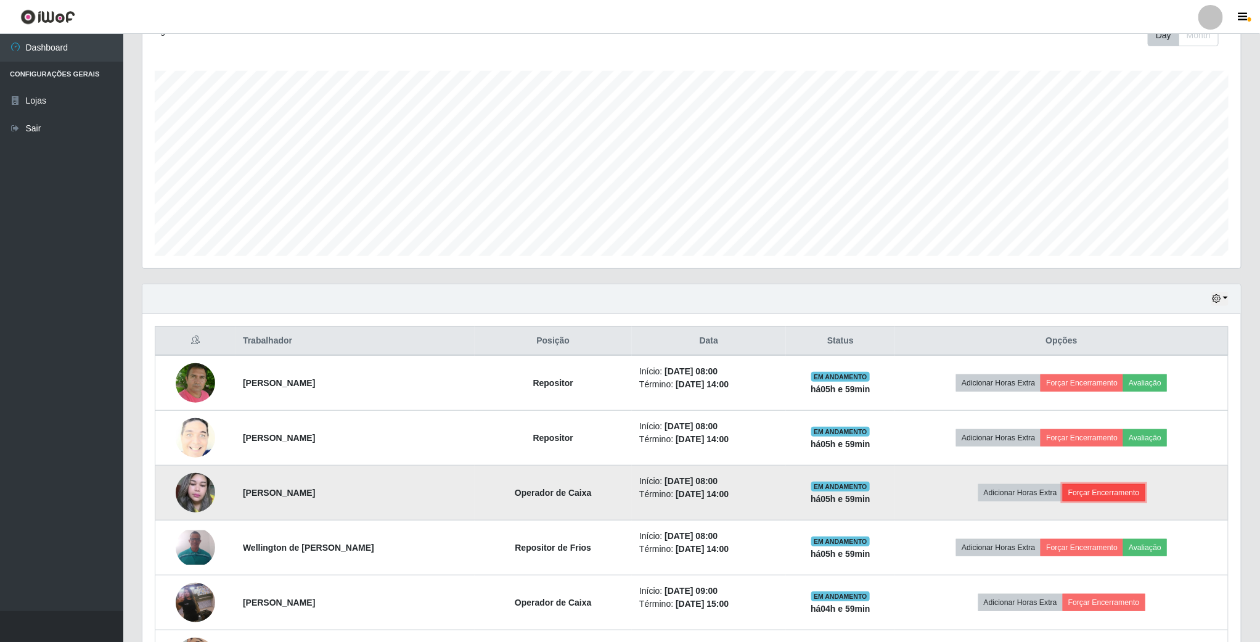
click at [1112, 495] on button "Forçar Encerramento" at bounding box center [1104, 492] width 83 height 17
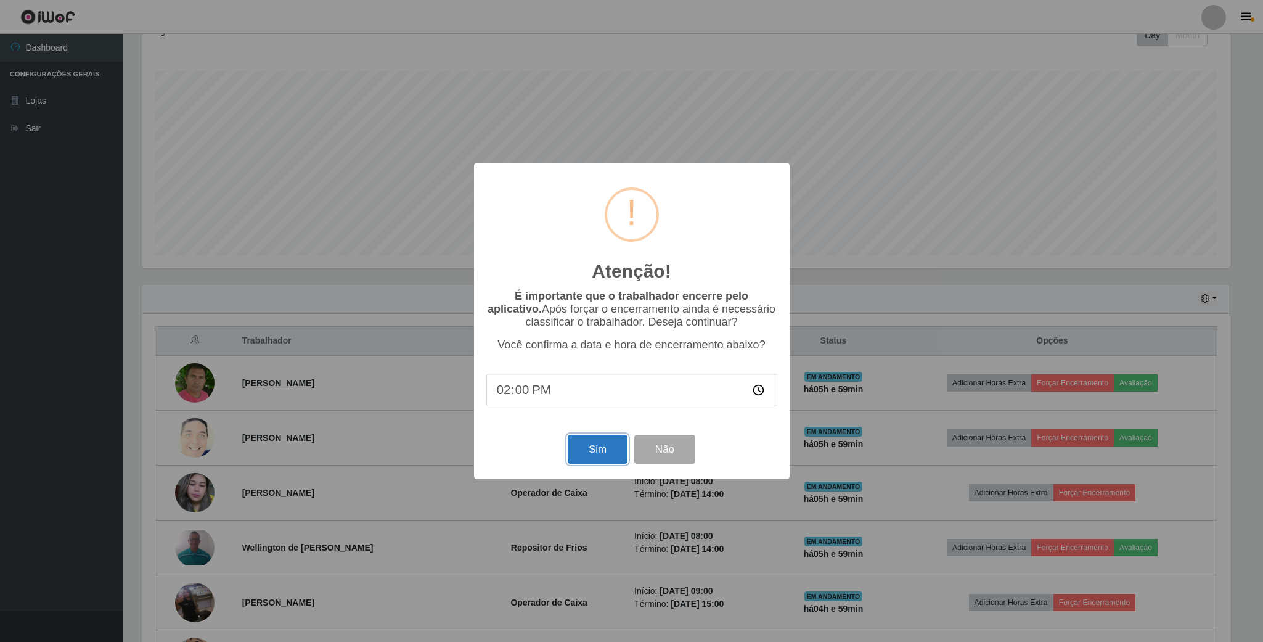
click at [602, 450] on button "Sim" at bounding box center [598, 449] width 60 height 29
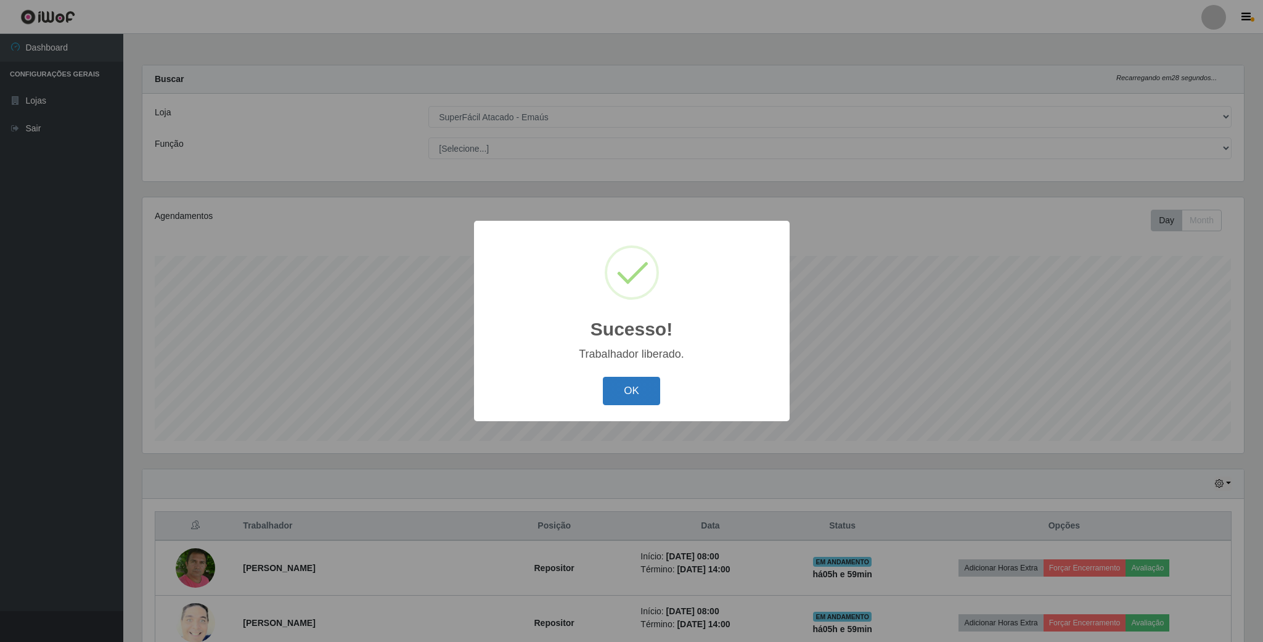
click at [639, 397] on button "OK" at bounding box center [631, 391] width 57 height 29
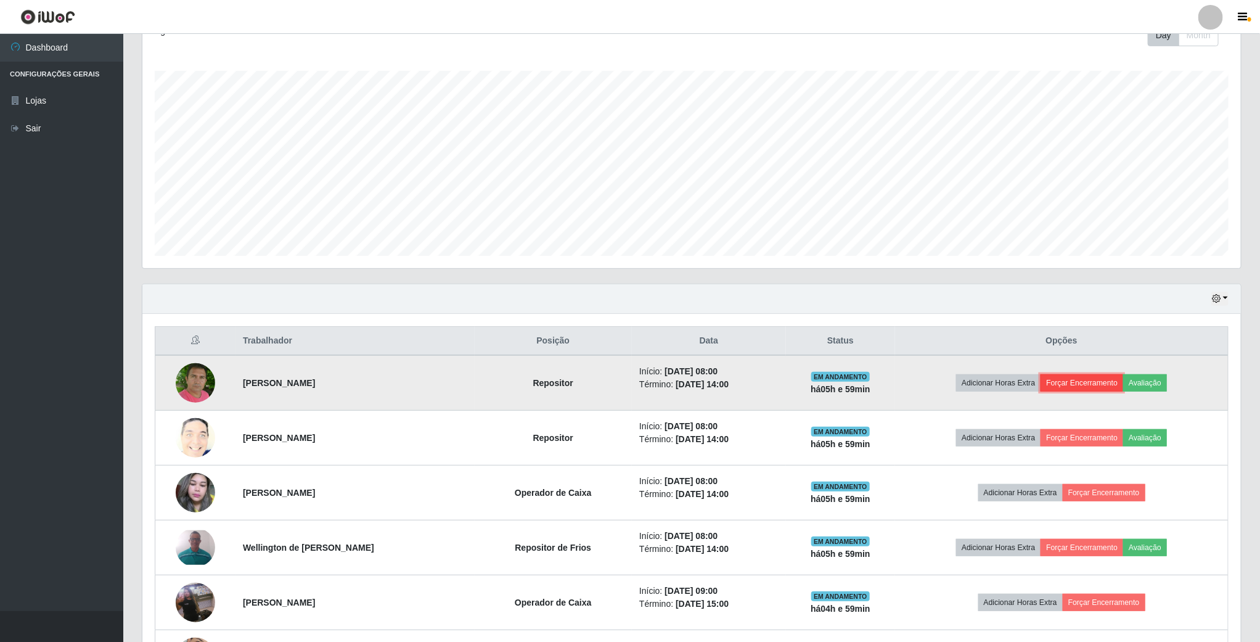
click at [1079, 381] on button "Forçar Encerramento" at bounding box center [1082, 382] width 83 height 17
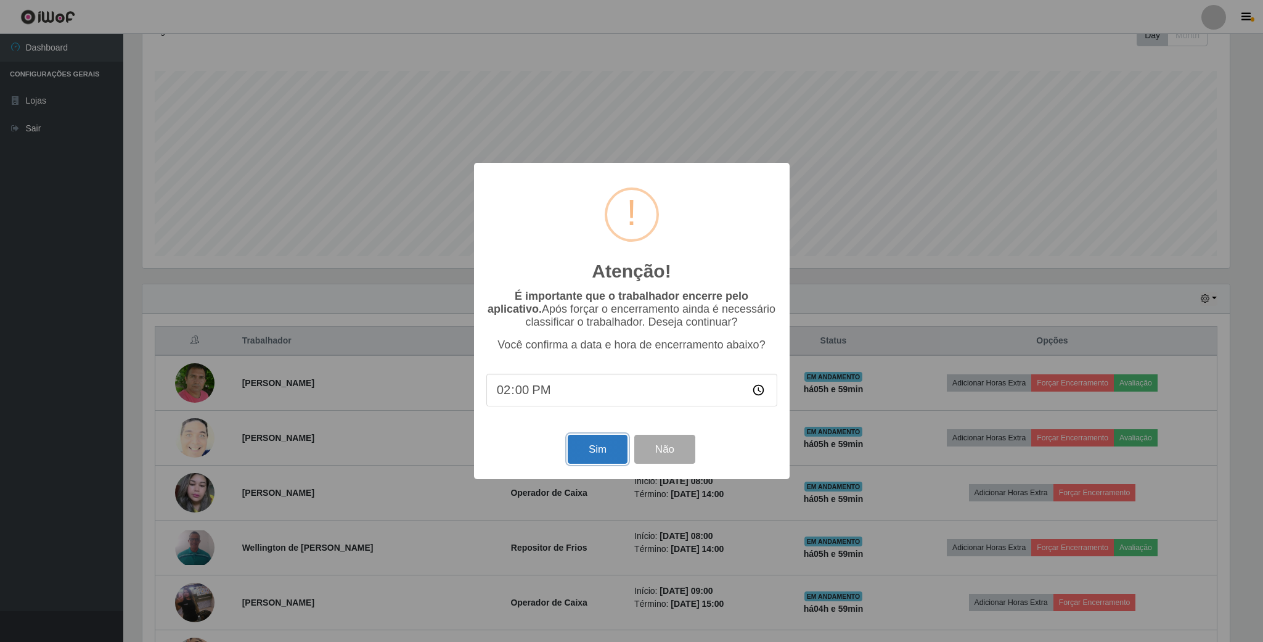
click at [603, 453] on button "Sim" at bounding box center [598, 449] width 60 height 29
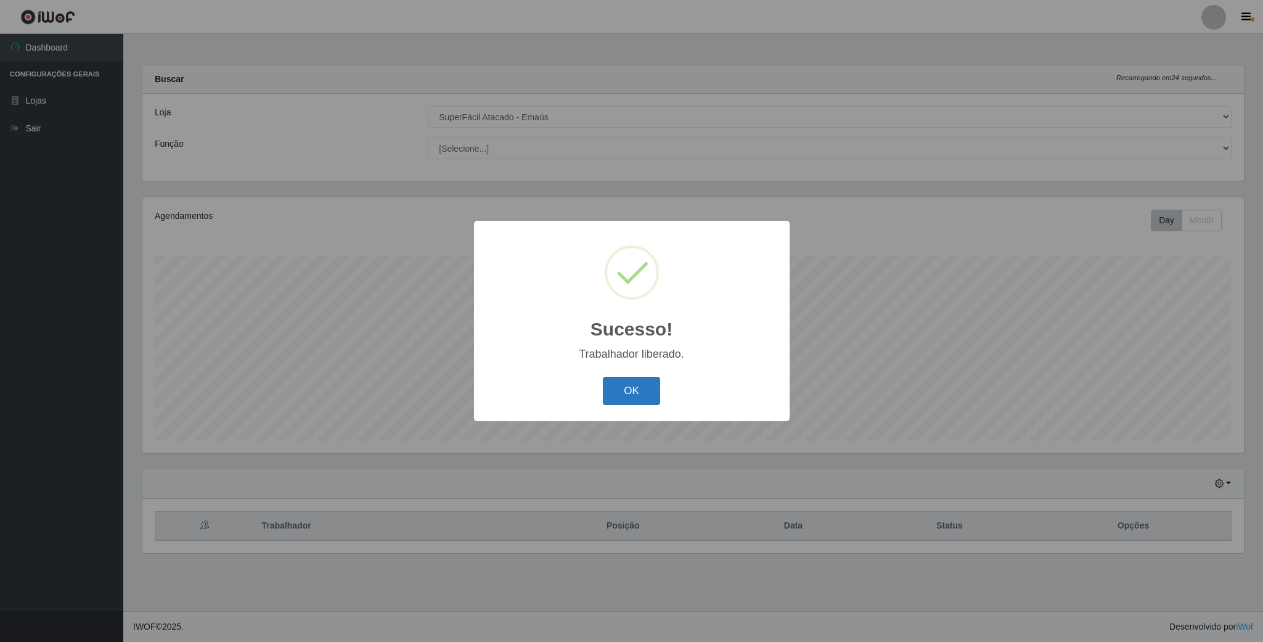
click at [639, 391] on button "OK" at bounding box center [631, 391] width 57 height 29
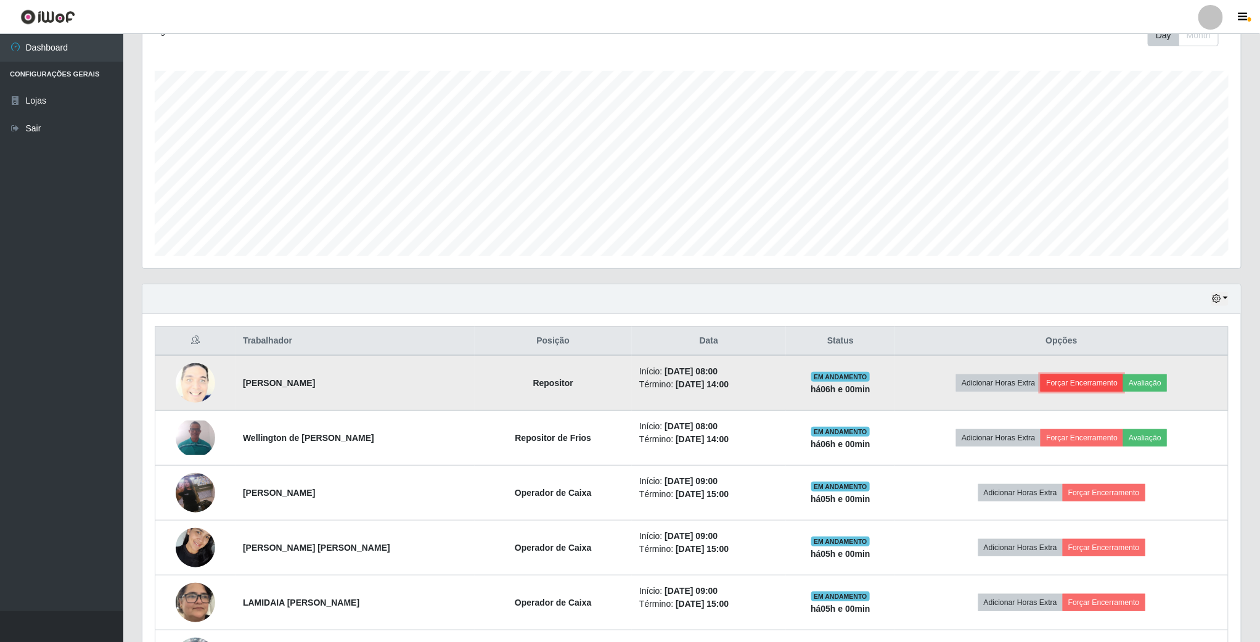
click at [1096, 384] on button "Forçar Encerramento" at bounding box center [1082, 382] width 83 height 17
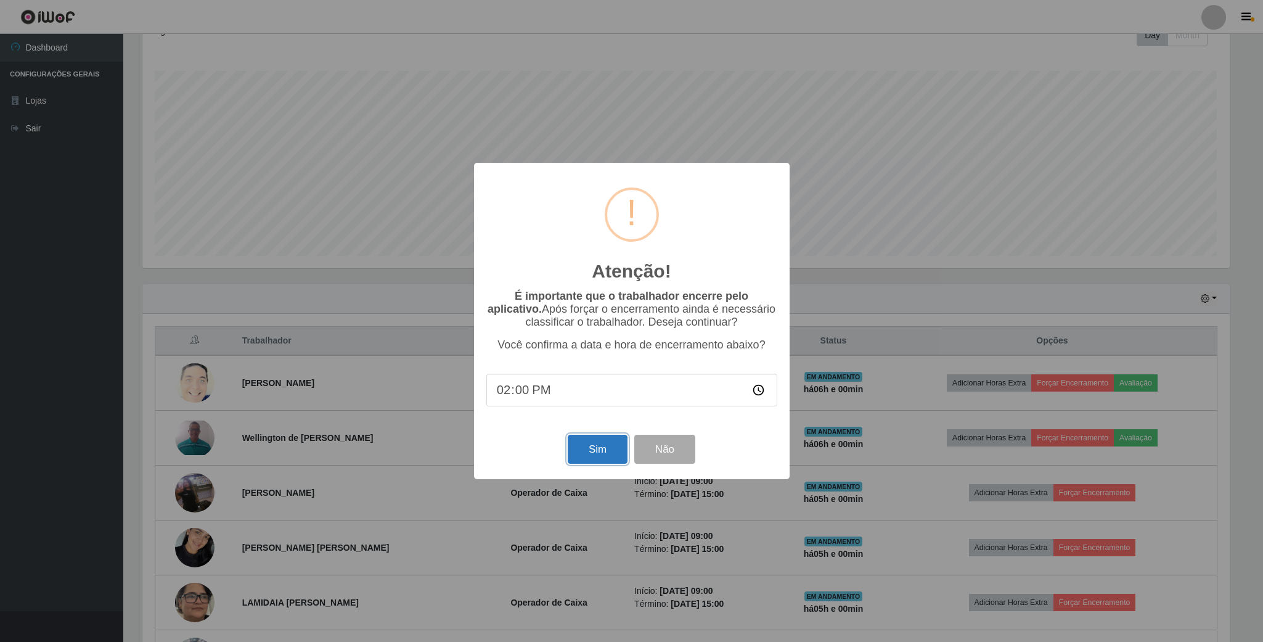
click at [609, 450] on button "Sim" at bounding box center [598, 449] width 60 height 29
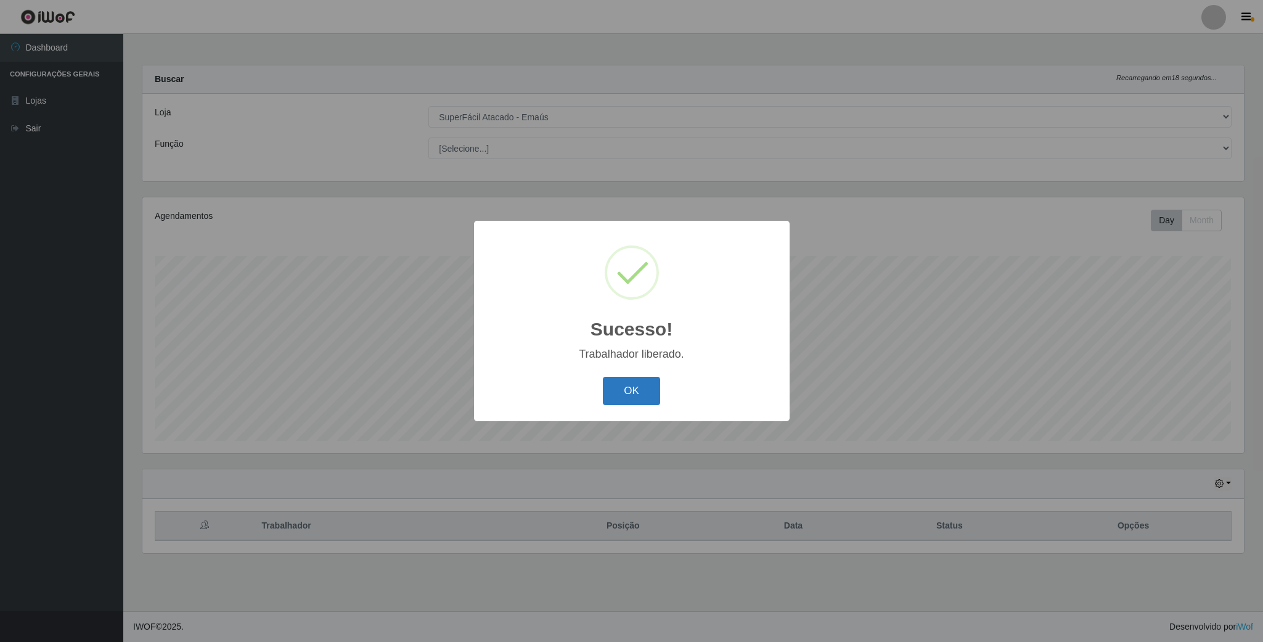
click at [609, 397] on button "OK" at bounding box center [631, 391] width 57 height 29
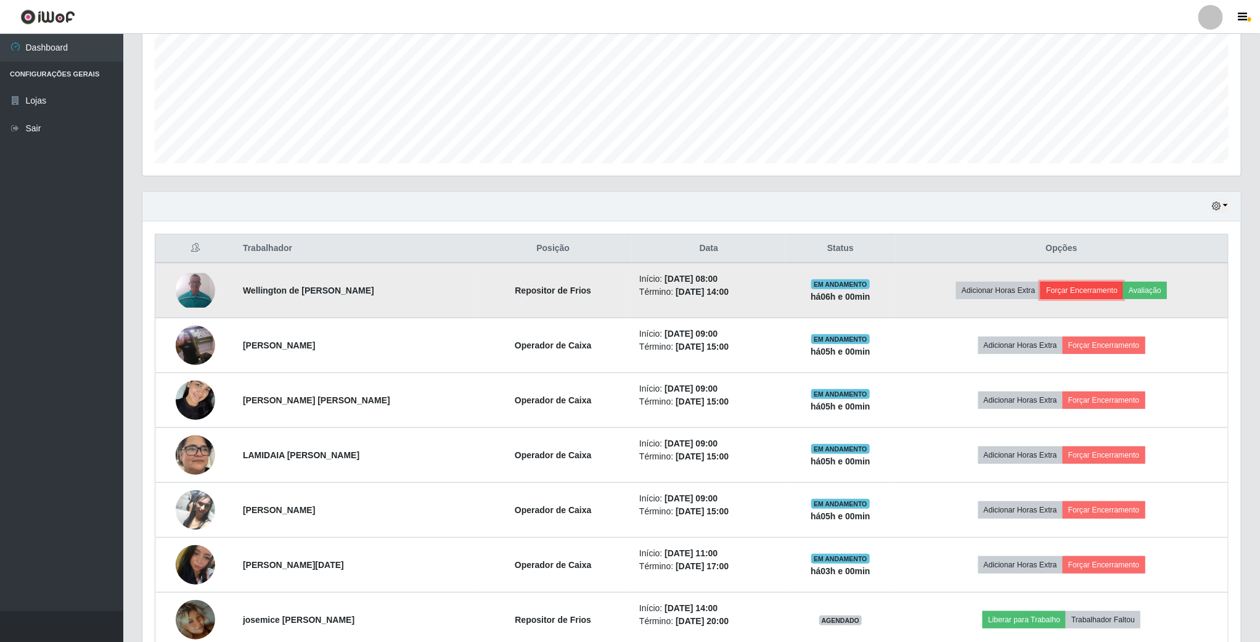
click at [1101, 293] on button "Forçar Encerramento" at bounding box center [1082, 290] width 83 height 17
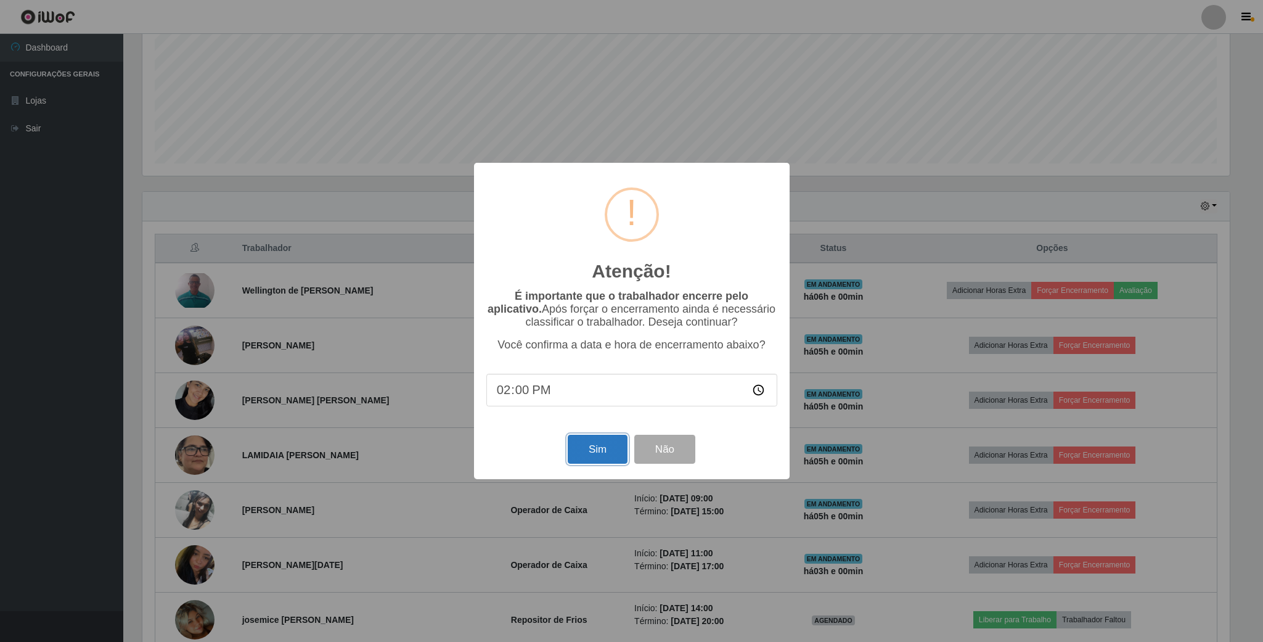
click at [606, 448] on button "Sim" at bounding box center [598, 449] width 60 height 29
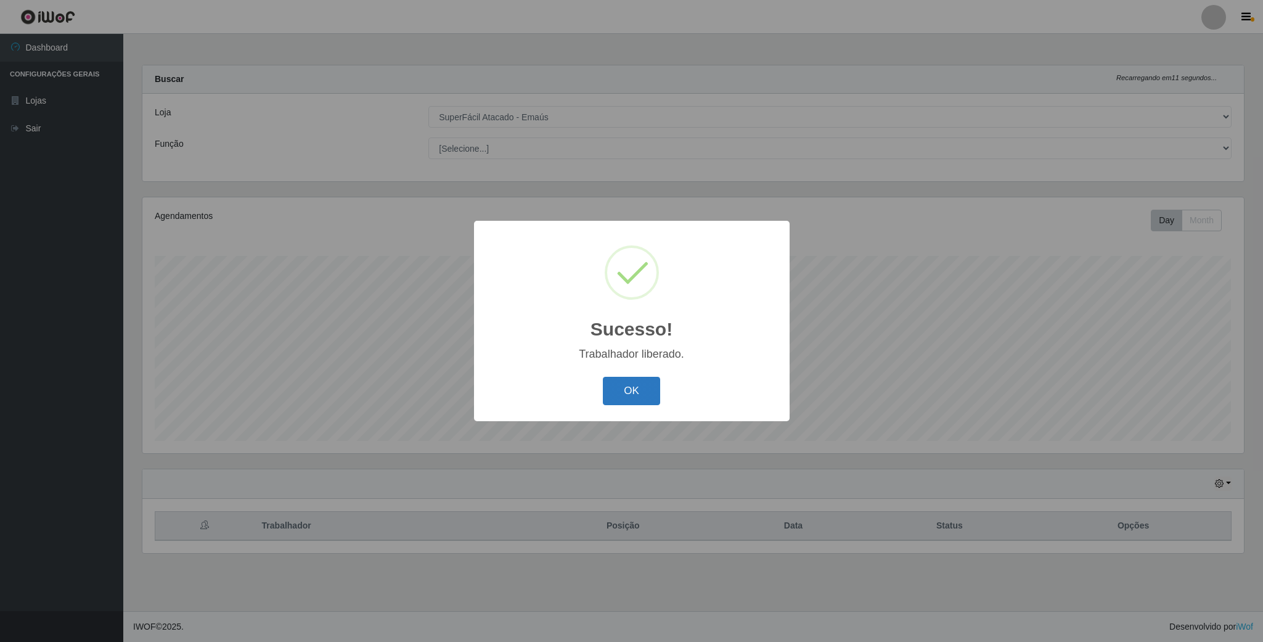
click at [639, 385] on button "OK" at bounding box center [631, 391] width 57 height 29
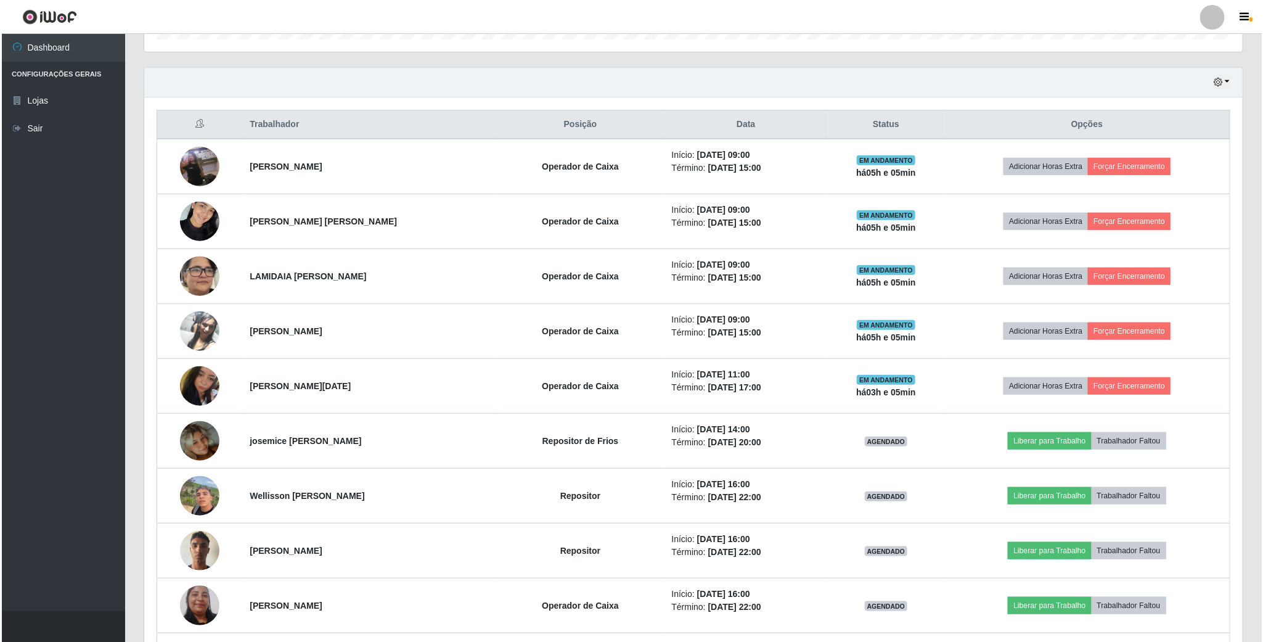
scroll to position [555, 0]
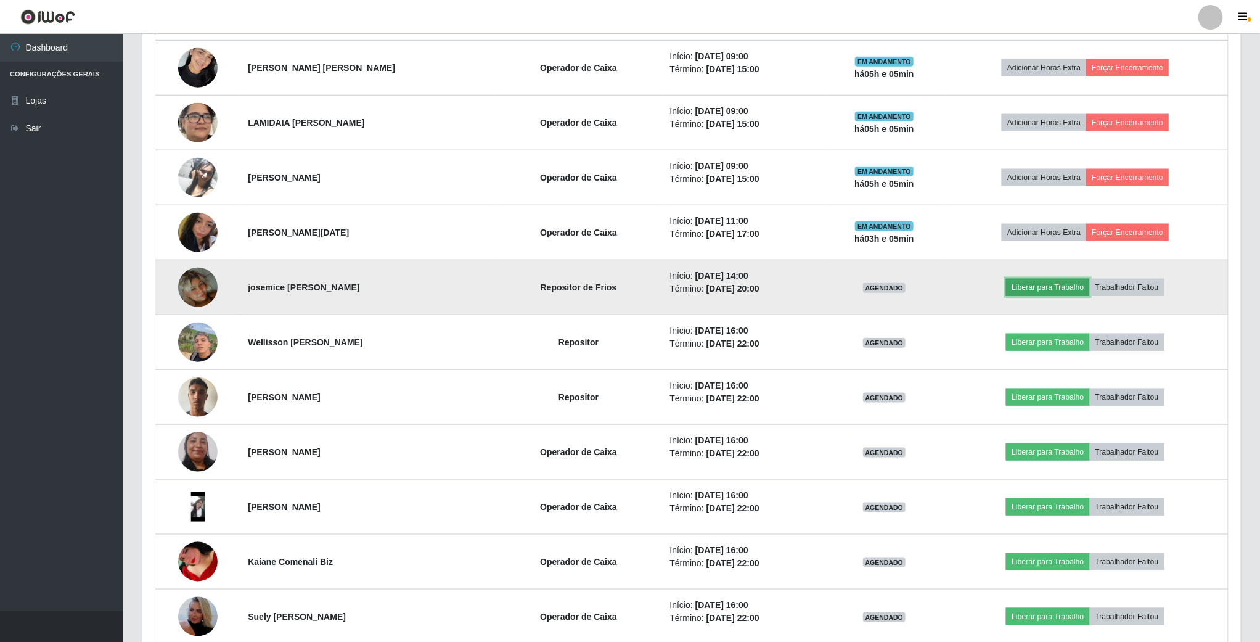
click at [1058, 296] on button "Liberar para Trabalho" at bounding box center [1047, 287] width 83 height 17
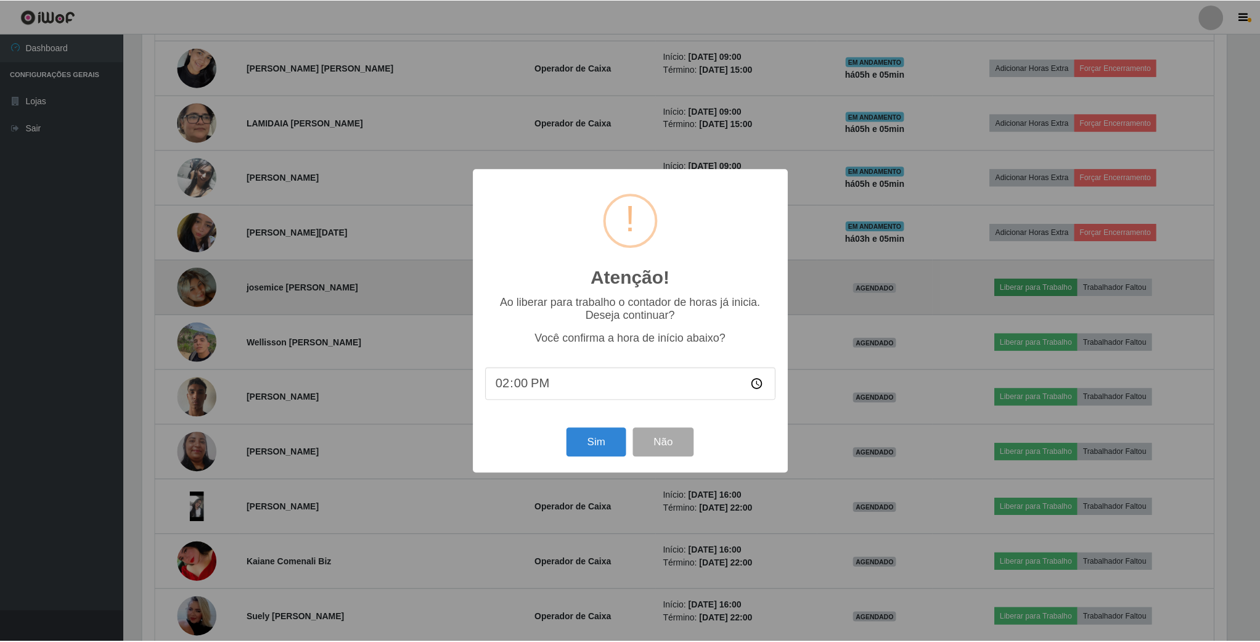
scroll to position [257, 1088]
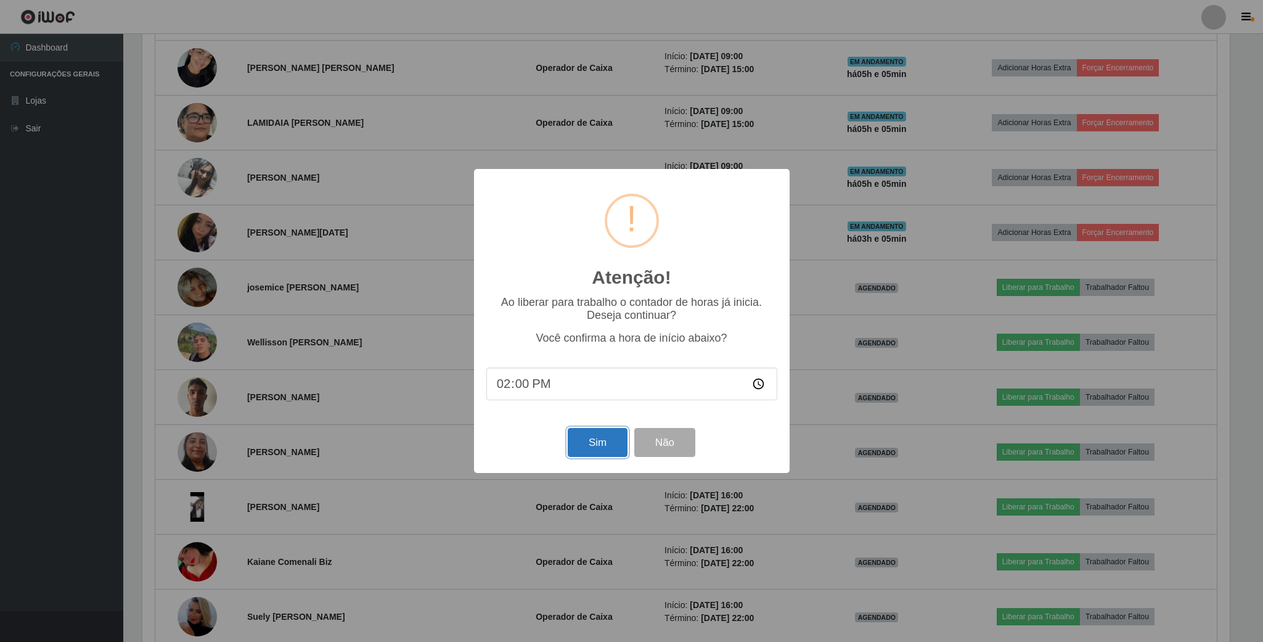
click at [605, 435] on button "Sim" at bounding box center [598, 442] width 60 height 29
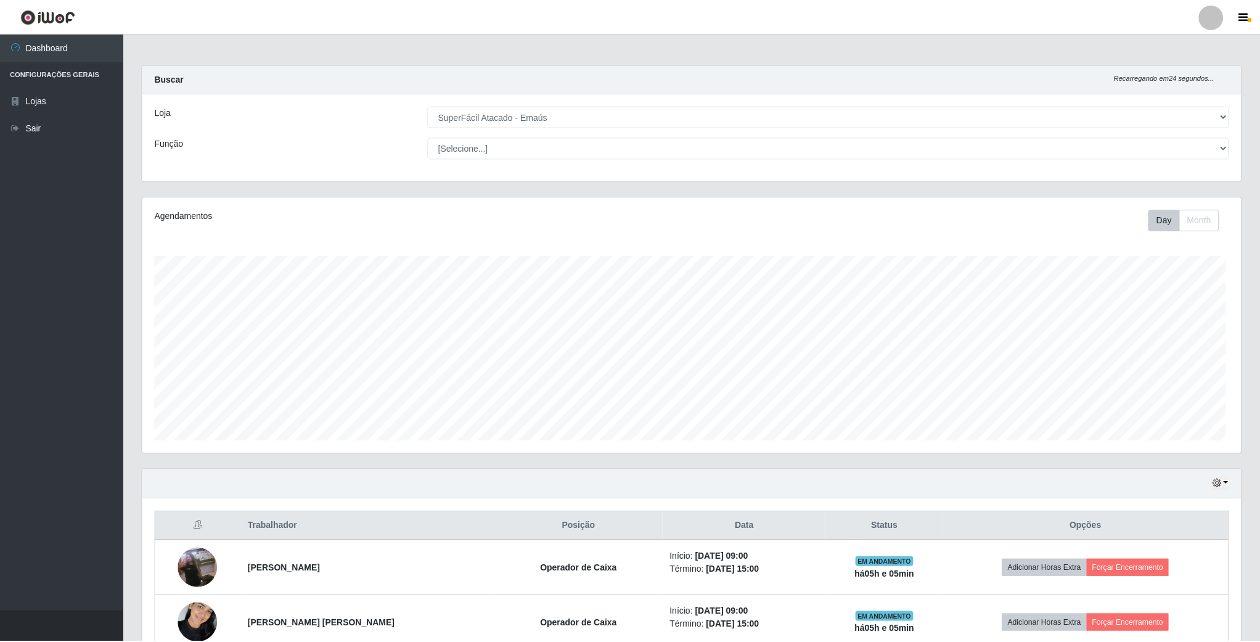
scroll to position [257, 1101]
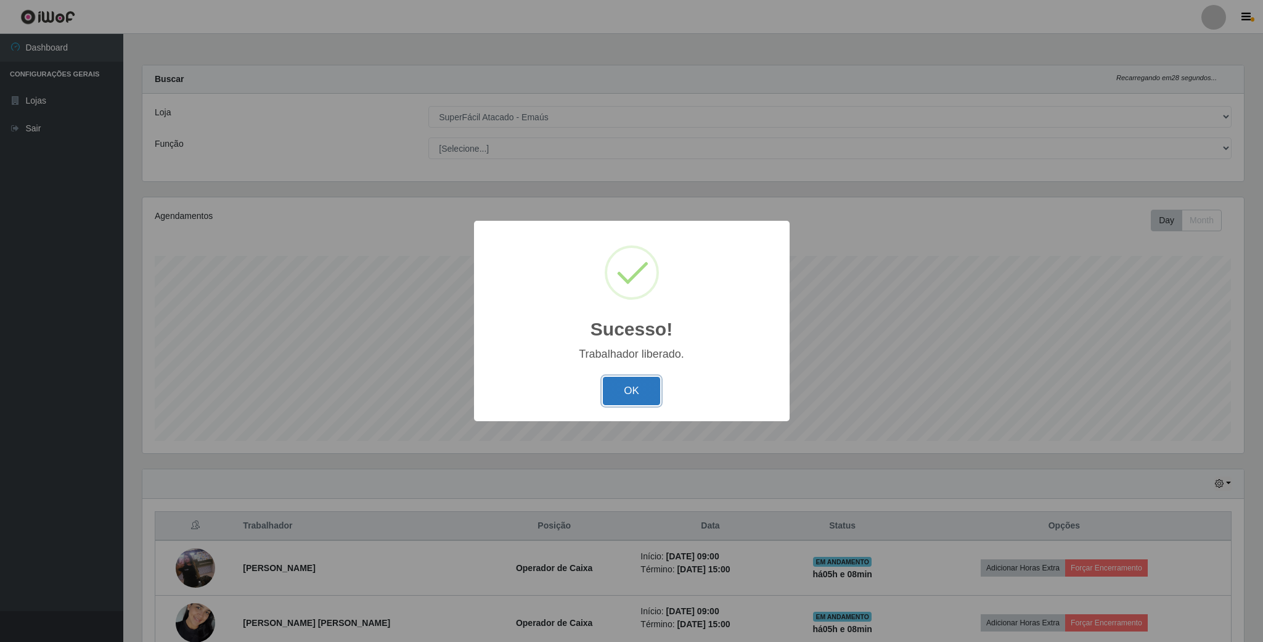
click at [623, 381] on button "OK" at bounding box center [631, 391] width 57 height 29
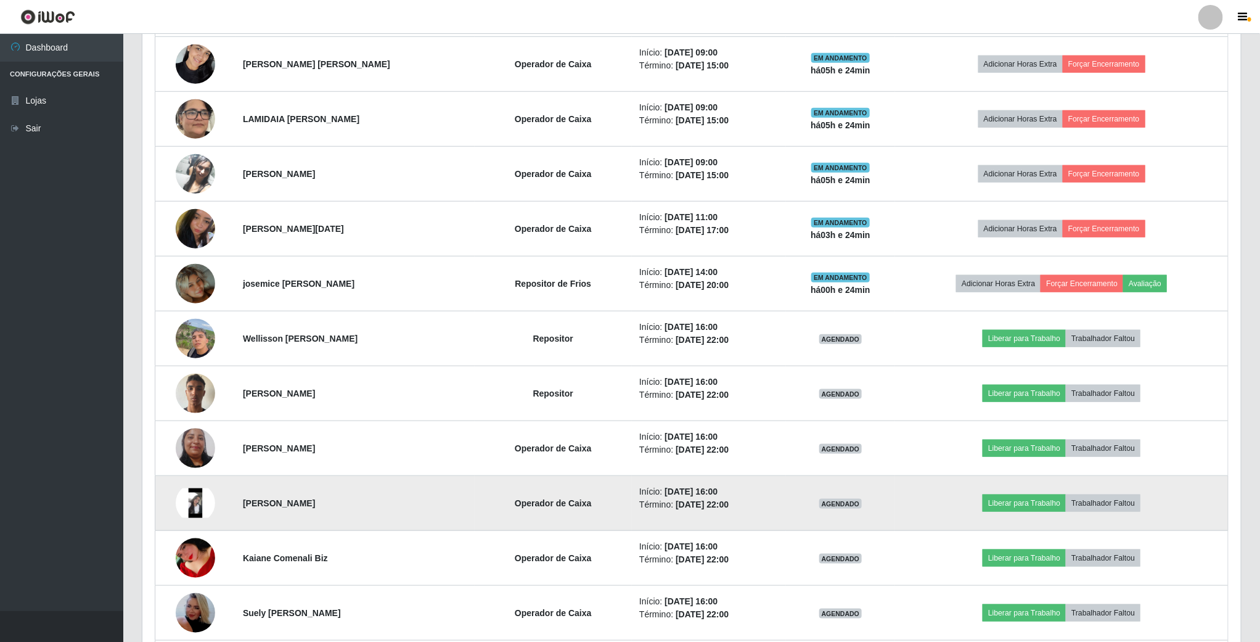
scroll to position [555, 0]
